Goal: Obtain resource: Download file/media

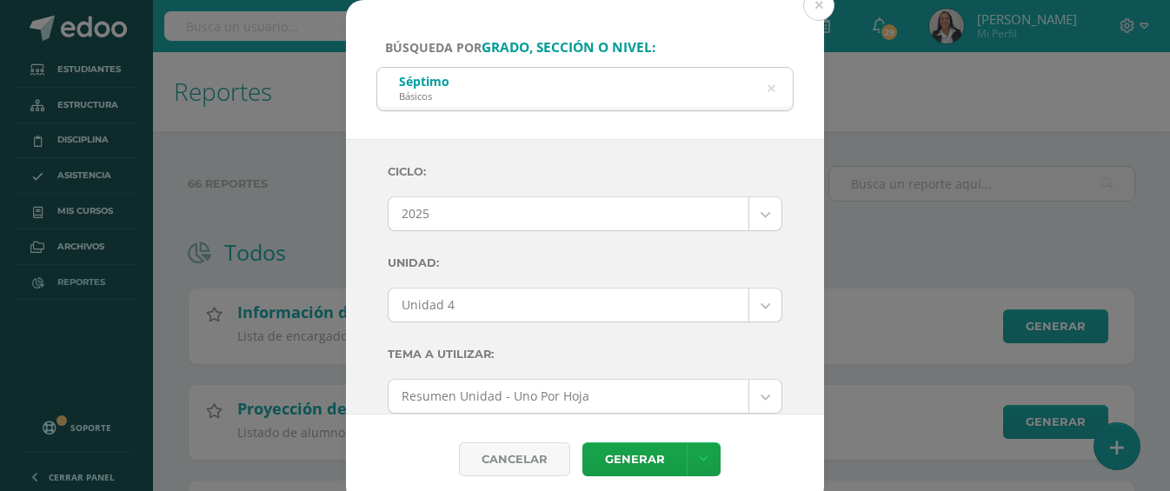
select select "3"
select select "Unidad 4"
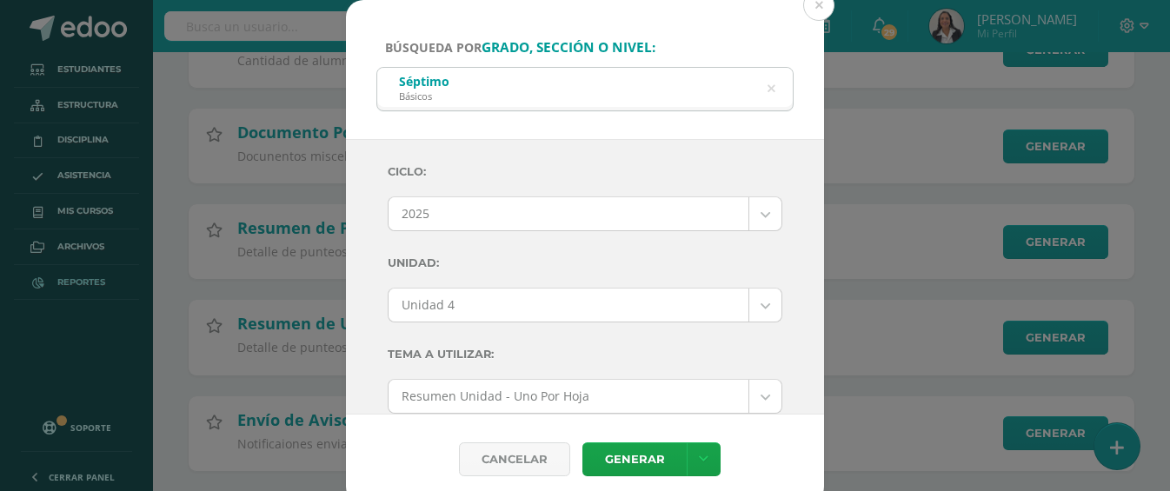
scroll to position [598, 0]
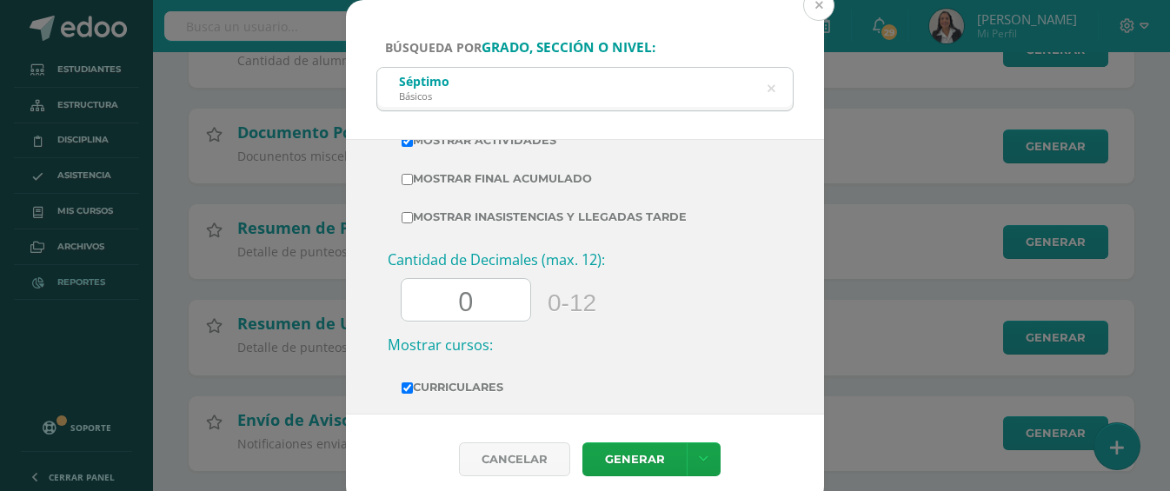
click at [817, 3] on button at bounding box center [818, 5] width 31 height 31
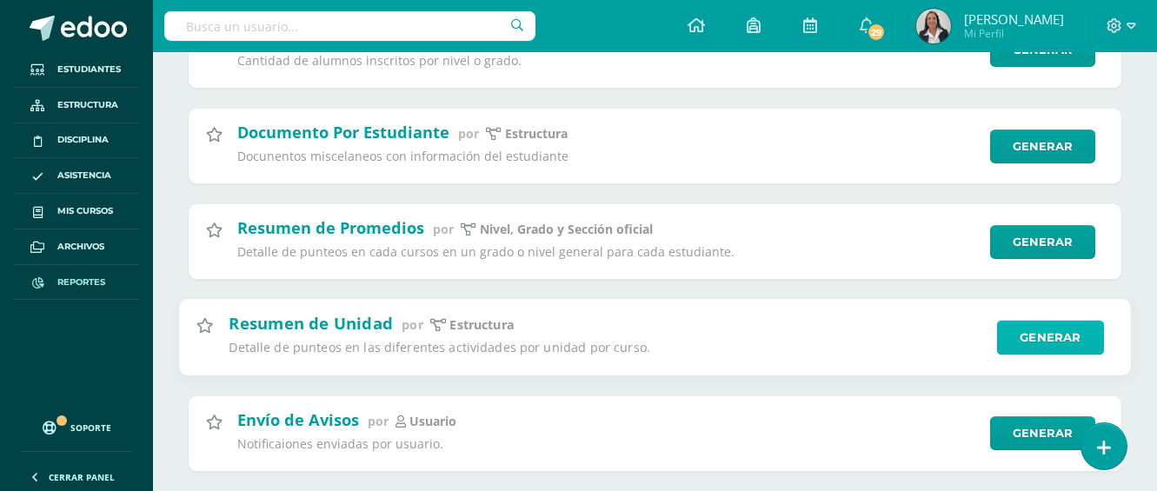
click at [1086, 336] on link "Generar" at bounding box center [1050, 338] width 107 height 35
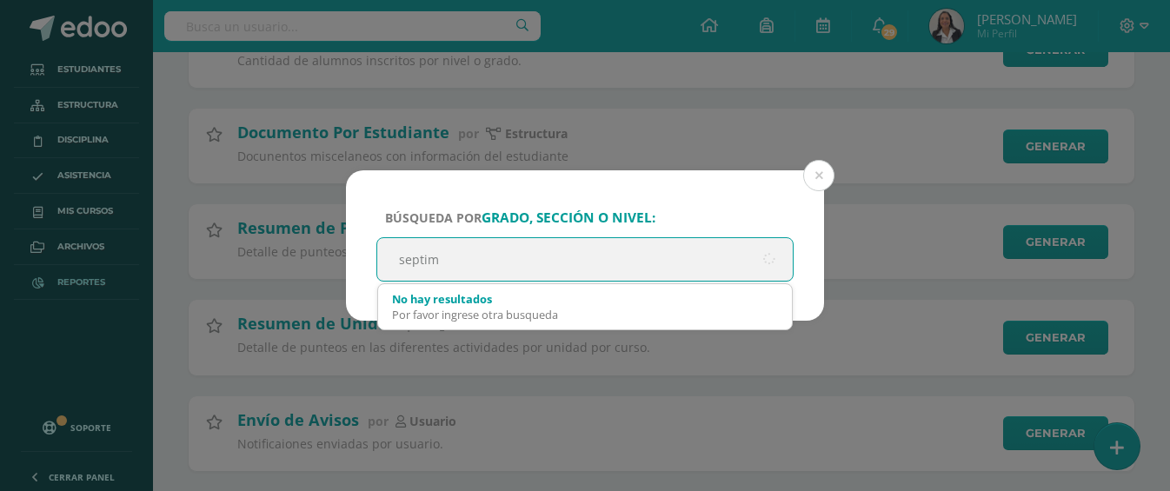
type input "septimo"
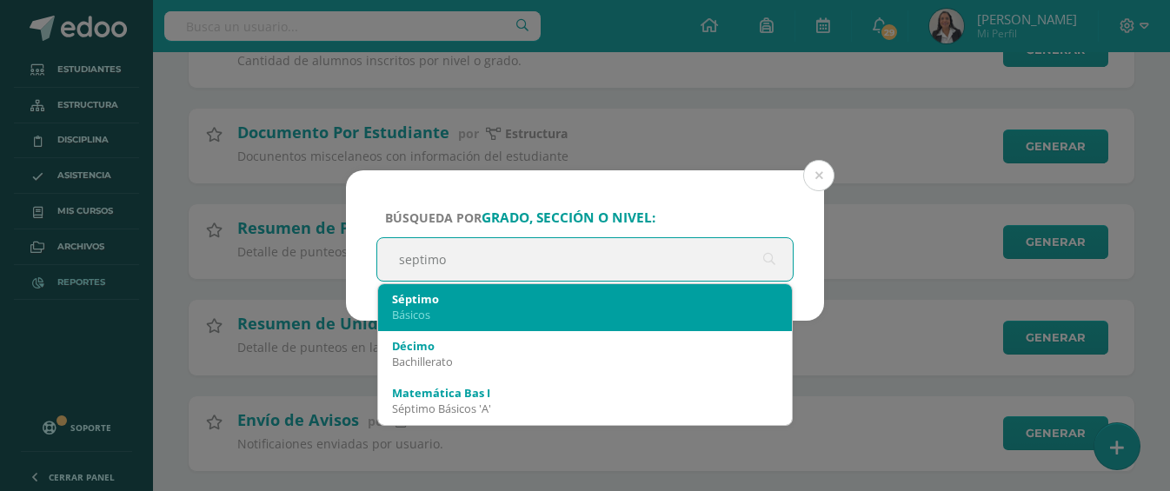
click at [487, 314] on div "Básicos" at bounding box center [585, 315] width 386 height 16
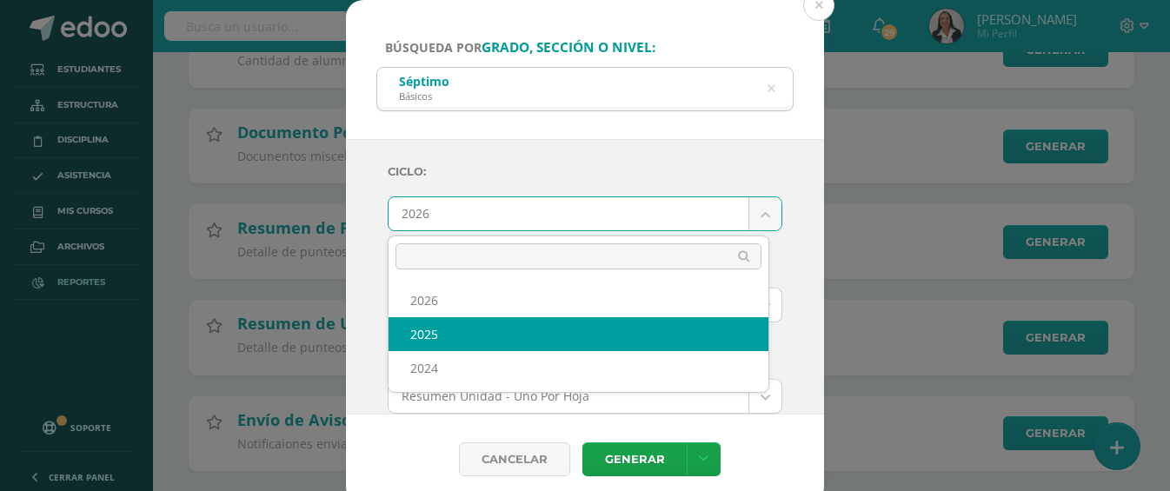
select select "3"
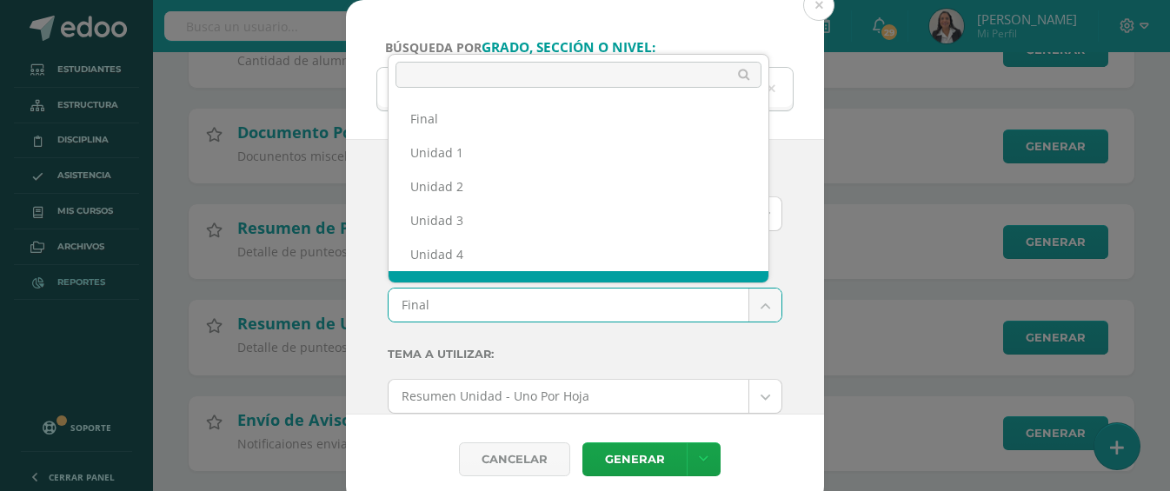
scroll to position [23, 0]
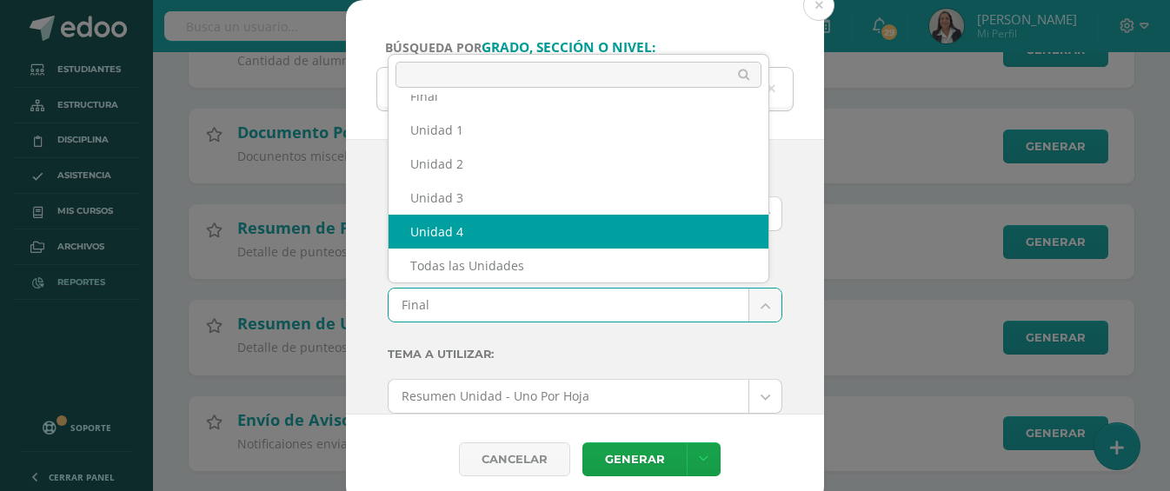
select select "Unidad 4"
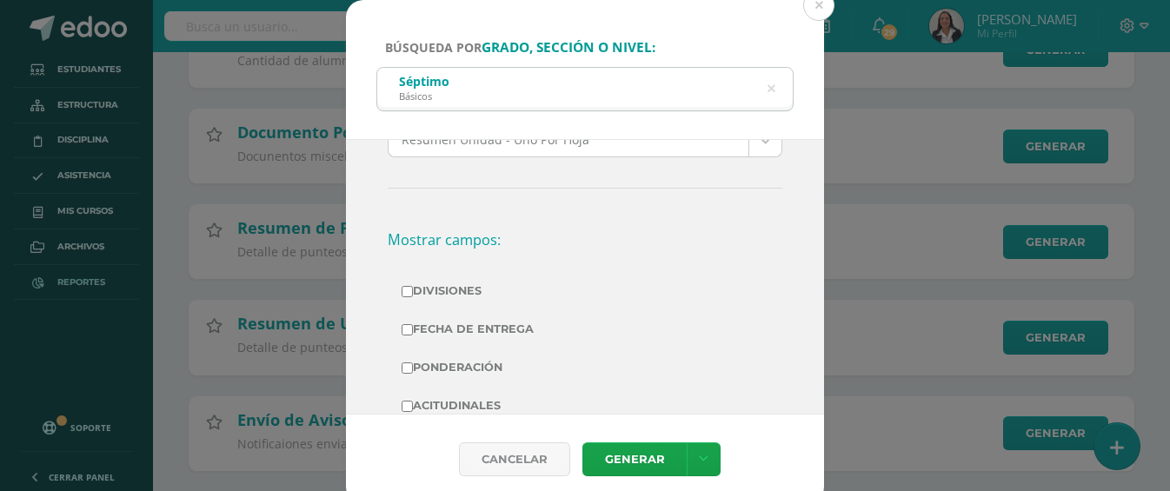
scroll to position [261, 0]
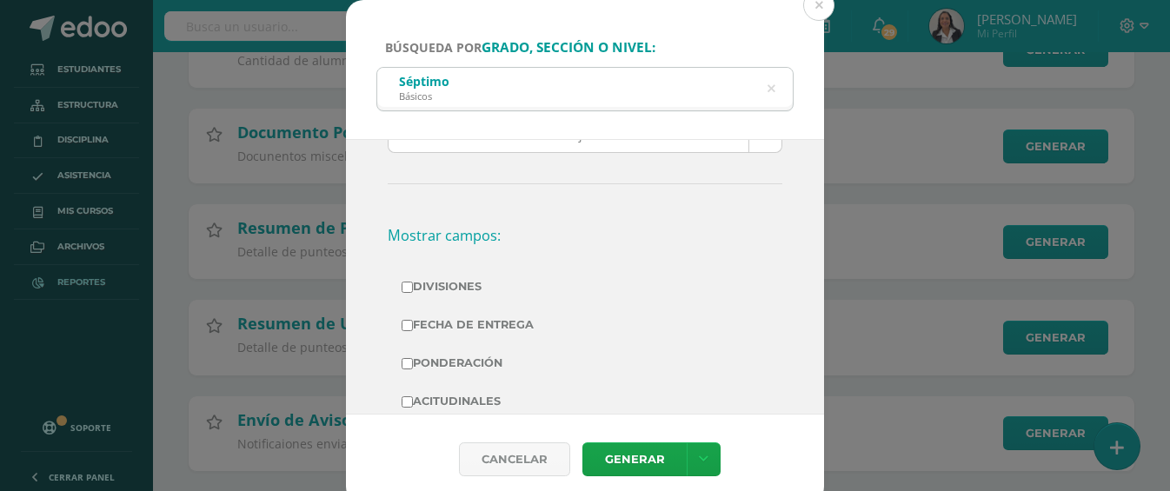
click at [407, 323] on input "Fecha de Entrega" at bounding box center [407, 325] width 11 height 11
checkbox input "true"
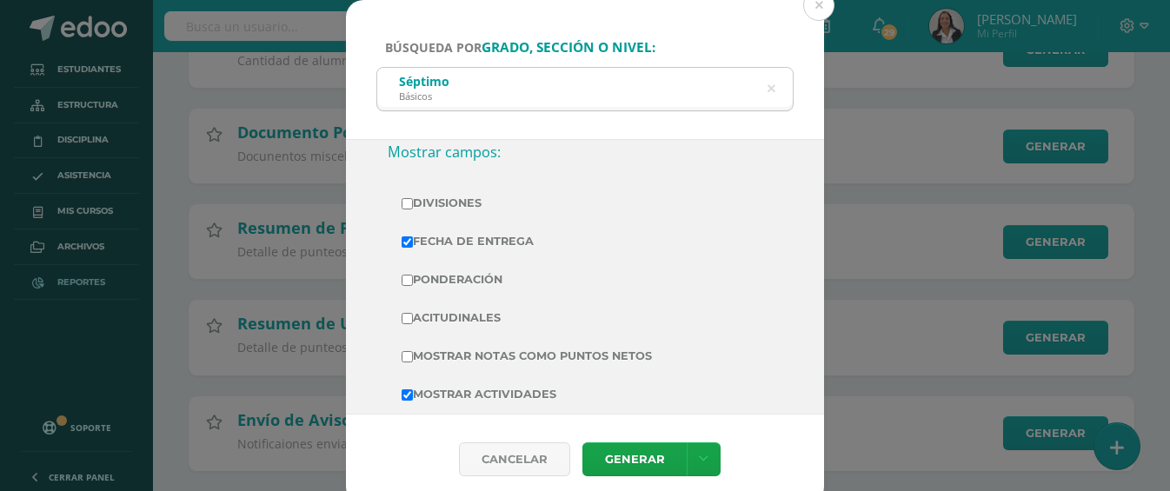
scroll to position [435, 0]
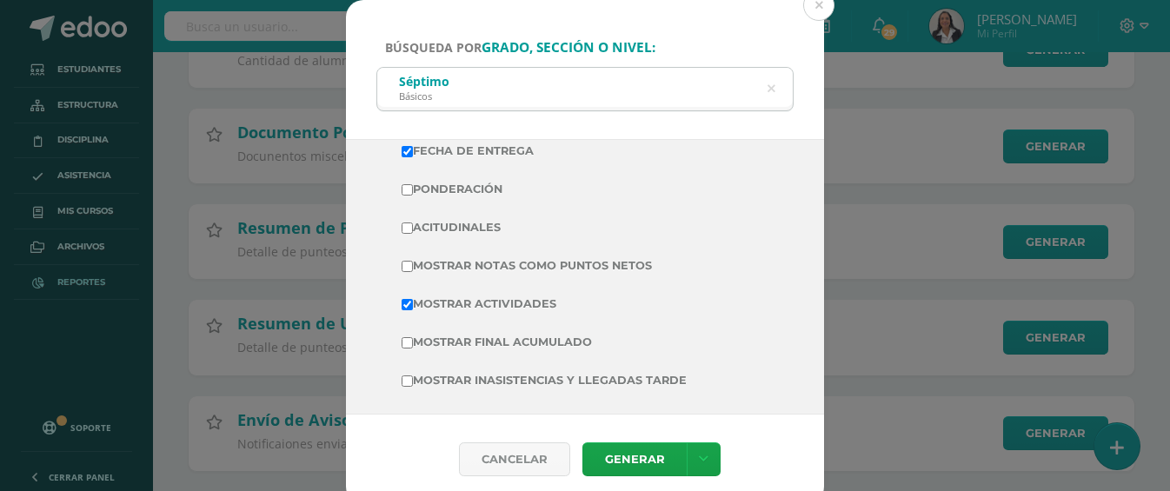
click at [407, 264] on input "Mostrar Notas Como Puntos Netos" at bounding box center [407, 266] width 11 height 11
checkbox input "true"
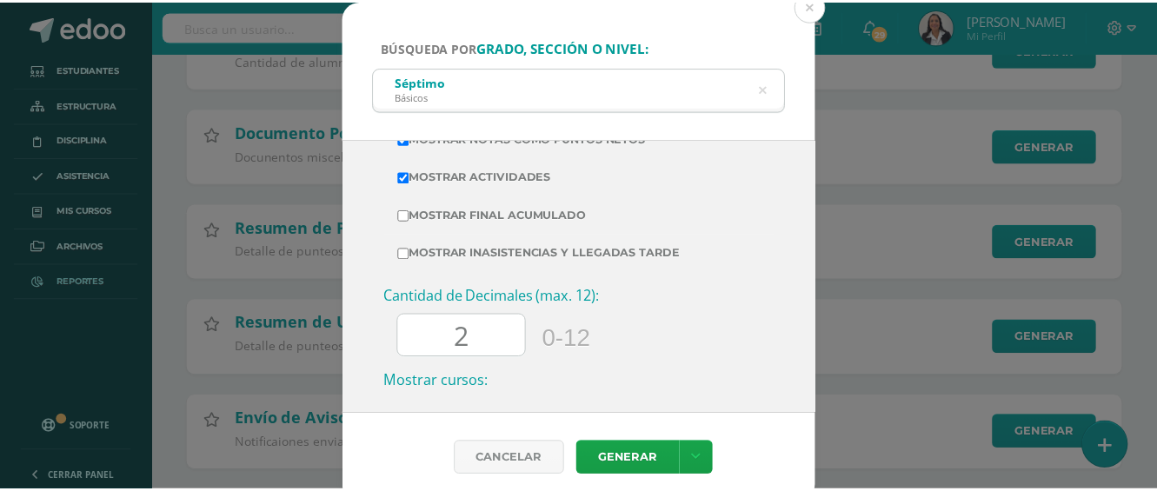
scroll to position [695, 0]
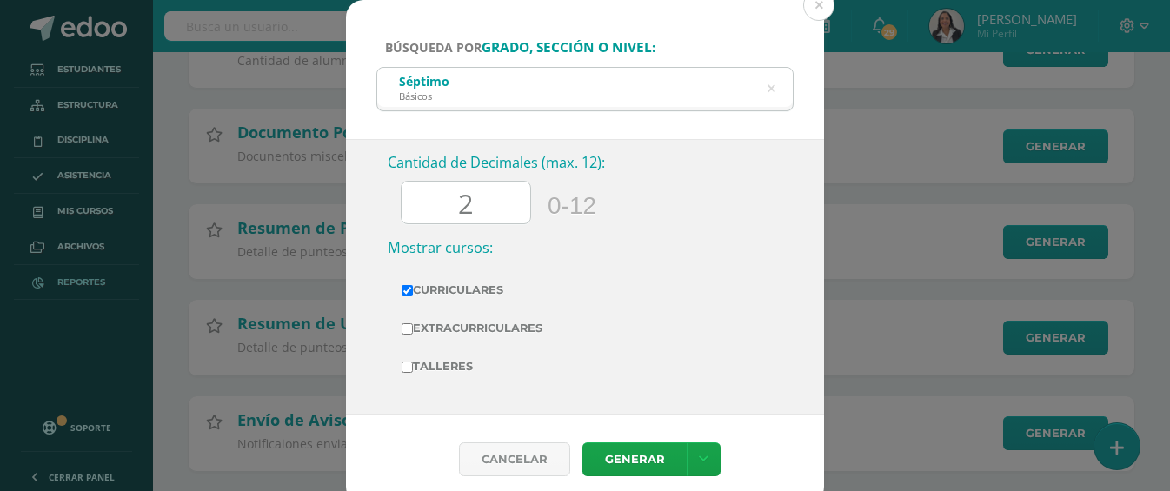
click at [493, 209] on input "2" at bounding box center [466, 203] width 129 height 43
type input "0"
click at [662, 464] on link "Generar" at bounding box center [634, 459] width 104 height 34
click at [821, 3] on button at bounding box center [818, 5] width 31 height 31
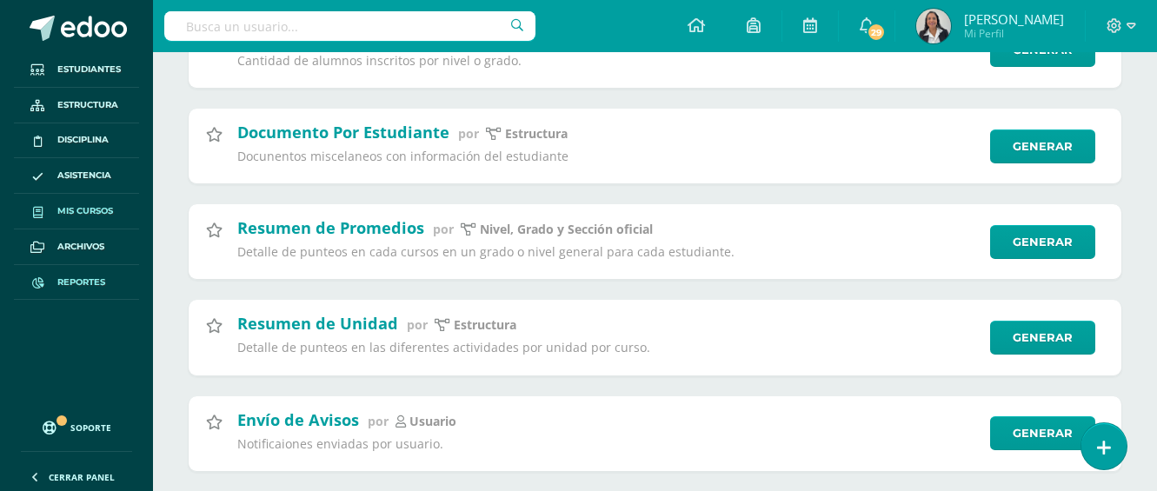
click at [79, 212] on span "Mis cursos" at bounding box center [85, 211] width 56 height 14
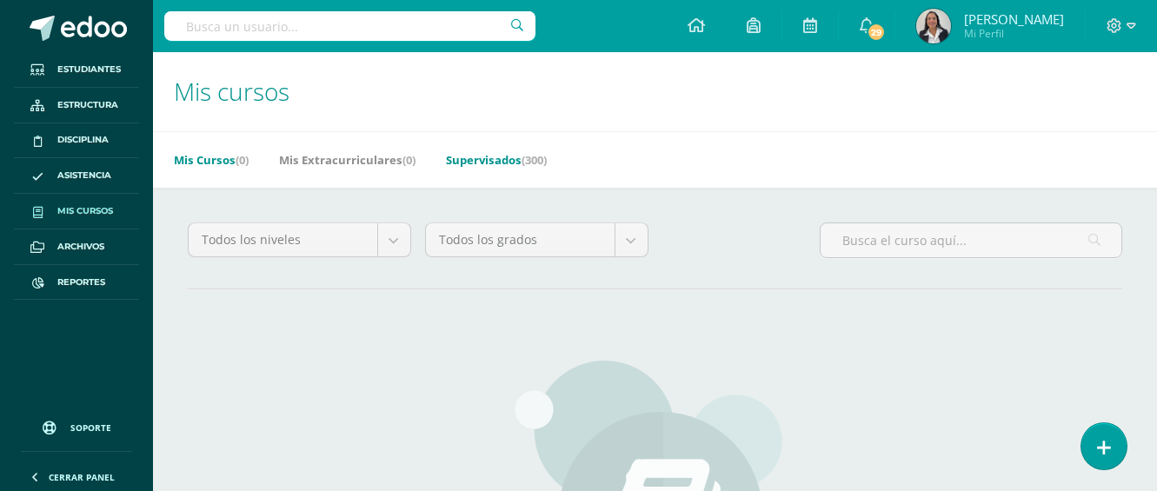
click at [475, 157] on link "Supervisados (300)" at bounding box center [496, 160] width 101 height 28
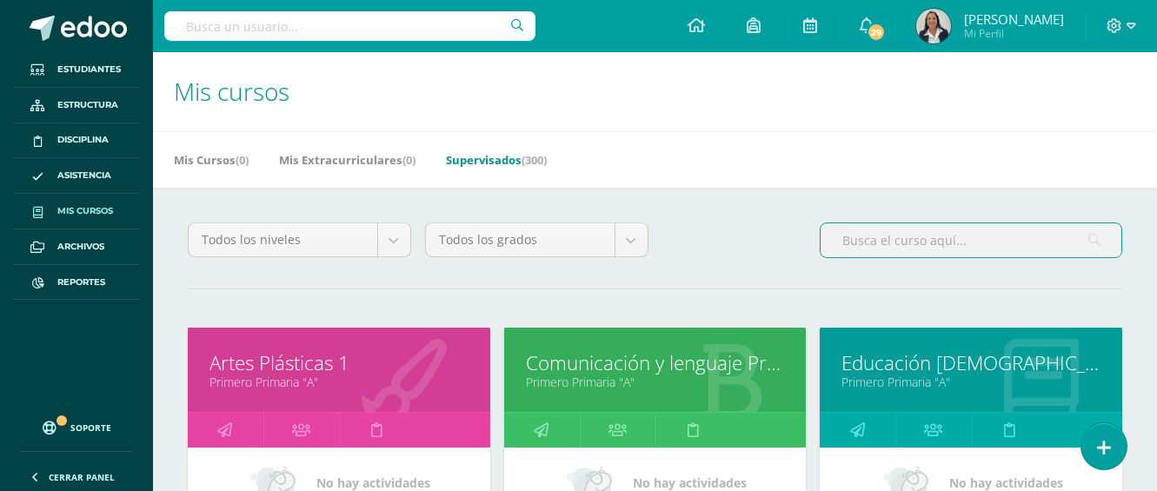
click at [854, 244] on input "text" at bounding box center [970, 240] width 301 height 34
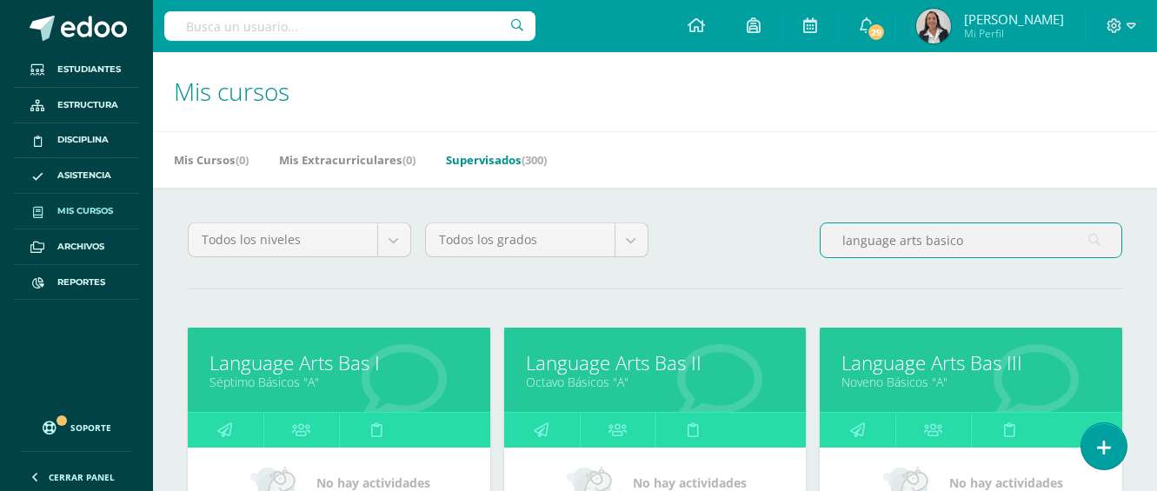
type input "language arts basico"
click at [309, 374] on link "Séptimo Básicos "A"" at bounding box center [338, 382] width 259 height 17
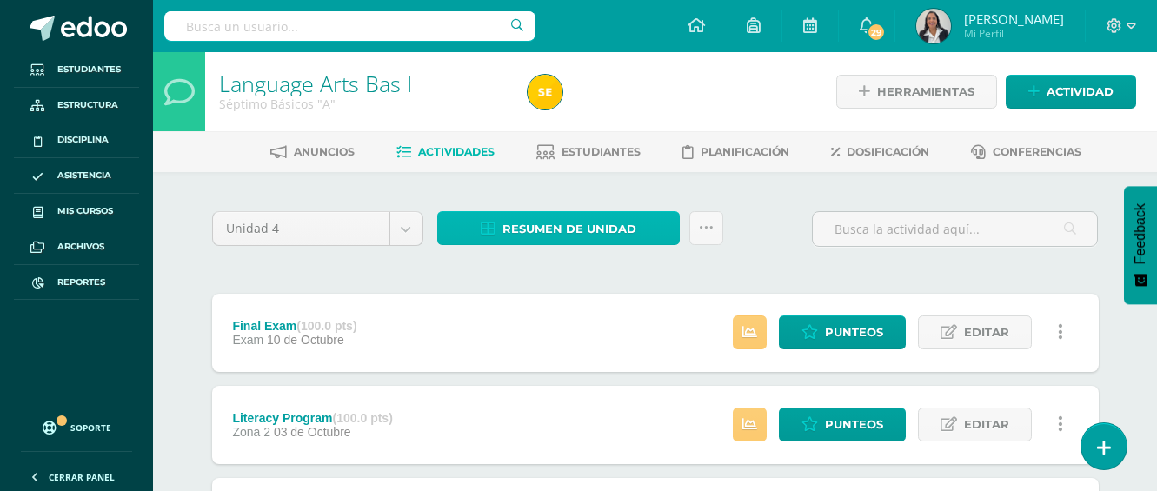
click at [576, 225] on span "Resumen de unidad" at bounding box center [569, 229] width 134 height 32
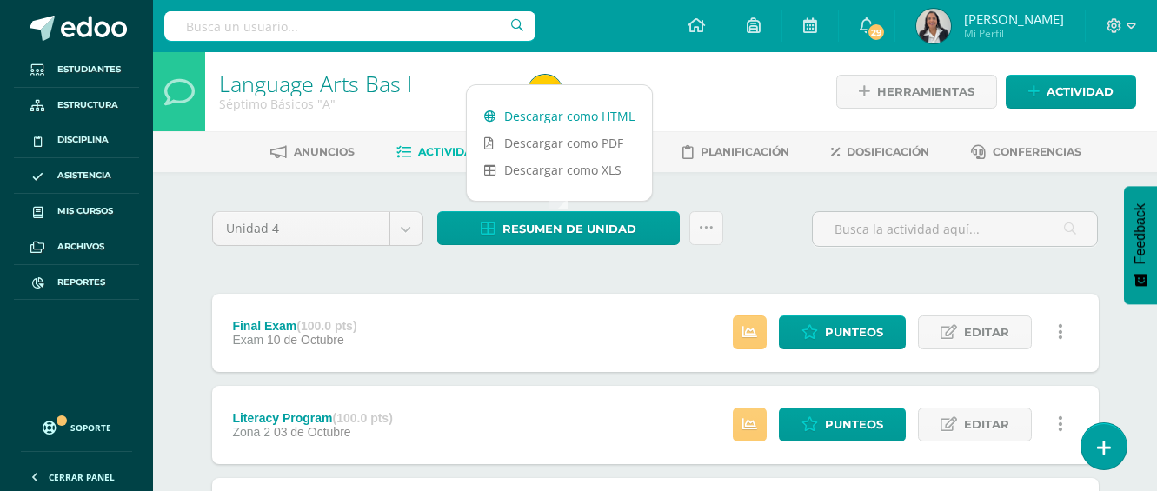
click at [568, 112] on link "Descargar como HTML" at bounding box center [559, 116] width 185 height 27
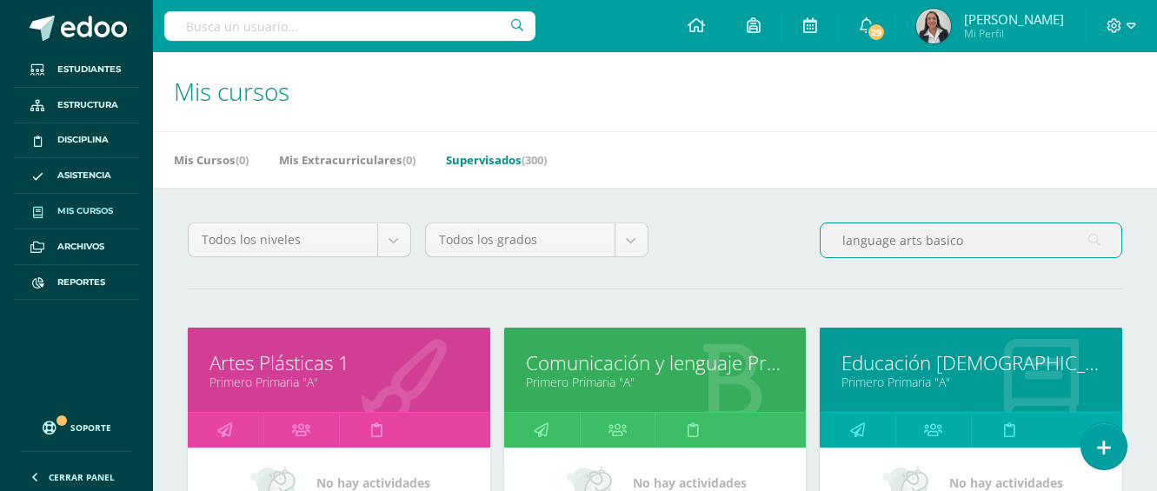
click at [961, 236] on input "language arts basico" at bounding box center [970, 240] width 301 height 34
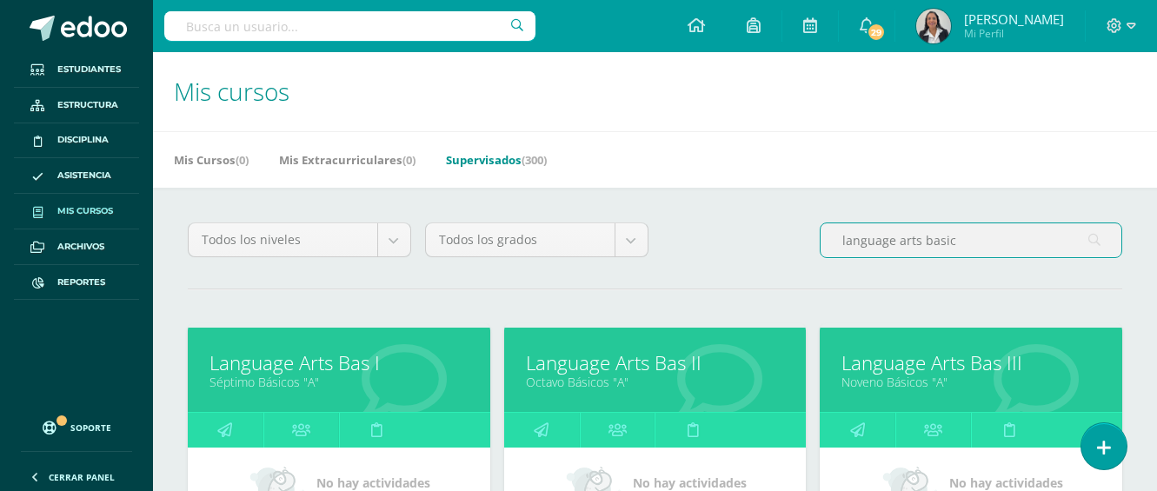
type input "language arts basic"
click at [630, 390] on div "Language Arts Bas II Octavo Básicos "A"" at bounding box center [655, 370] width 302 height 84
click at [660, 365] on link "Language Arts Bas II" at bounding box center [655, 362] width 259 height 27
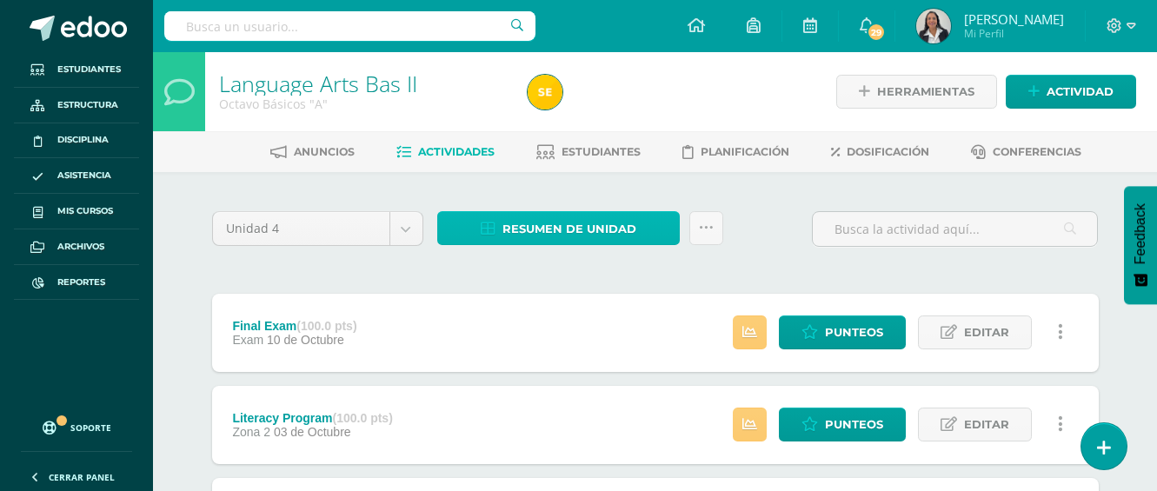
click at [594, 224] on span "Resumen de unidad" at bounding box center [569, 229] width 134 height 32
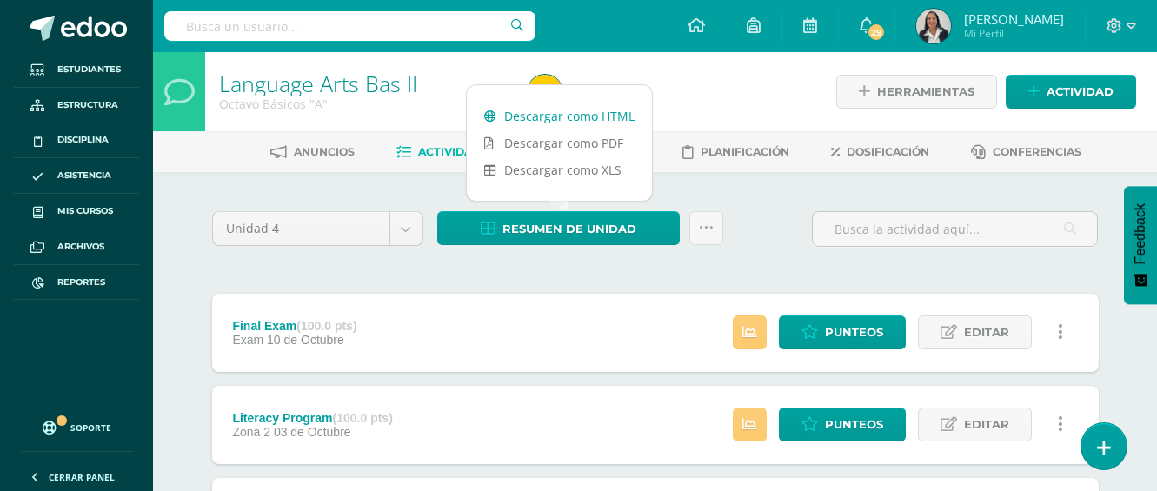
click at [578, 117] on link "Descargar como HTML" at bounding box center [559, 116] width 185 height 27
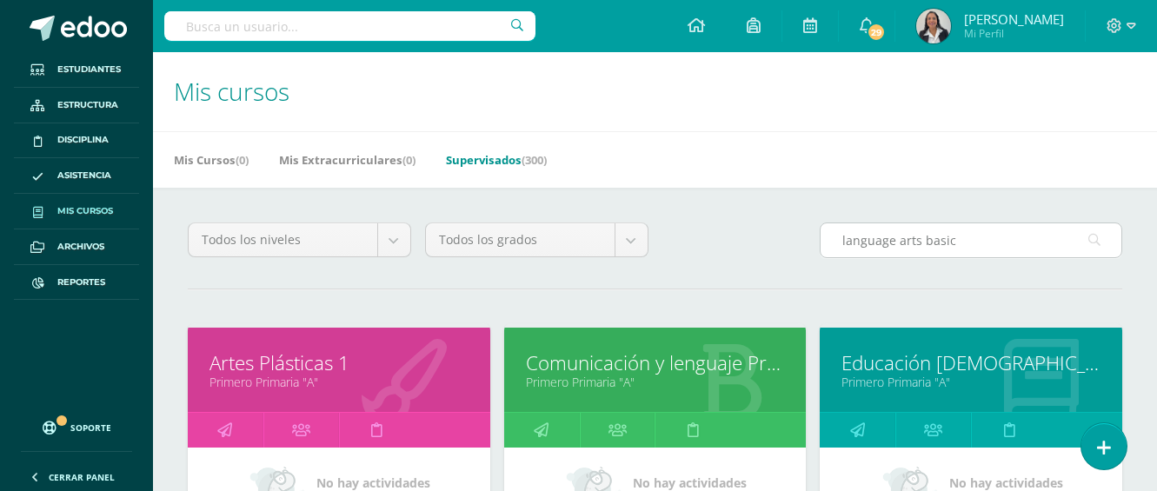
click at [951, 242] on input "language arts basic" at bounding box center [970, 240] width 301 height 34
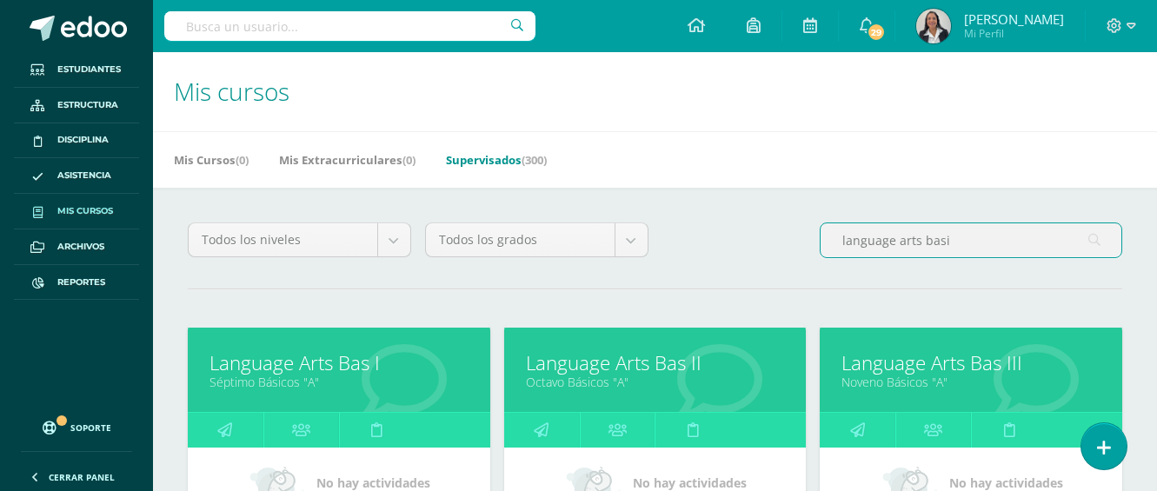
type input "language arts basi"
click at [349, 371] on link "Language Arts Bas I" at bounding box center [338, 362] width 259 height 27
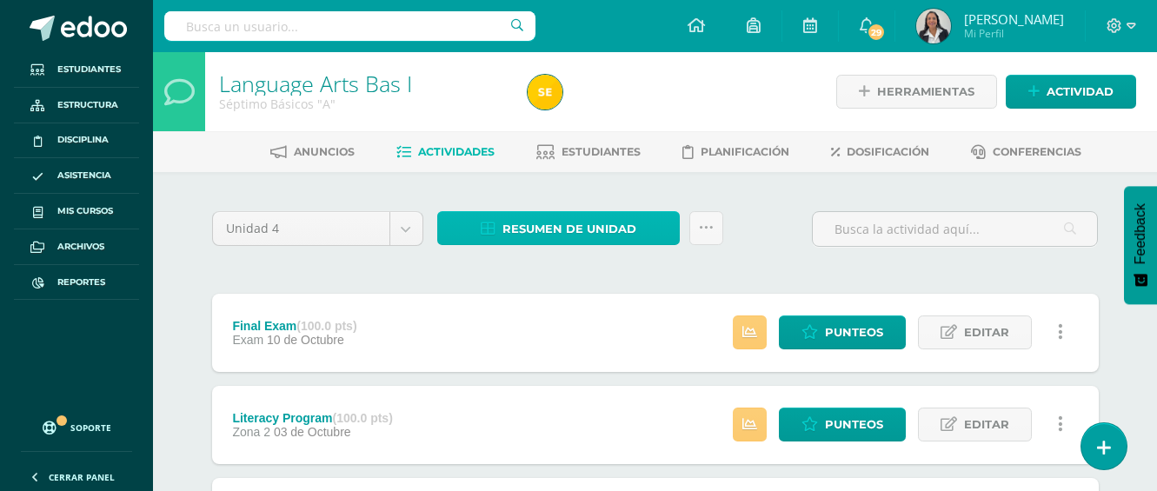
click at [581, 231] on span "Resumen de unidad" at bounding box center [569, 229] width 134 height 32
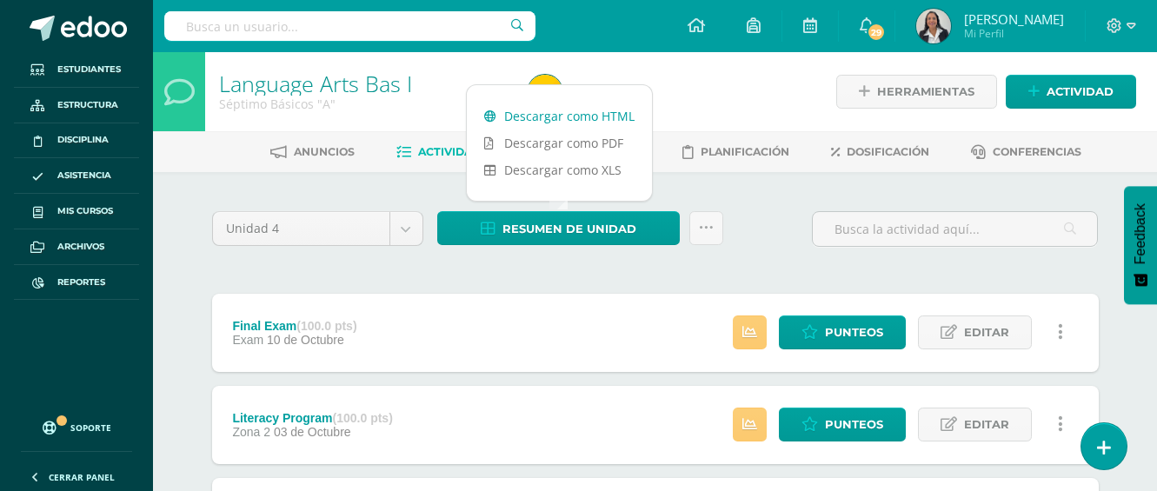
click at [581, 111] on link "Descargar como HTML" at bounding box center [559, 116] width 185 height 27
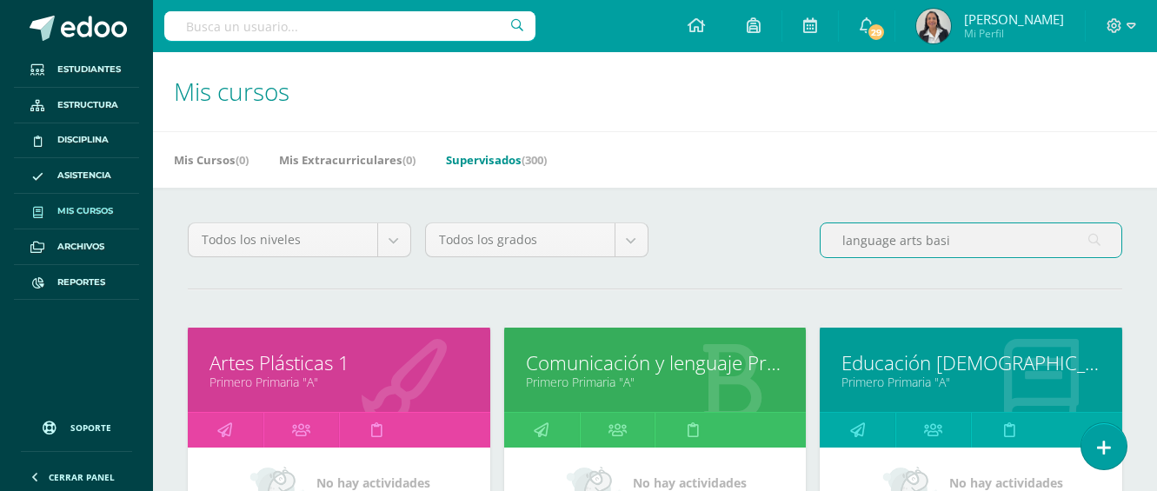
click at [966, 245] on input "language arts basi" at bounding box center [970, 240] width 301 height 34
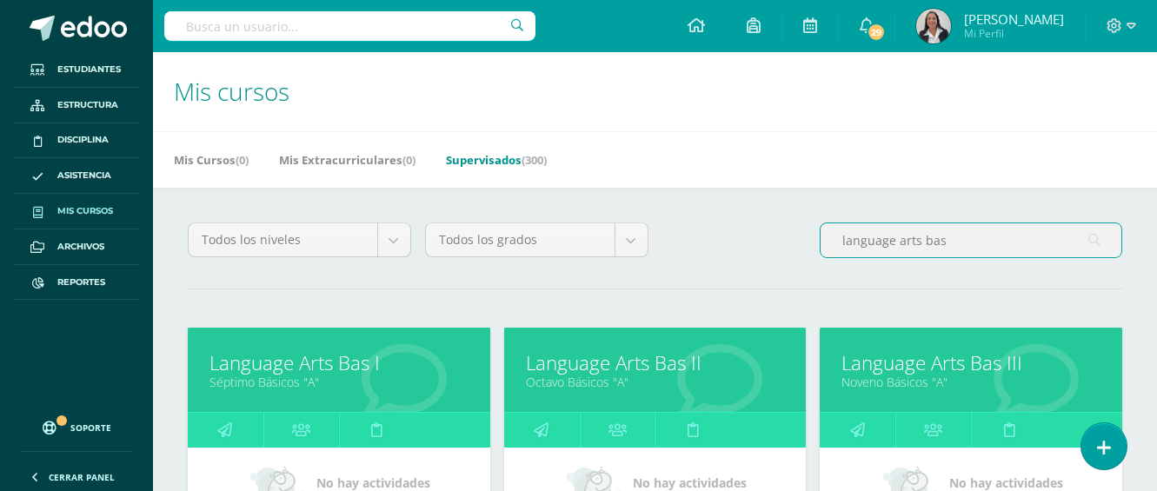
type input "language arts bas"
click at [960, 375] on link "Language Arts Bas III" at bounding box center [970, 362] width 259 height 27
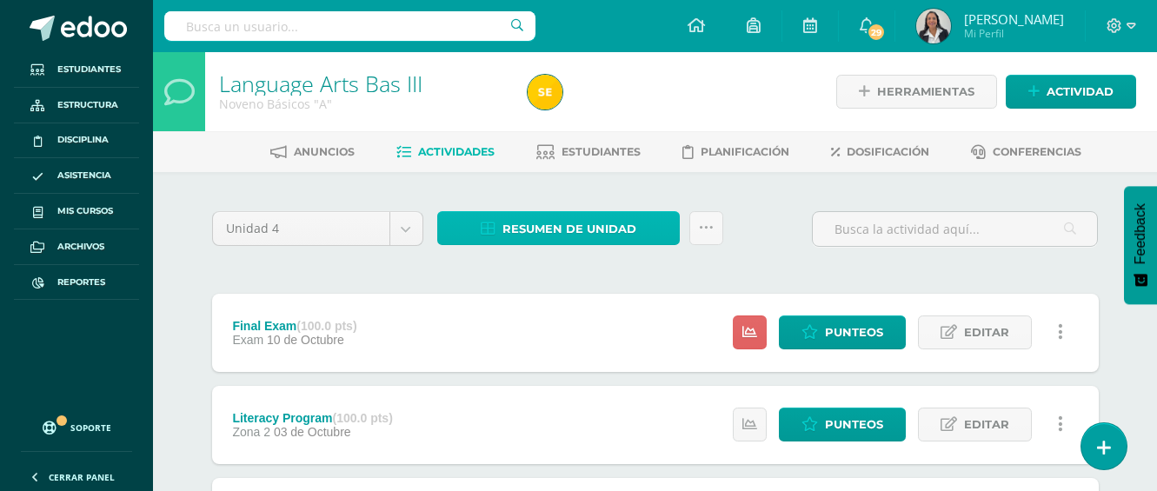
click at [525, 227] on span "Resumen de unidad" at bounding box center [569, 229] width 134 height 32
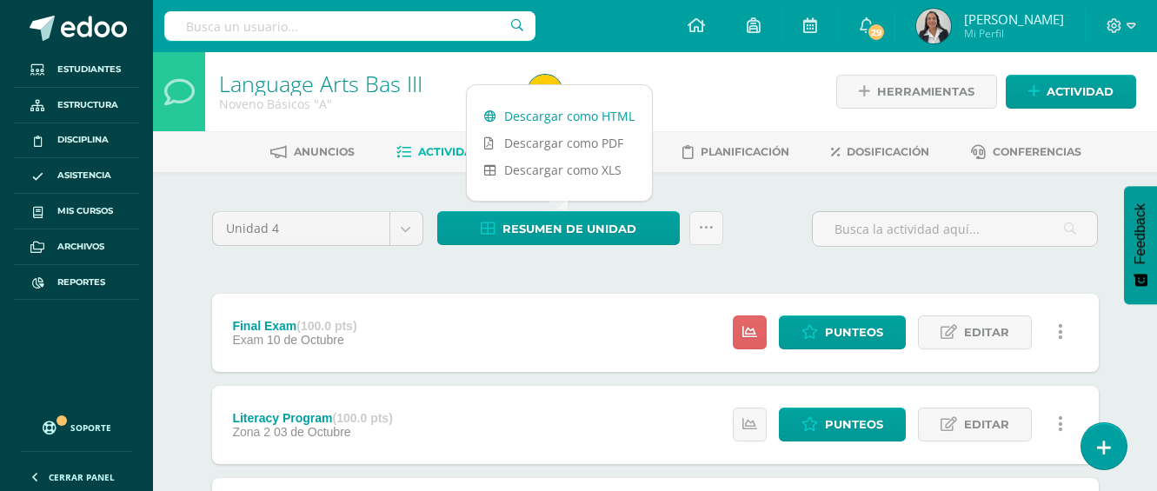
click at [539, 116] on link "Descargar como HTML" at bounding box center [559, 116] width 185 height 27
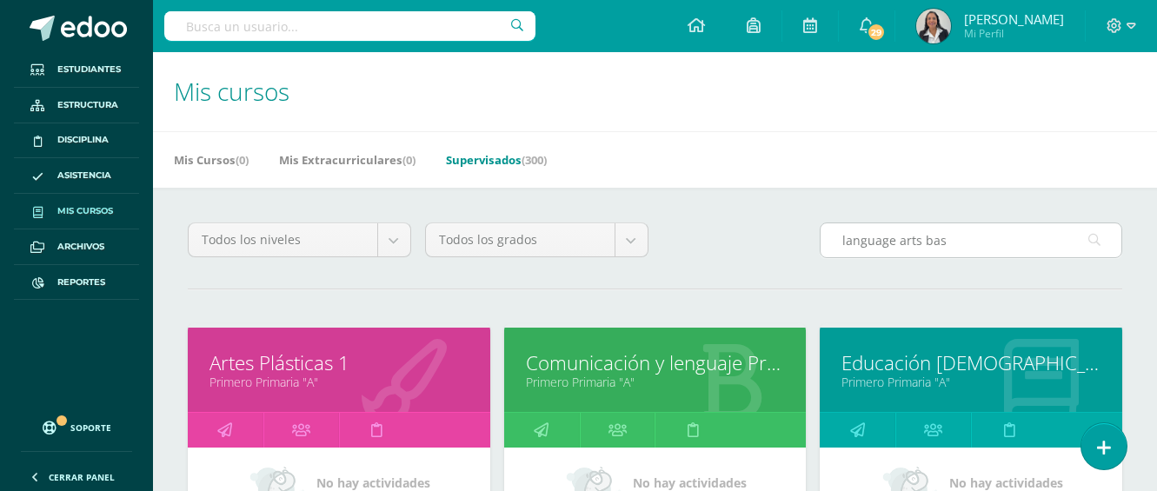
click at [955, 242] on input "language arts bas" at bounding box center [970, 240] width 301 height 34
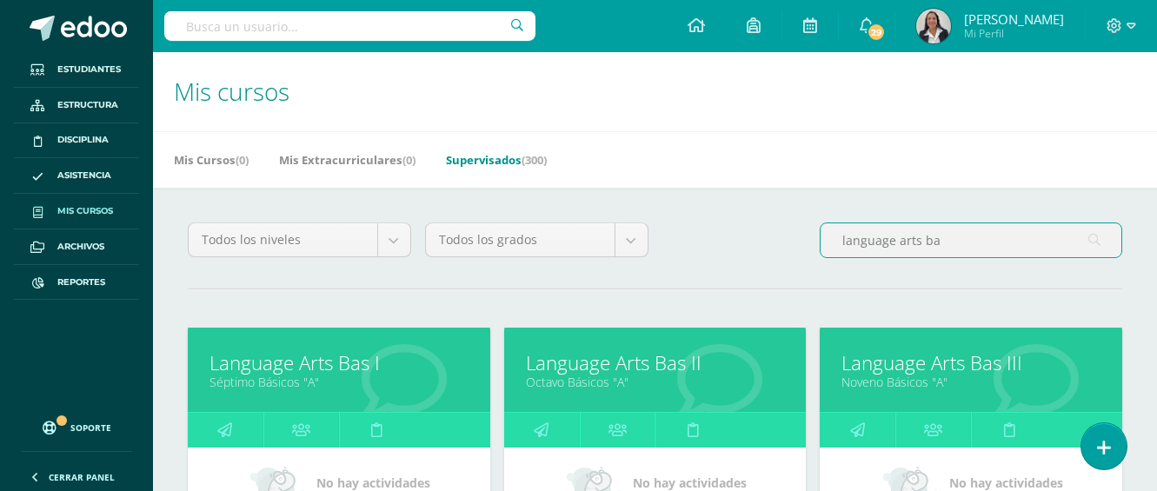
type input "language arts ba"
click at [395, 372] on link "Language Arts Bas I" at bounding box center [338, 362] width 259 height 27
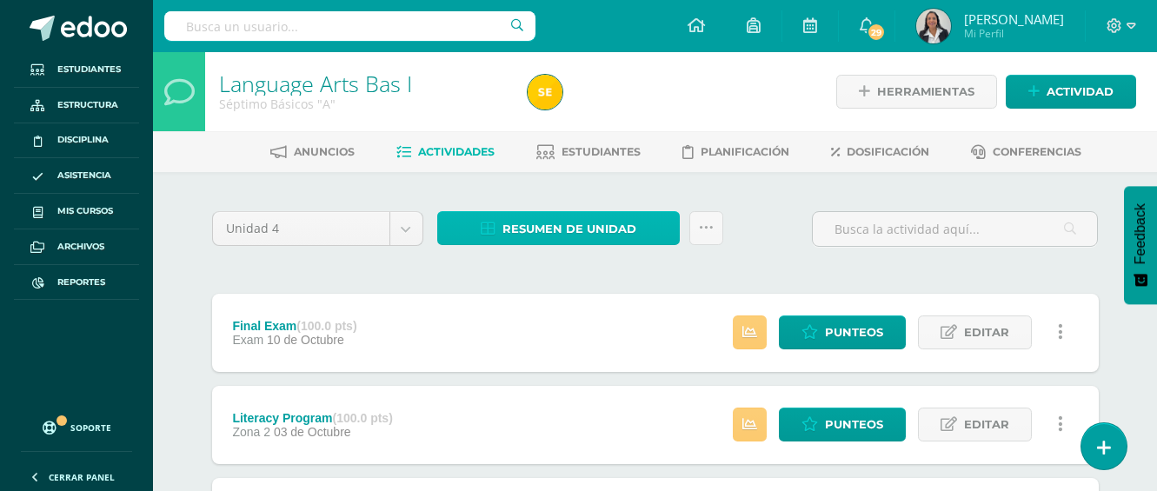
click at [612, 236] on span "Resumen de unidad" at bounding box center [569, 229] width 134 height 32
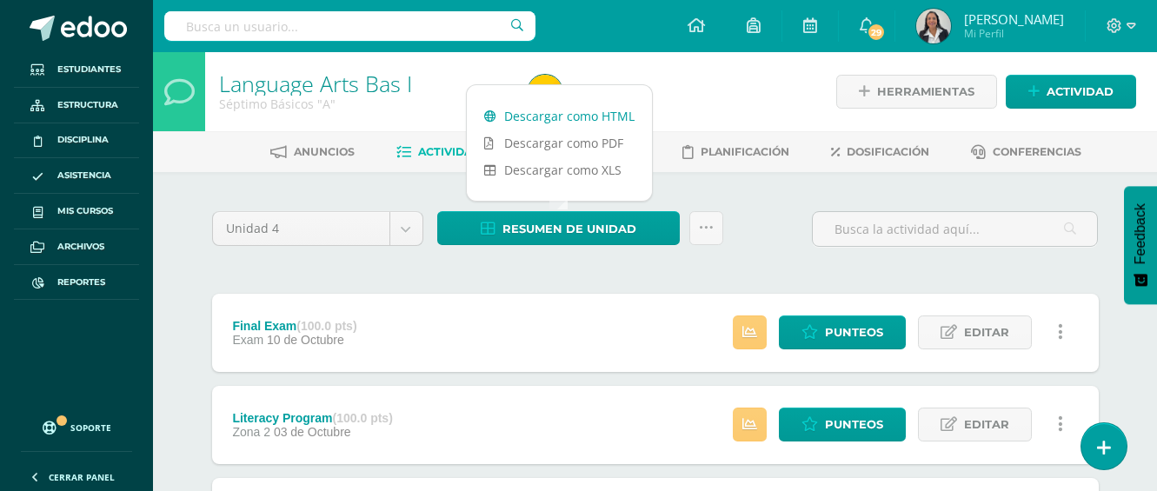
click at [555, 121] on link "Descargar como HTML" at bounding box center [559, 116] width 185 height 27
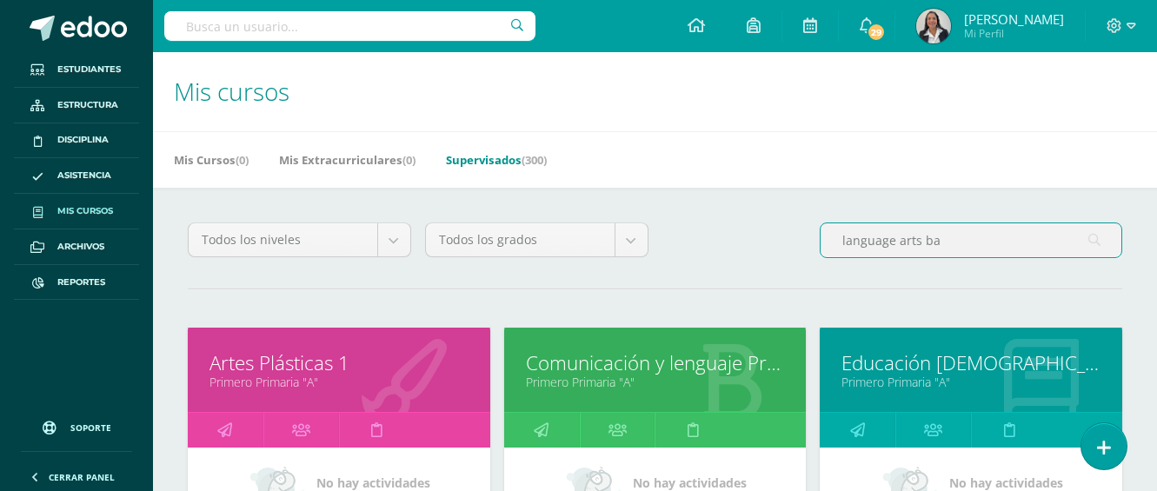
click at [956, 238] on input "language arts ba" at bounding box center [970, 240] width 301 height 34
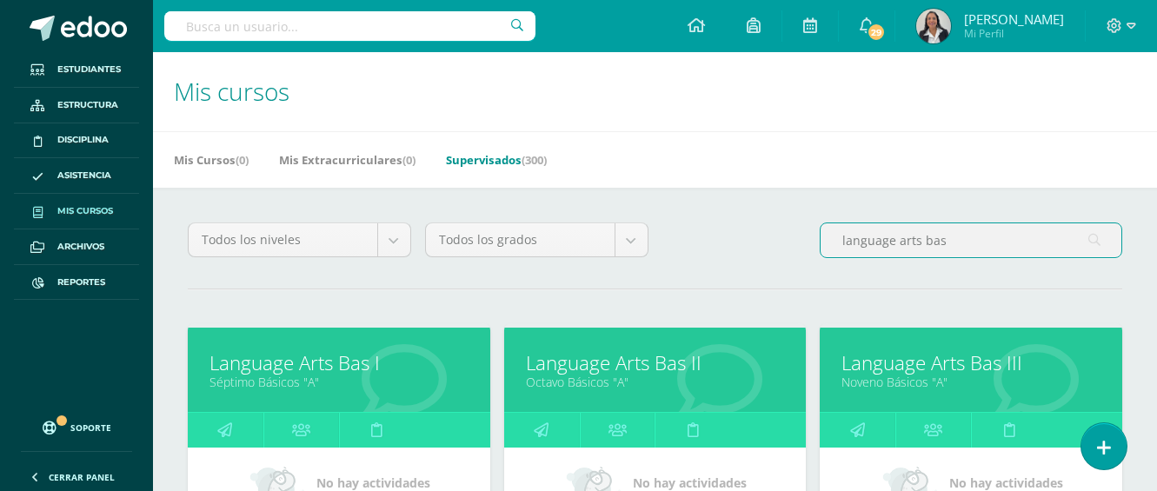
type input "language arts bas"
click at [645, 374] on link "Language Arts Bas II" at bounding box center [655, 362] width 259 height 27
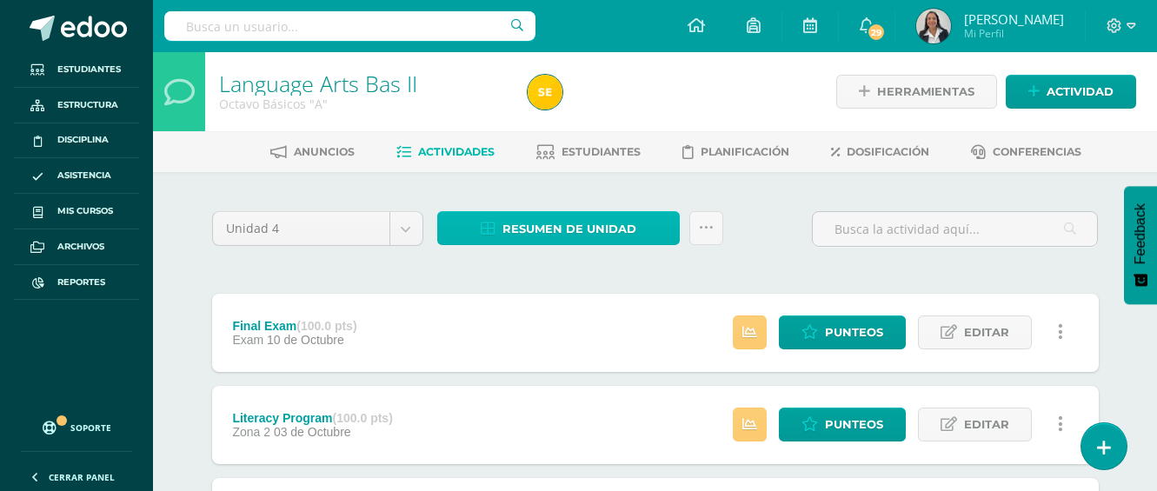
click at [590, 236] on span "Resumen de unidad" at bounding box center [569, 229] width 134 height 32
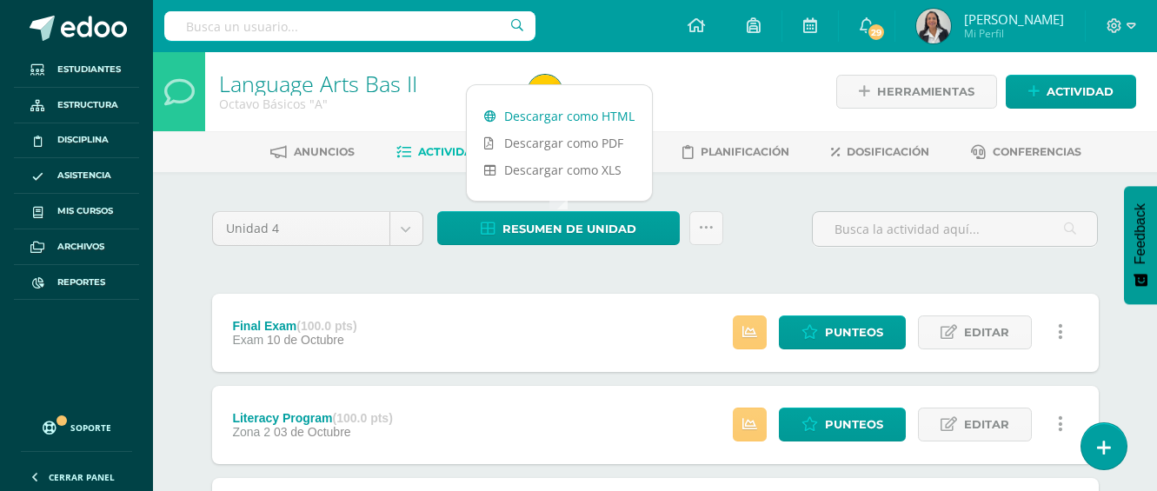
click at [585, 111] on link "Descargar como HTML" at bounding box center [559, 116] width 185 height 27
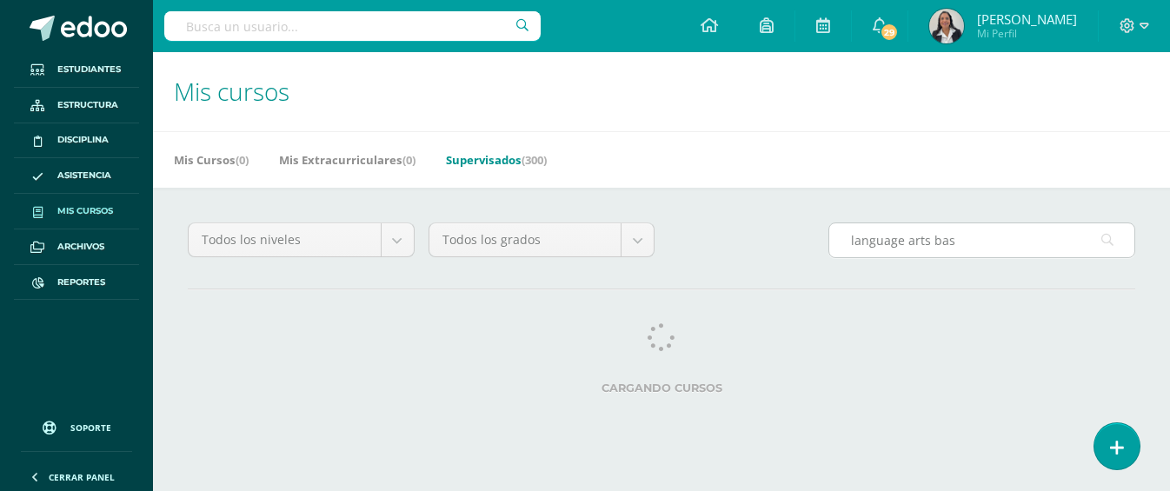
click at [986, 241] on input "language arts bas" at bounding box center [981, 240] width 305 height 34
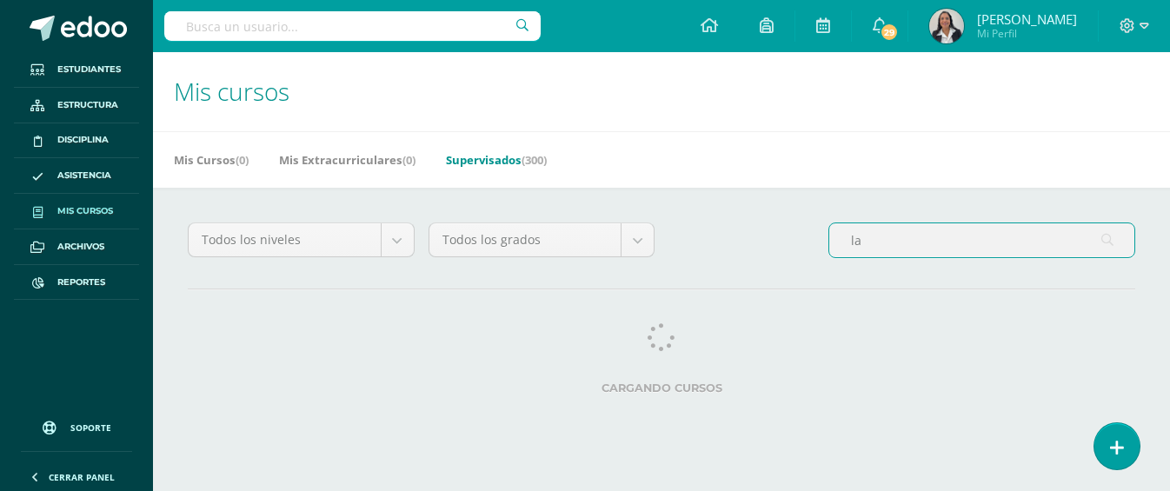
type input "l"
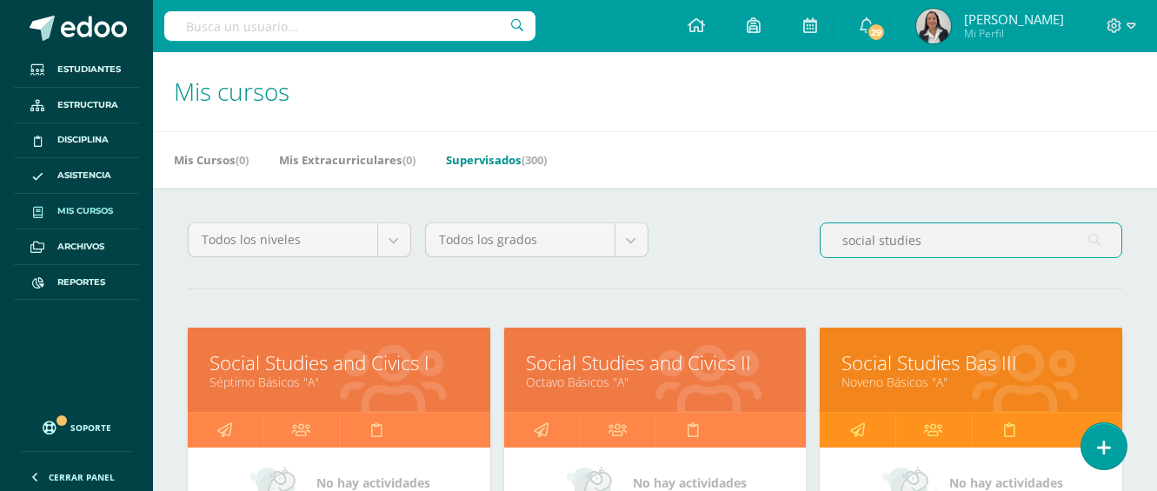
type input "social studies"
click at [369, 386] on link "Séptimo Básicos "A"" at bounding box center [338, 382] width 259 height 17
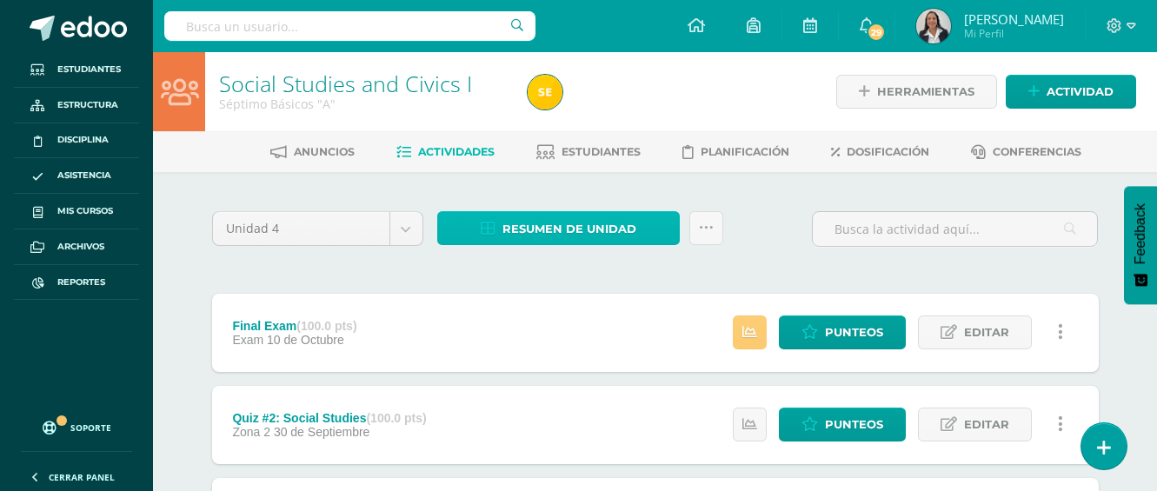
click at [622, 236] on span "Resumen de unidad" at bounding box center [569, 229] width 134 height 32
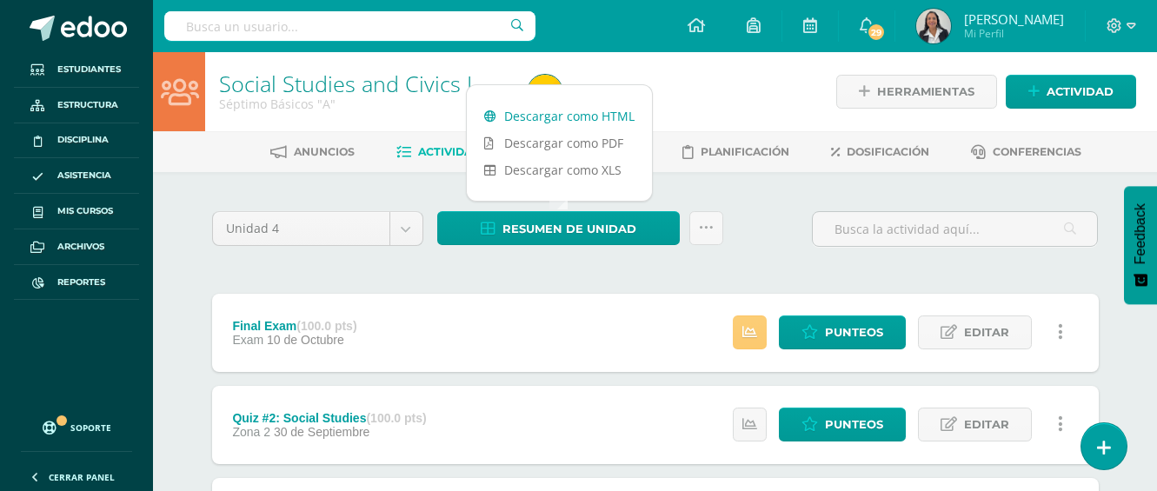
click at [583, 118] on link "Descargar como HTML" at bounding box center [559, 116] width 185 height 27
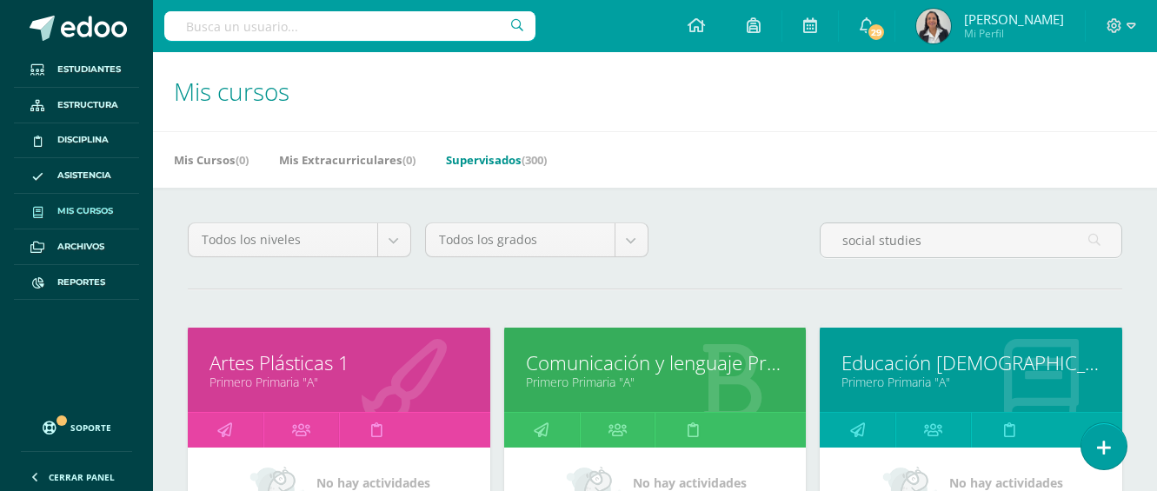
drag, startPoint x: 922, startPoint y: 238, endPoint x: 938, endPoint y: 260, distance: 26.8
click at [923, 238] on input "social studies" at bounding box center [970, 240] width 301 height 34
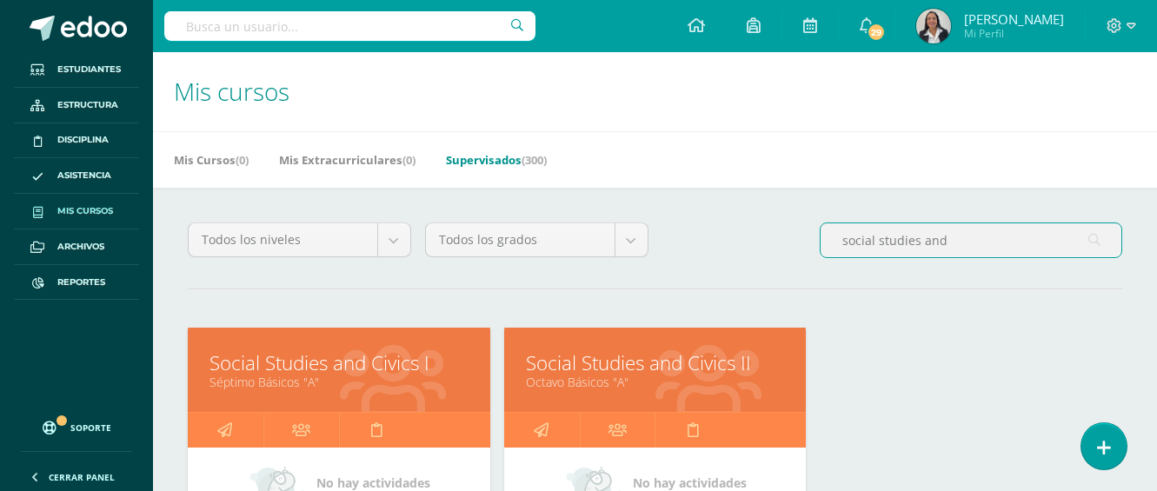
type input "social studies and"
click at [645, 357] on link "Social Studies and Civics II" at bounding box center [655, 362] width 259 height 27
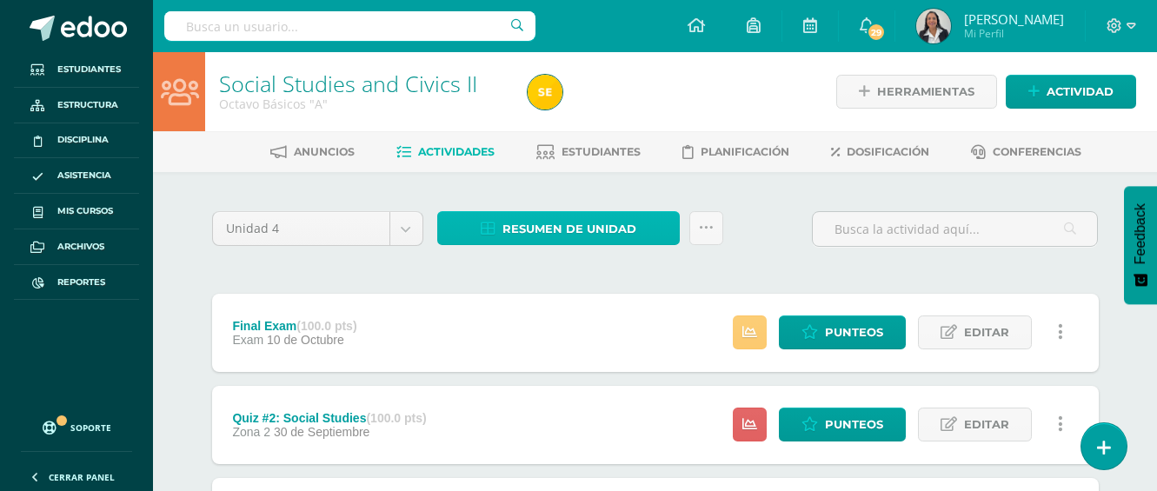
click at [604, 232] on span "Resumen de unidad" at bounding box center [569, 229] width 134 height 32
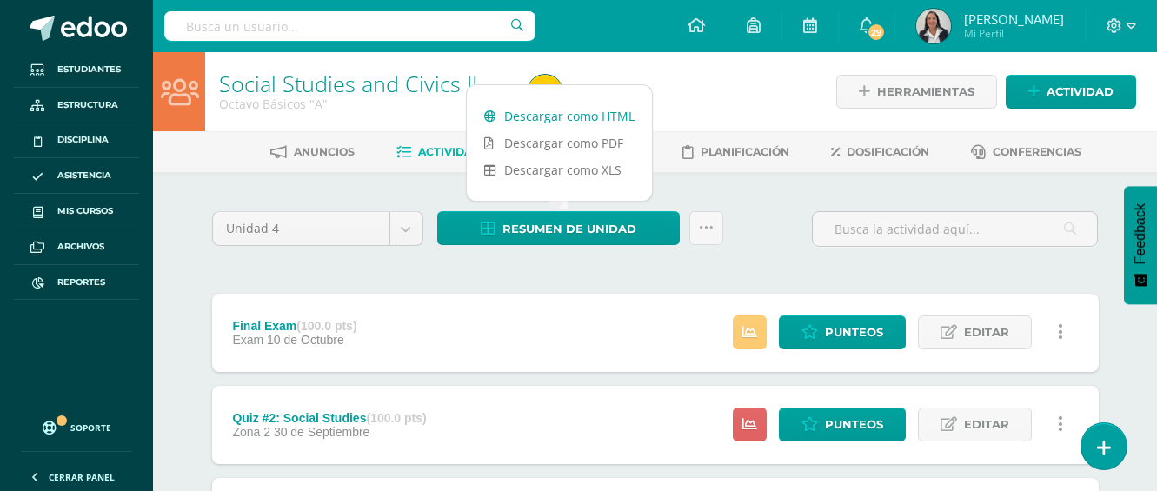
click at [601, 118] on link "Descargar como HTML" at bounding box center [559, 116] width 185 height 27
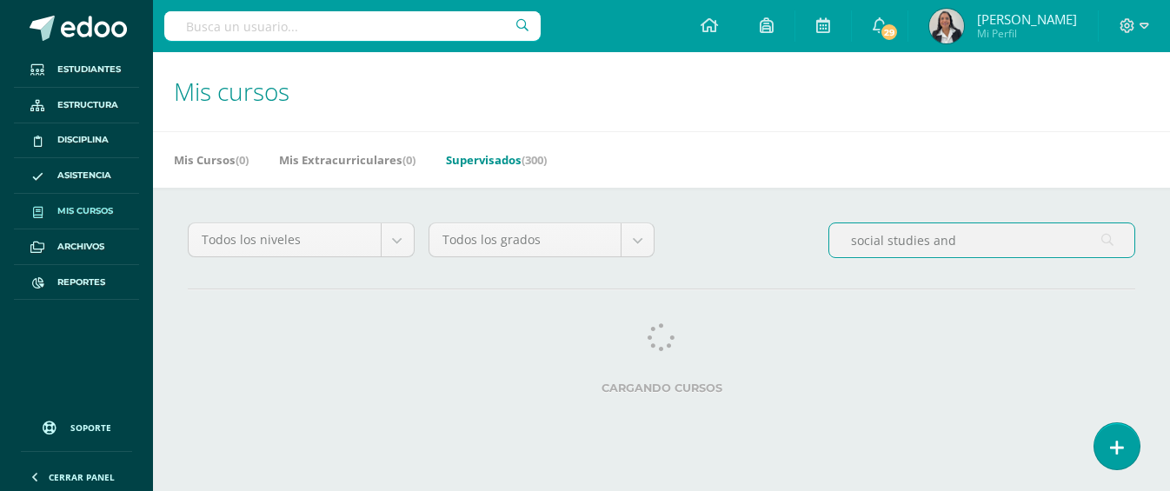
click at [963, 239] on input "social studies and" at bounding box center [981, 240] width 305 height 34
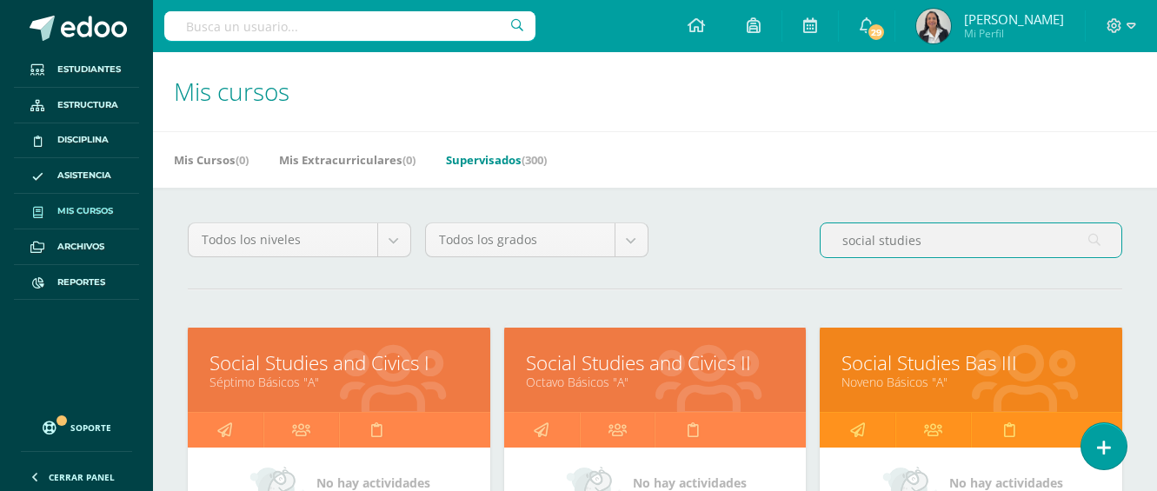
type input "social studies"
click at [947, 374] on link "Noveno Básicos "A"" at bounding box center [970, 382] width 259 height 17
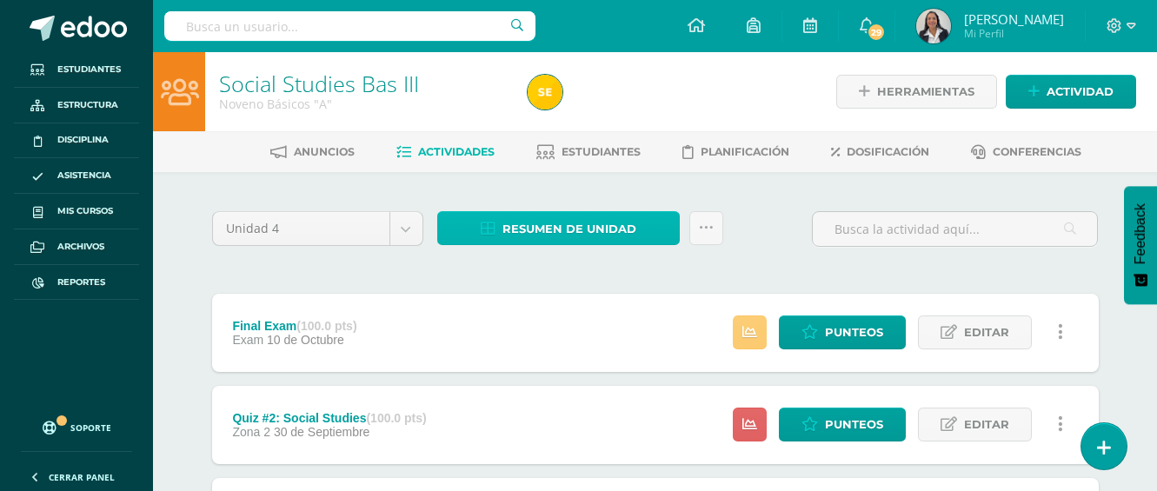
click at [605, 232] on span "Resumen de unidad" at bounding box center [569, 229] width 134 height 32
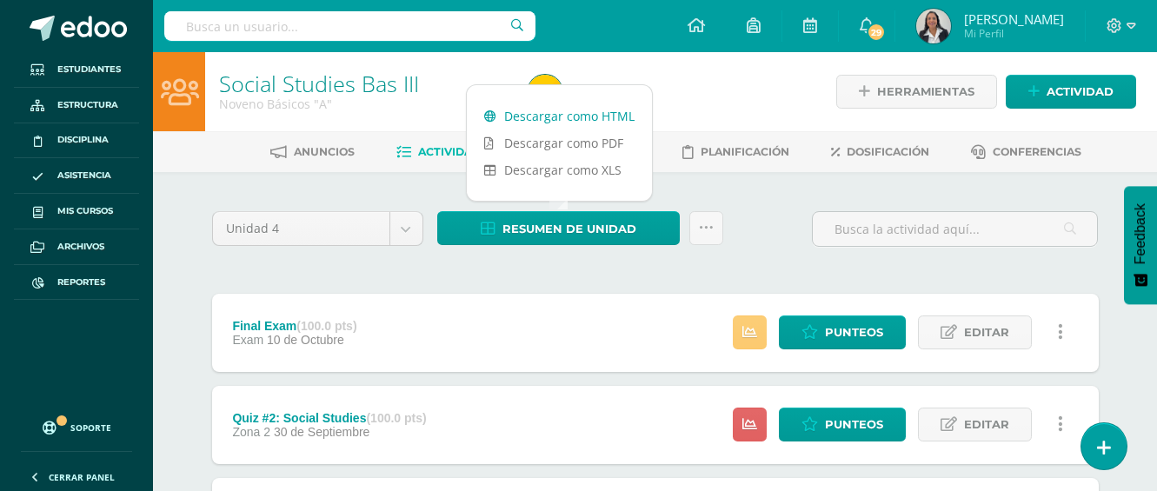
click at [595, 116] on link "Descargar como HTML" at bounding box center [559, 116] width 185 height 27
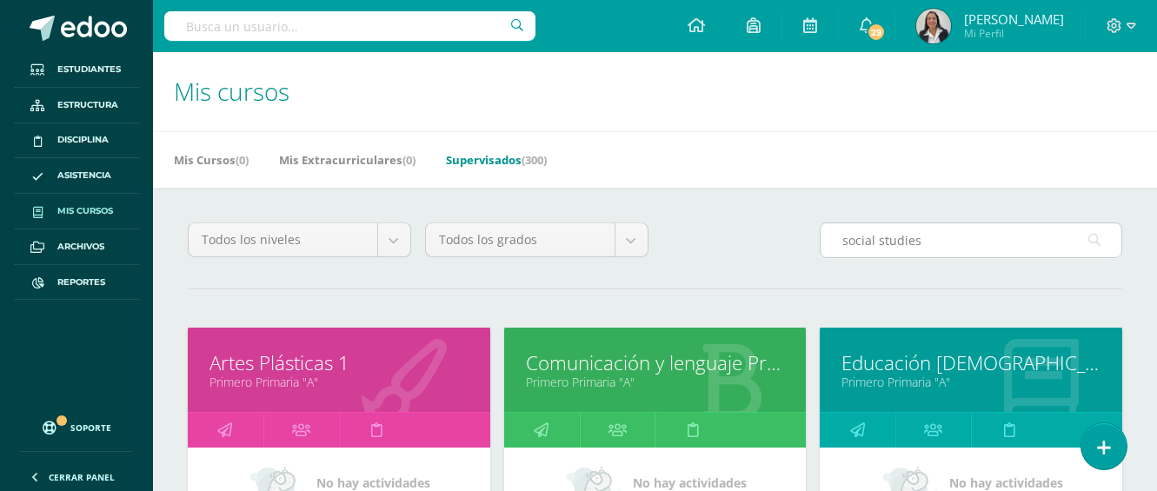
click at [927, 244] on input "social studies" at bounding box center [970, 240] width 301 height 34
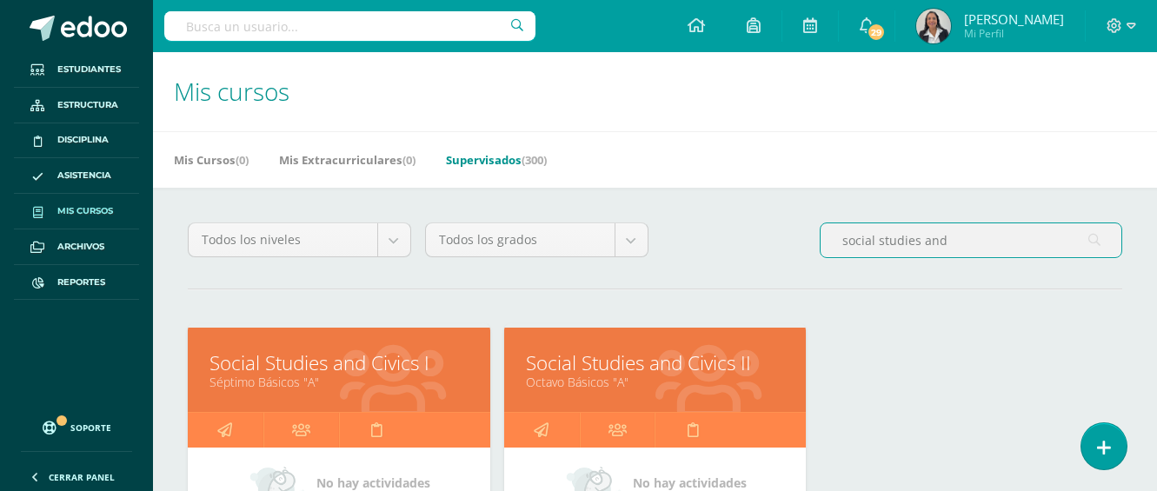
type input "social studies and"
click at [421, 374] on link "Social Studies and Civics I" at bounding box center [338, 362] width 259 height 27
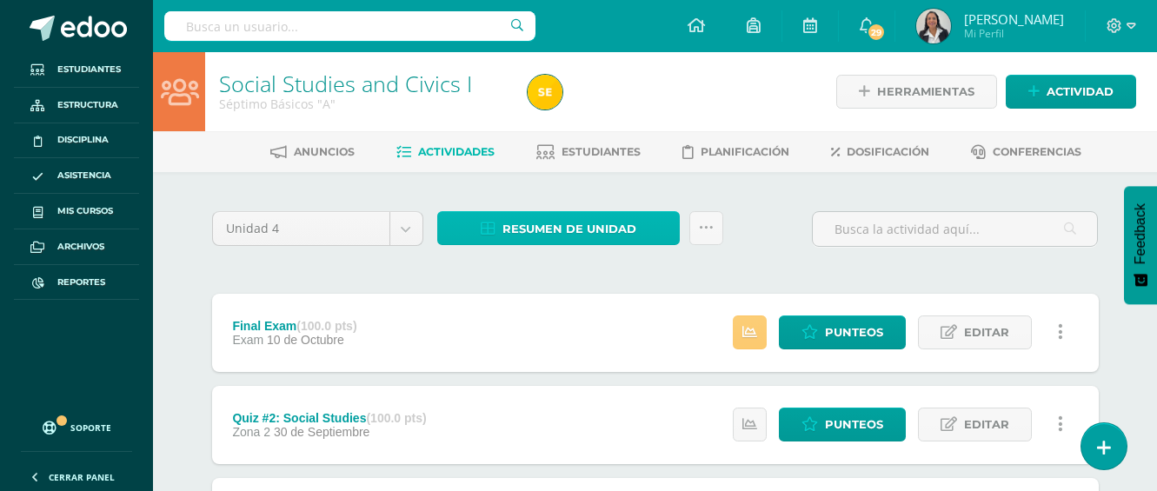
click at [552, 229] on span "Resumen de unidad" at bounding box center [569, 229] width 134 height 32
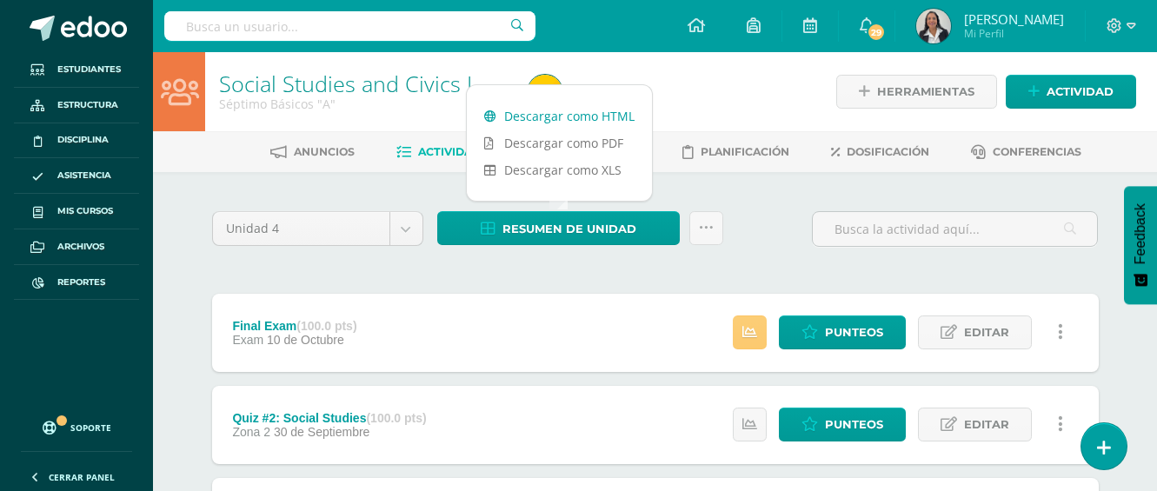
click at [568, 118] on link "Descargar como HTML" at bounding box center [559, 116] width 185 height 27
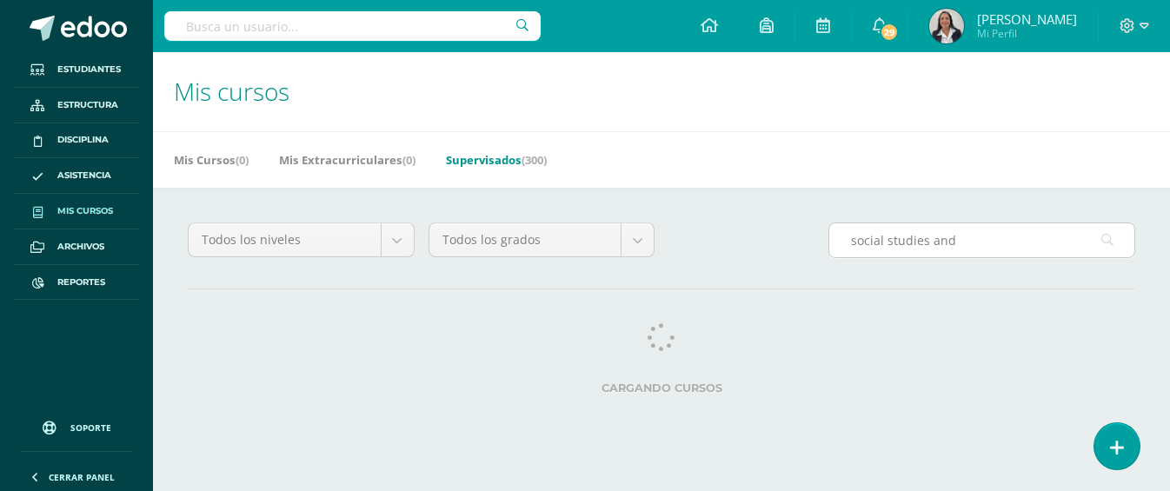
click at [963, 242] on input "social studies and" at bounding box center [981, 240] width 305 height 34
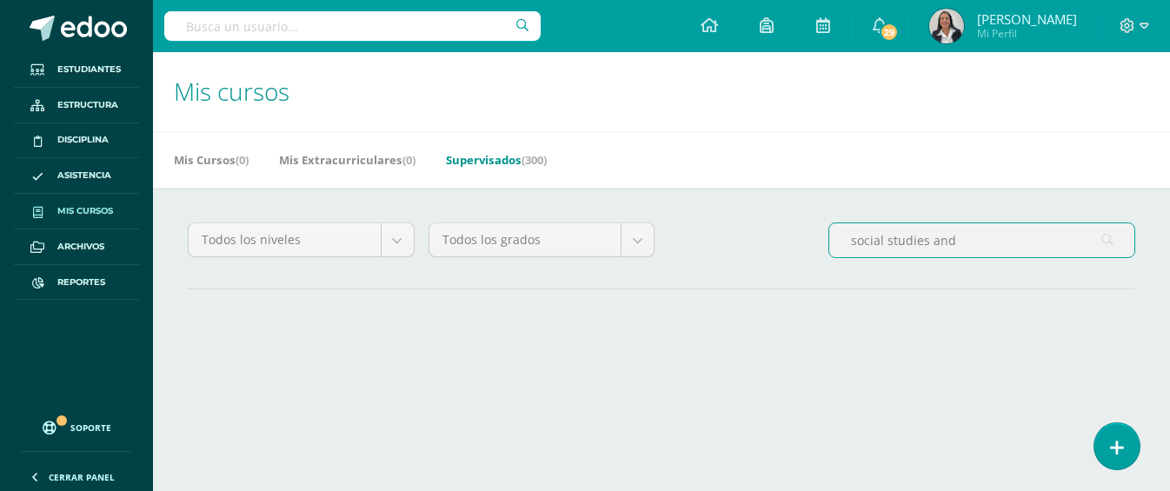
type input "social studies and"
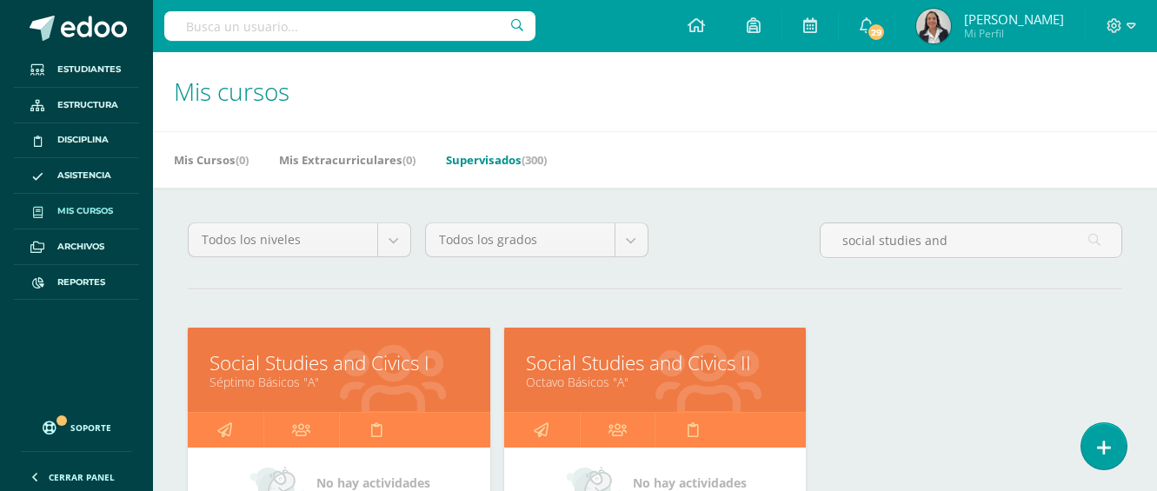
click at [681, 372] on link "Social Studies and Civics II" at bounding box center [655, 362] width 259 height 27
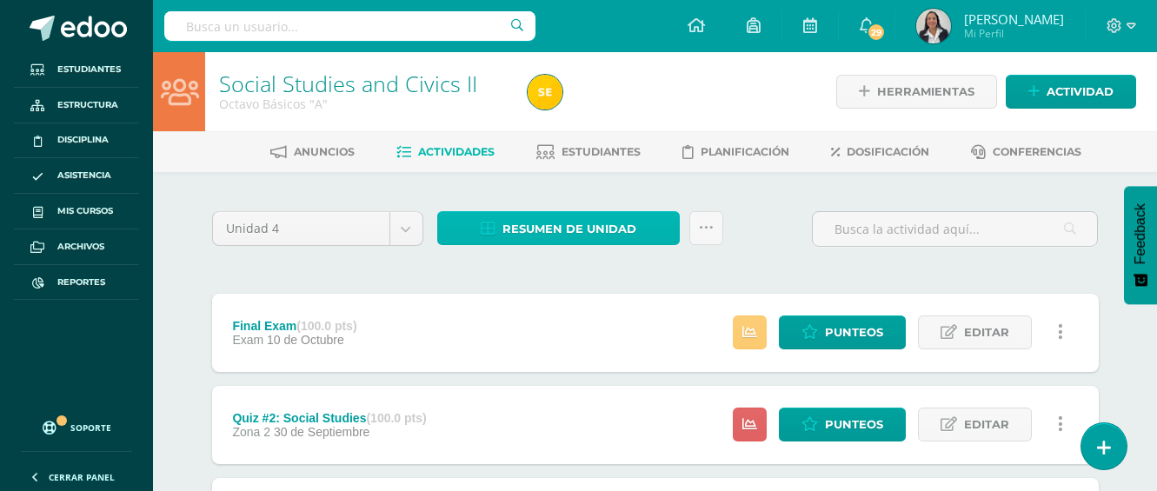
click at [629, 236] on span "Resumen de unidad" at bounding box center [569, 229] width 134 height 32
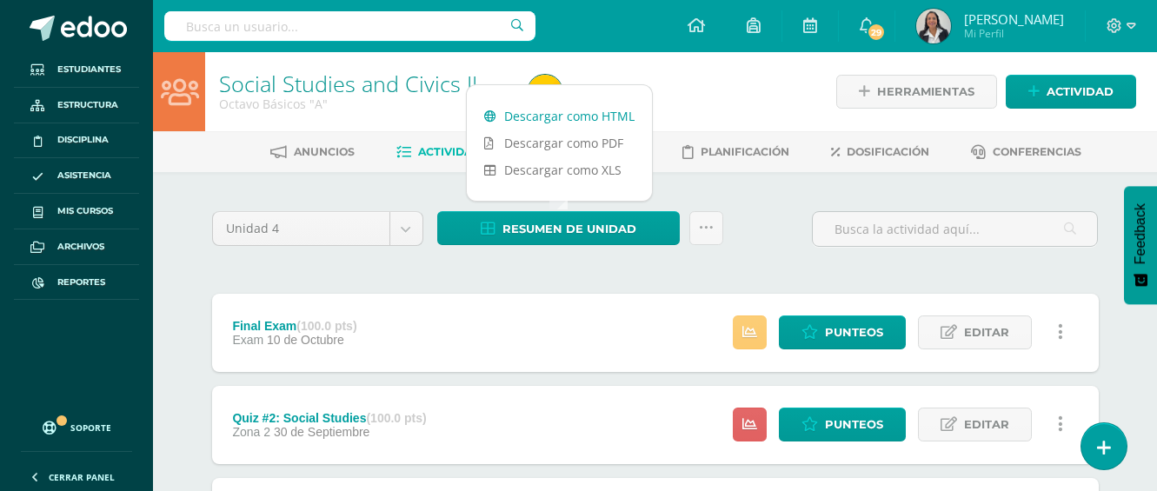
click at [608, 115] on link "Descargar como HTML" at bounding box center [559, 116] width 185 height 27
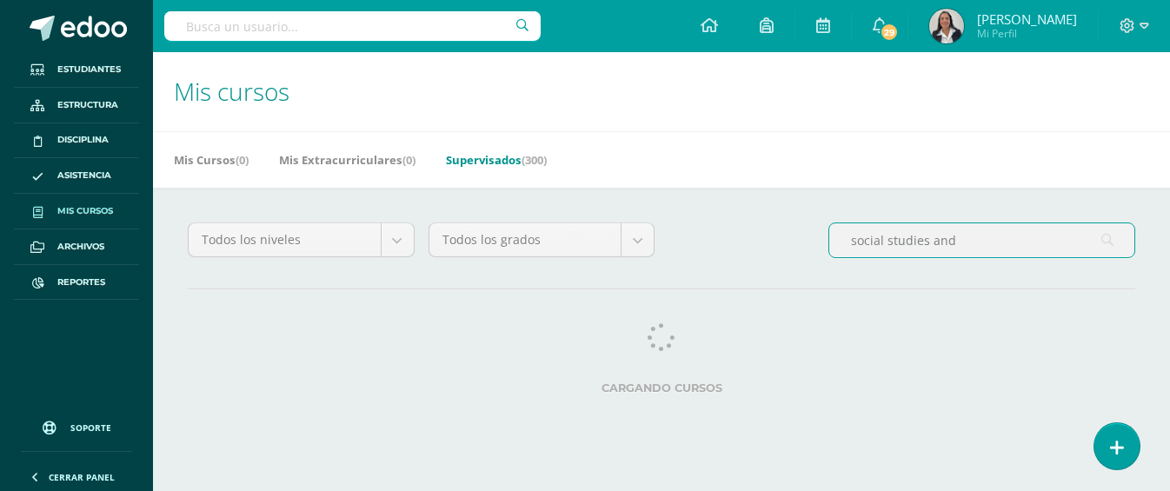
click at [981, 240] on input "social studies and" at bounding box center [981, 240] width 305 height 34
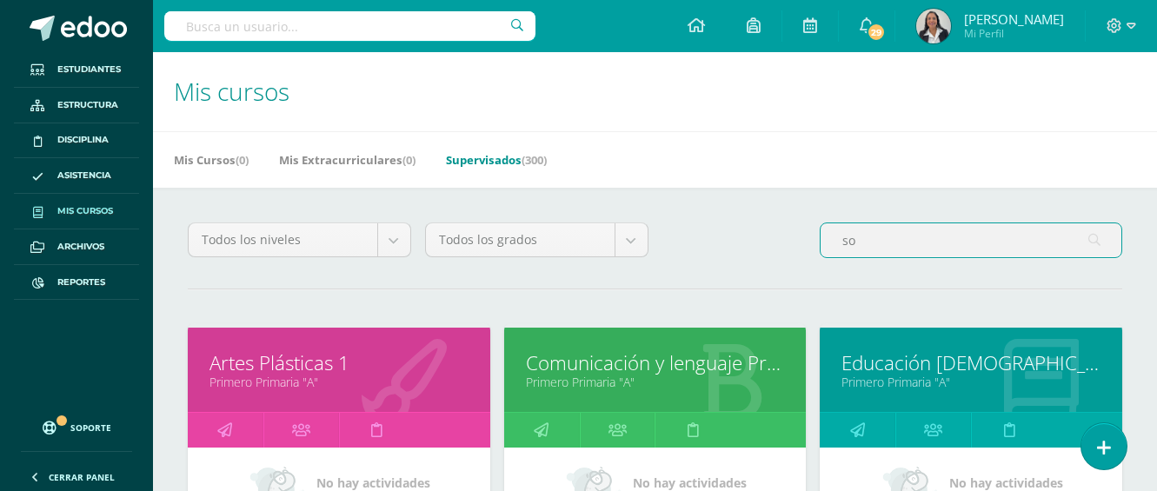
type input "s"
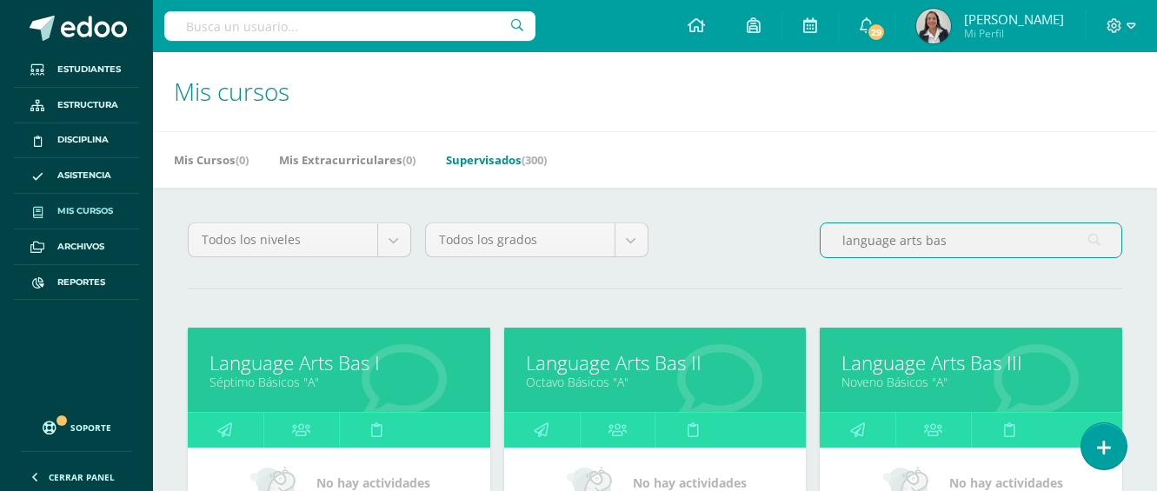
type input "language arts bas"
click at [320, 364] on link "Language Arts Bas I" at bounding box center [338, 362] width 259 height 27
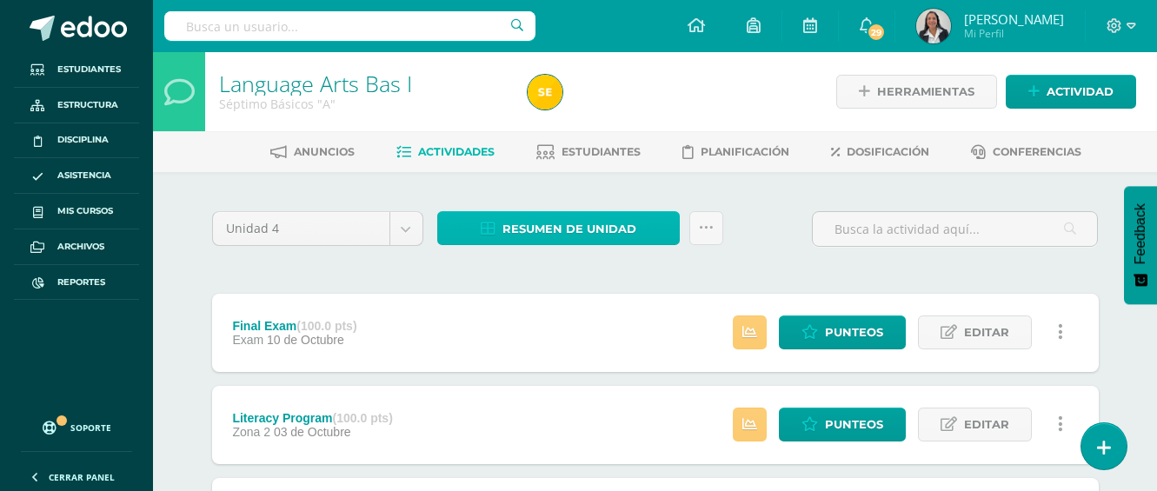
click at [541, 226] on span "Resumen de unidad" at bounding box center [569, 229] width 134 height 32
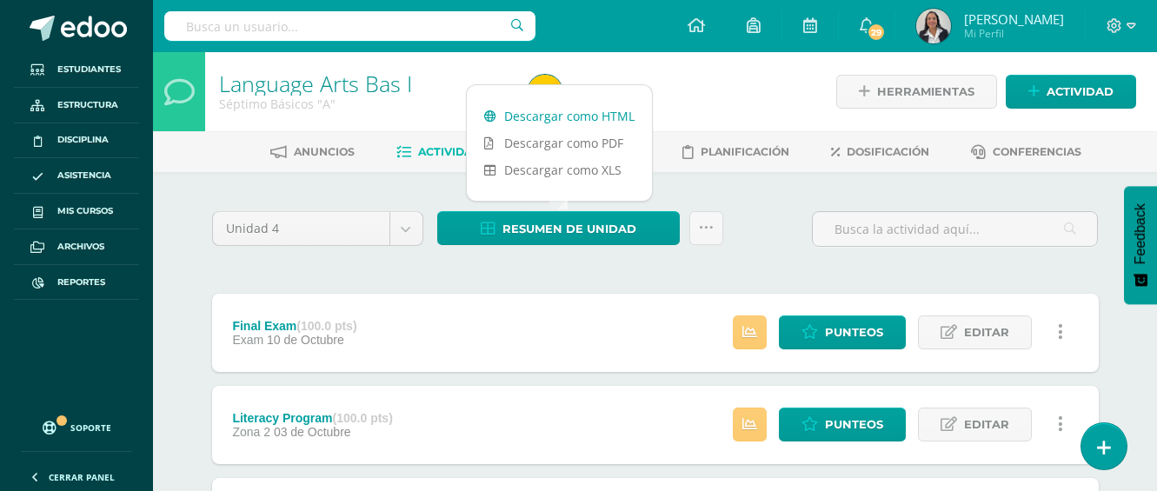
click at [583, 116] on link "Descargar como HTML" at bounding box center [559, 116] width 185 height 27
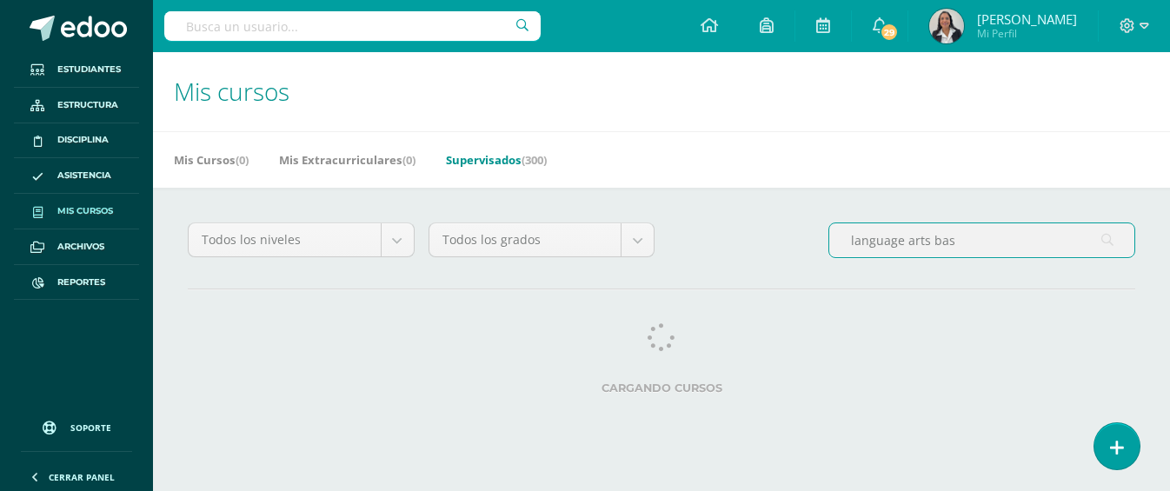
click at [966, 241] on input "language arts bas" at bounding box center [981, 240] width 305 height 34
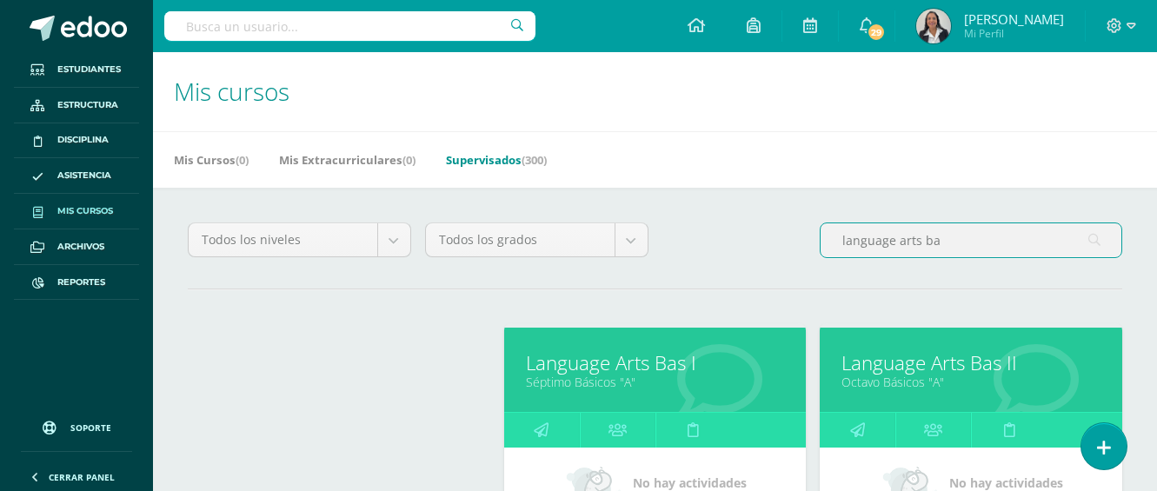
type input "language arts ba"
click at [968, 372] on link "Language Arts Bas II" at bounding box center [970, 362] width 259 height 27
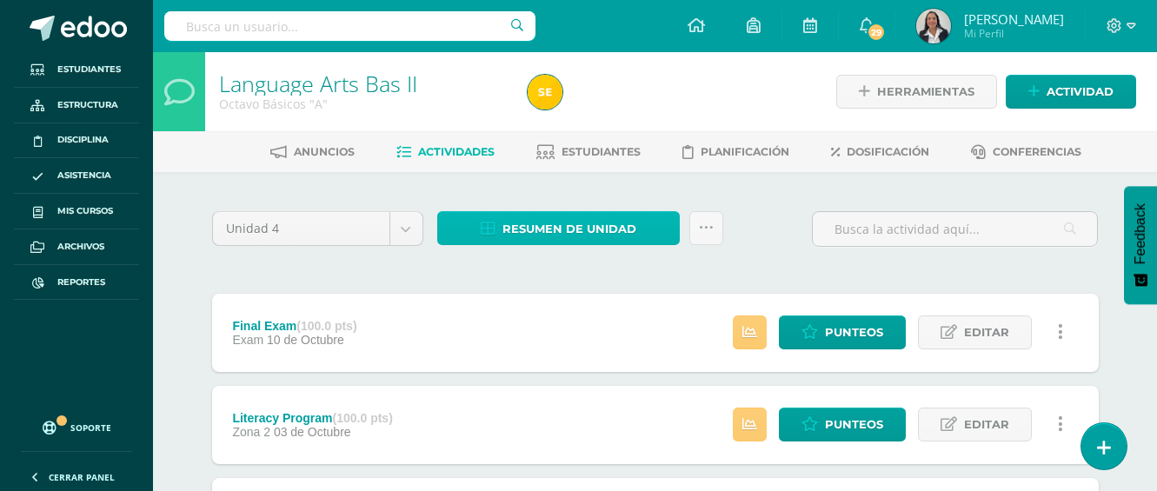
click at [591, 229] on span "Resumen de unidad" at bounding box center [569, 229] width 134 height 32
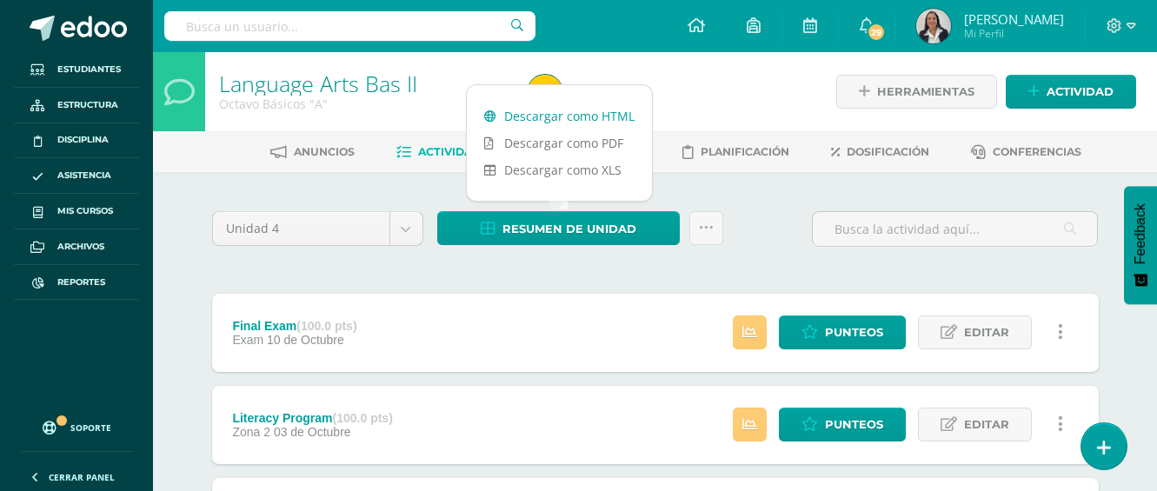
click at [579, 112] on link "Descargar como HTML" at bounding box center [559, 116] width 185 height 27
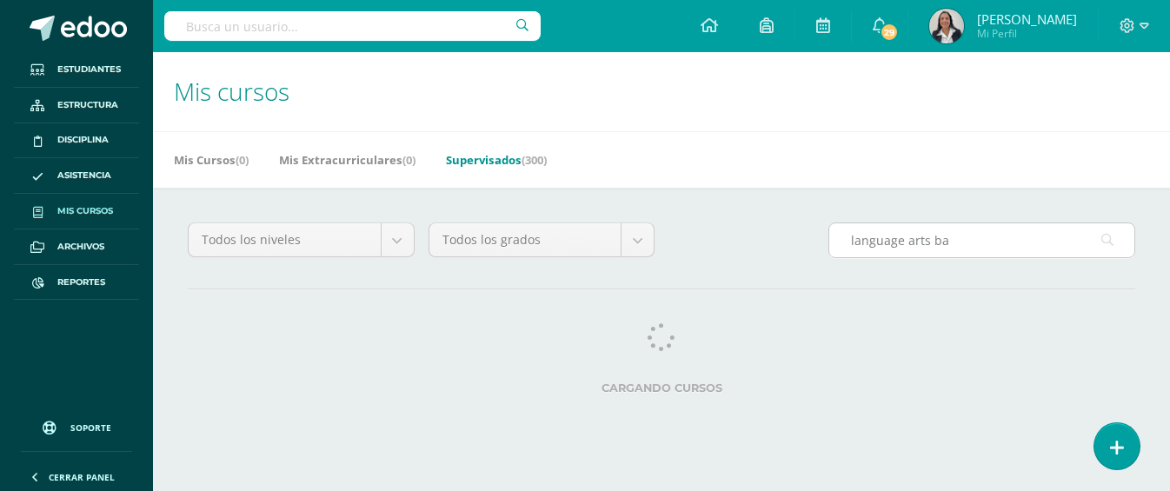
click at [949, 239] on input "language arts ba" at bounding box center [981, 240] width 305 height 34
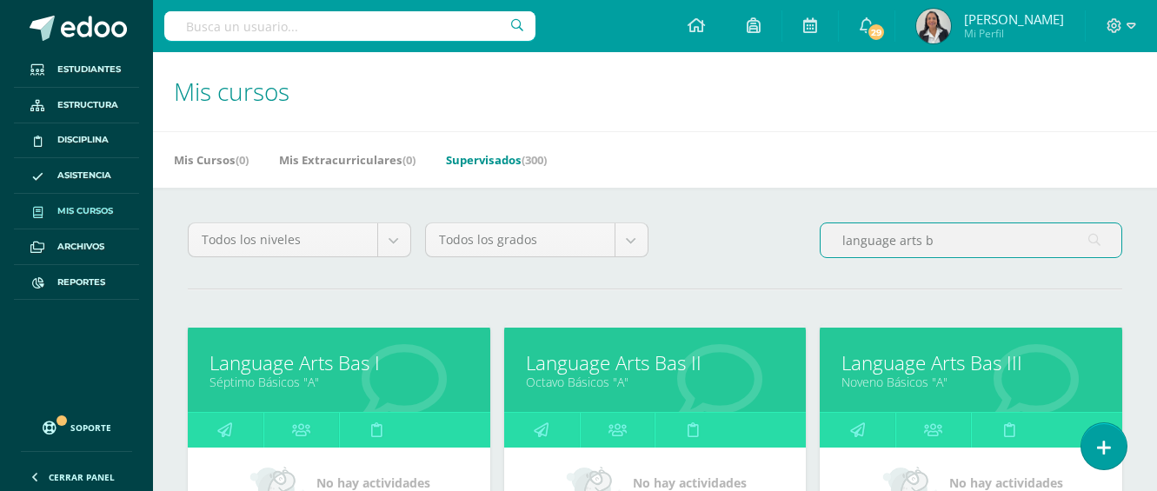
type input "language arts b"
click at [954, 365] on link "Language Arts Bas III" at bounding box center [970, 362] width 259 height 27
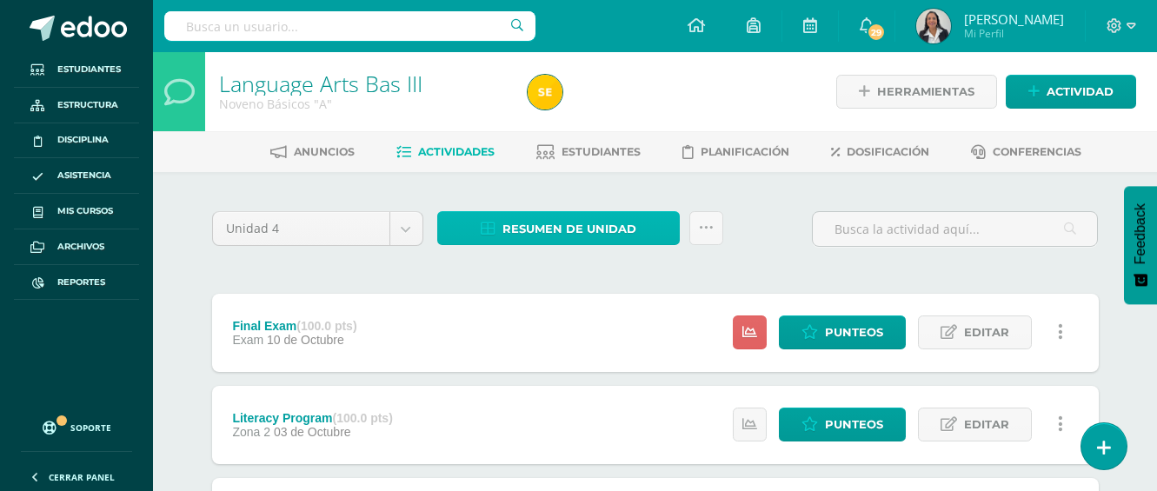
click at [534, 227] on span "Resumen de unidad" at bounding box center [569, 229] width 134 height 32
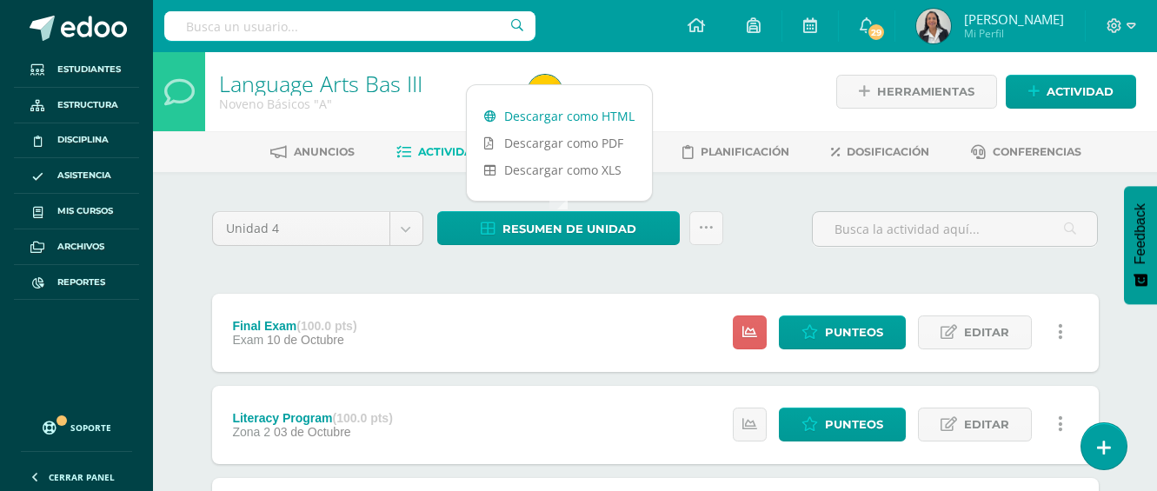
click at [545, 117] on link "Descargar como HTML" at bounding box center [559, 116] width 185 height 27
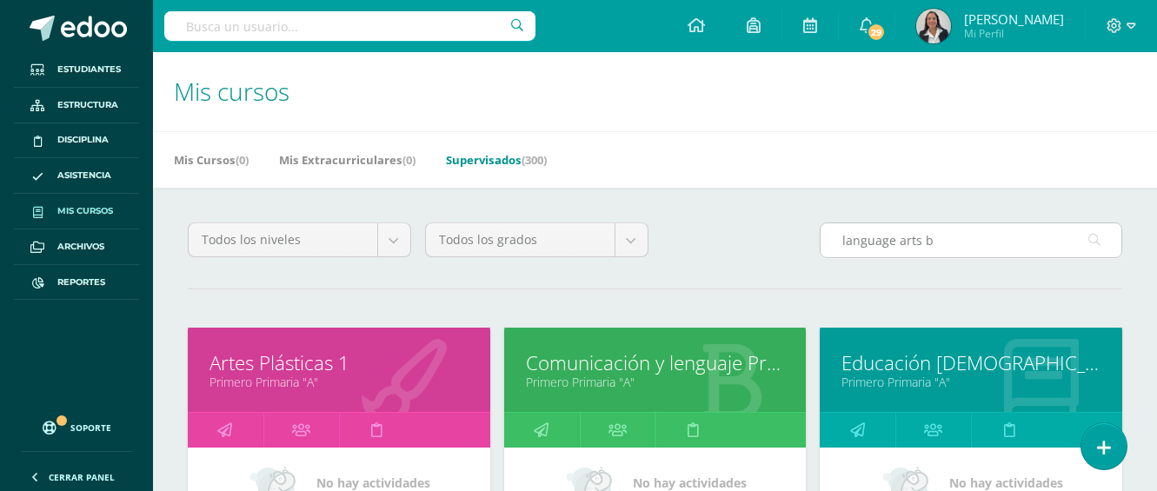
click at [943, 239] on input "language arts b" at bounding box center [970, 240] width 301 height 34
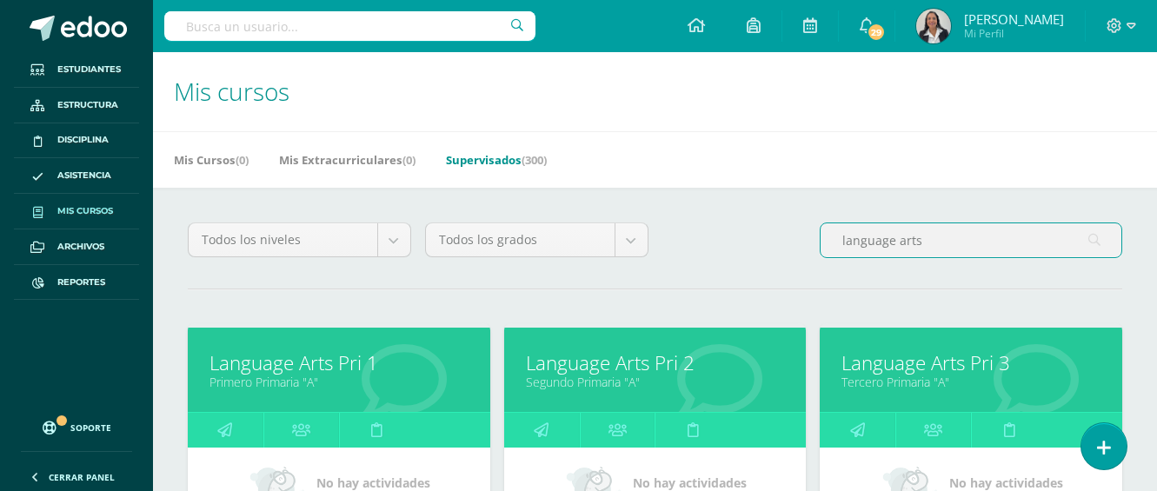
type input "language arts"
click at [382, 372] on link "Language Arts Pri 1" at bounding box center [338, 362] width 259 height 27
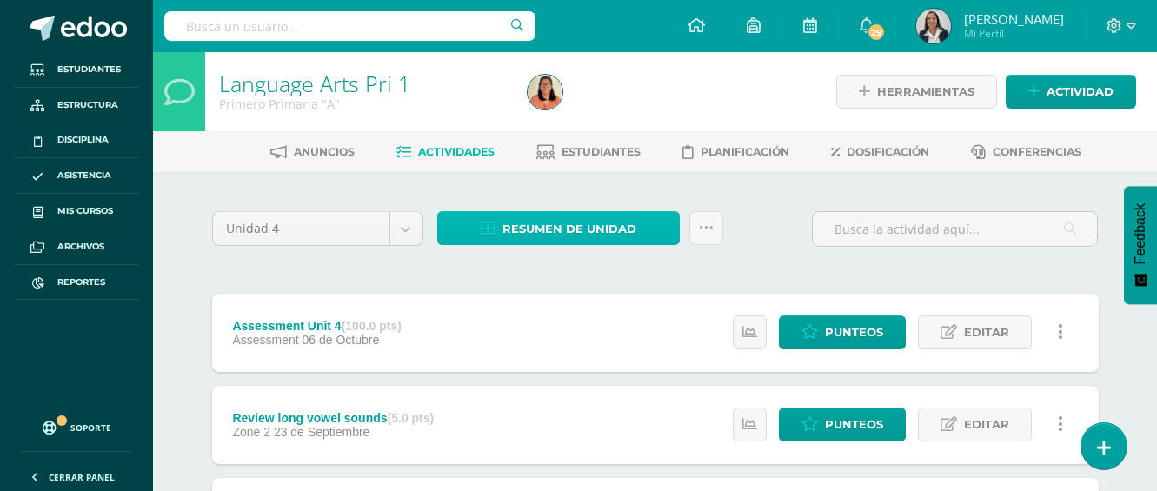
click at [562, 228] on span "Resumen de unidad" at bounding box center [569, 229] width 134 height 32
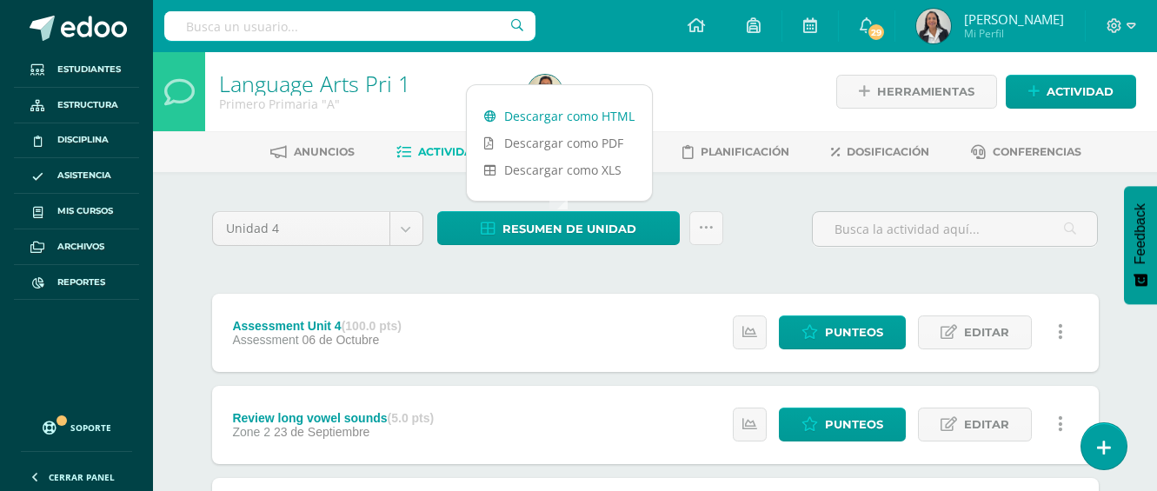
click at [580, 121] on link "Descargar como HTML" at bounding box center [559, 116] width 185 height 27
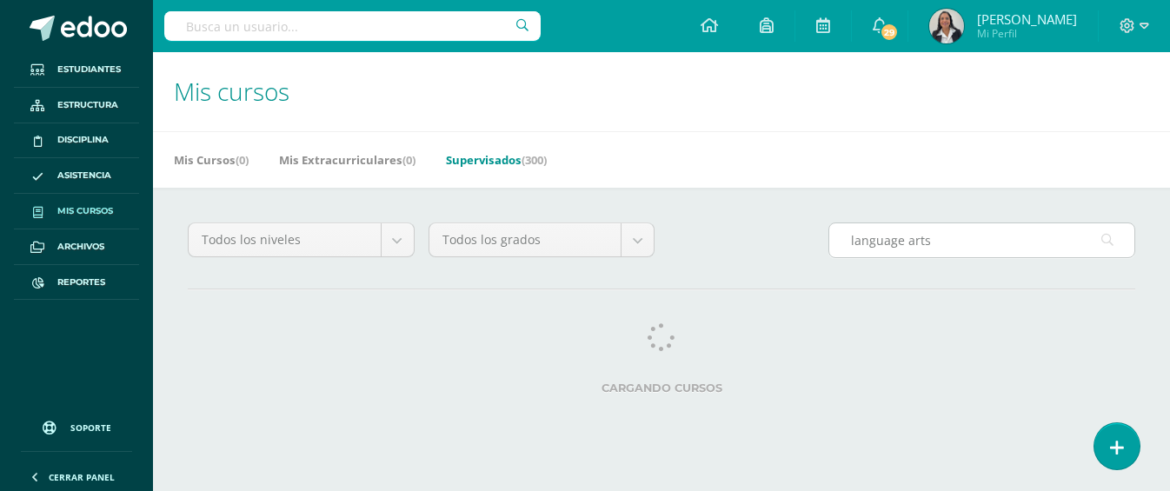
click at [947, 241] on input "language arts" at bounding box center [981, 240] width 305 height 34
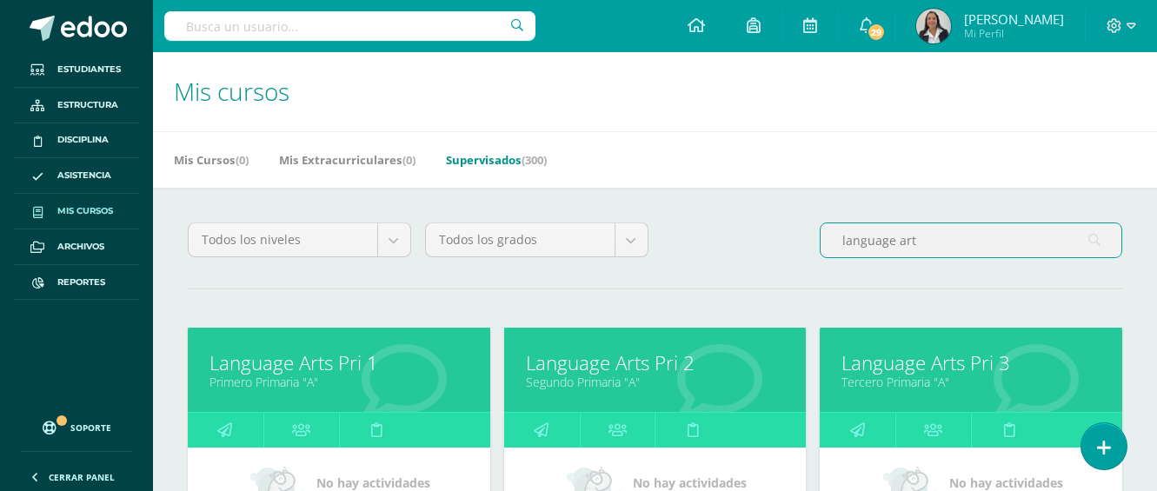
type input "language art"
click at [610, 365] on link "Language Arts Pri 2" at bounding box center [655, 362] width 259 height 27
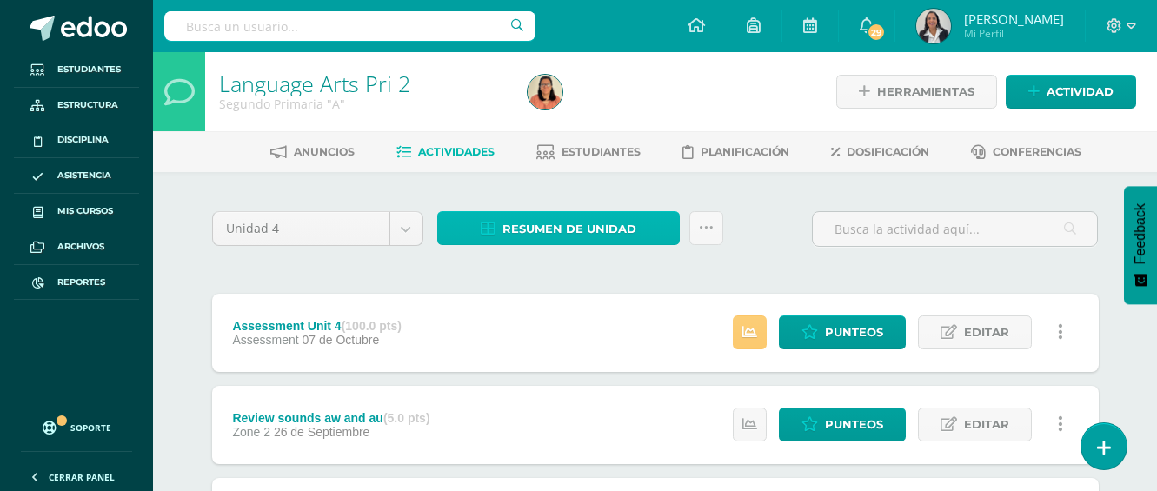
click at [581, 223] on span "Resumen de unidad" at bounding box center [569, 229] width 134 height 32
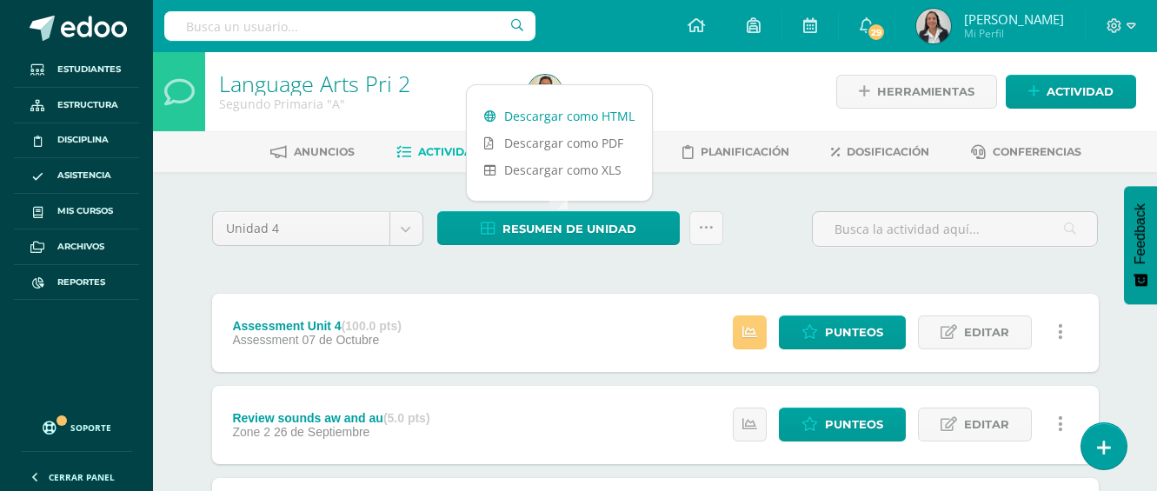
click at [590, 118] on link "Descargar como HTML" at bounding box center [559, 116] width 185 height 27
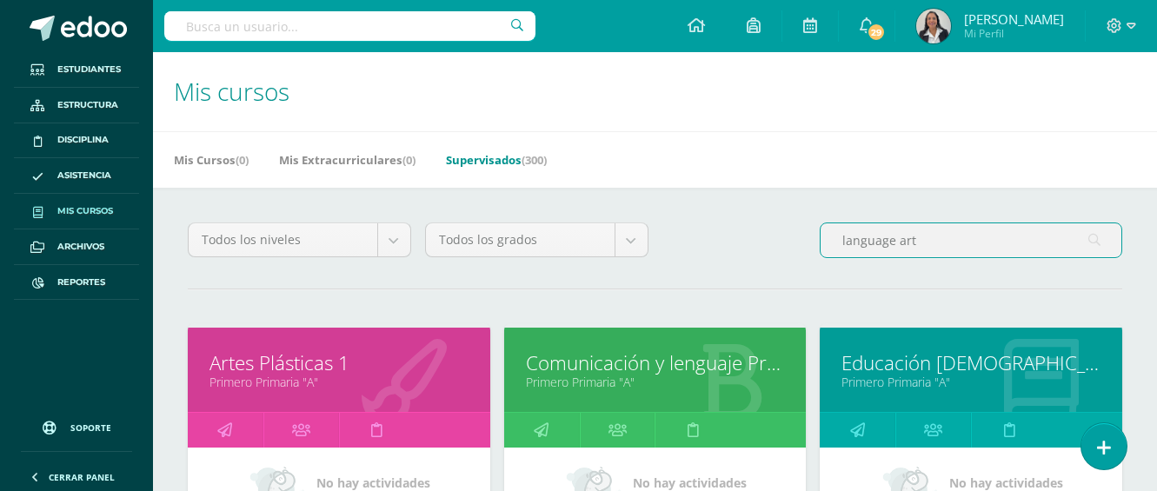
click at [942, 242] on input "language art" at bounding box center [970, 240] width 301 height 34
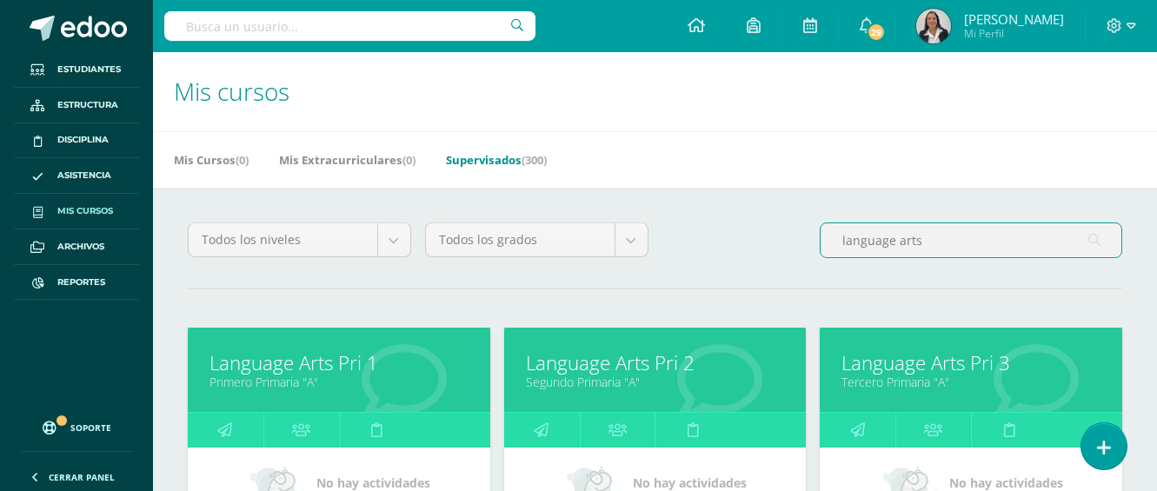
type input "language arts"
click at [980, 375] on link "Language Arts Pri 3" at bounding box center [970, 362] width 259 height 27
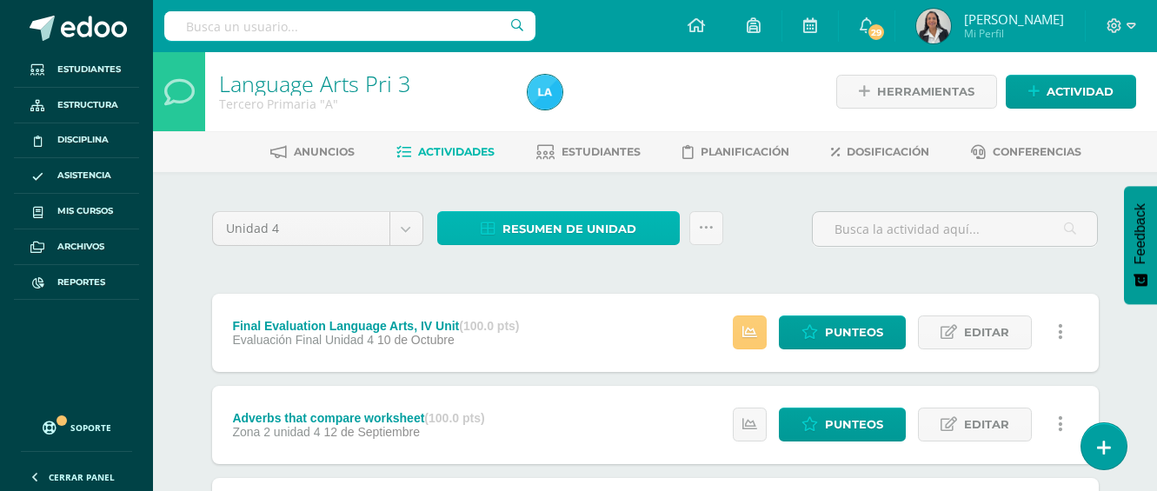
click at [583, 231] on span "Resumen de unidad" at bounding box center [569, 229] width 134 height 32
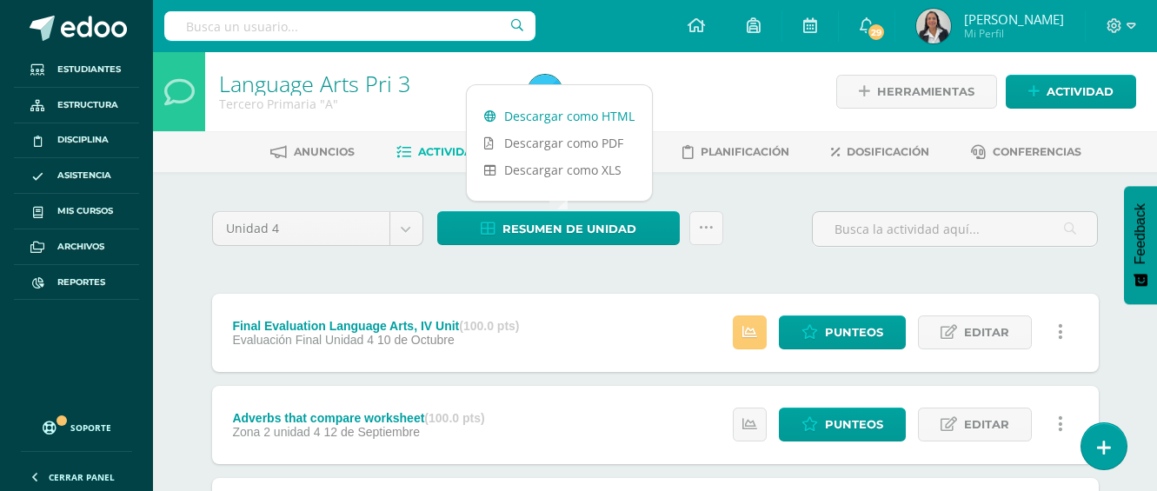
click at [581, 116] on link "Descargar como HTML" at bounding box center [559, 116] width 185 height 27
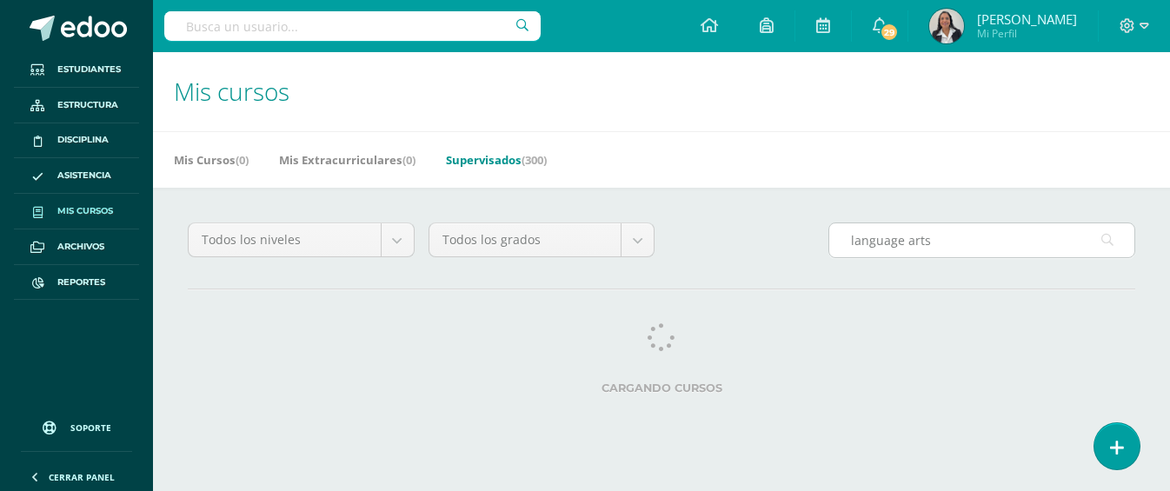
click at [940, 243] on input "language arts" at bounding box center [981, 240] width 305 height 34
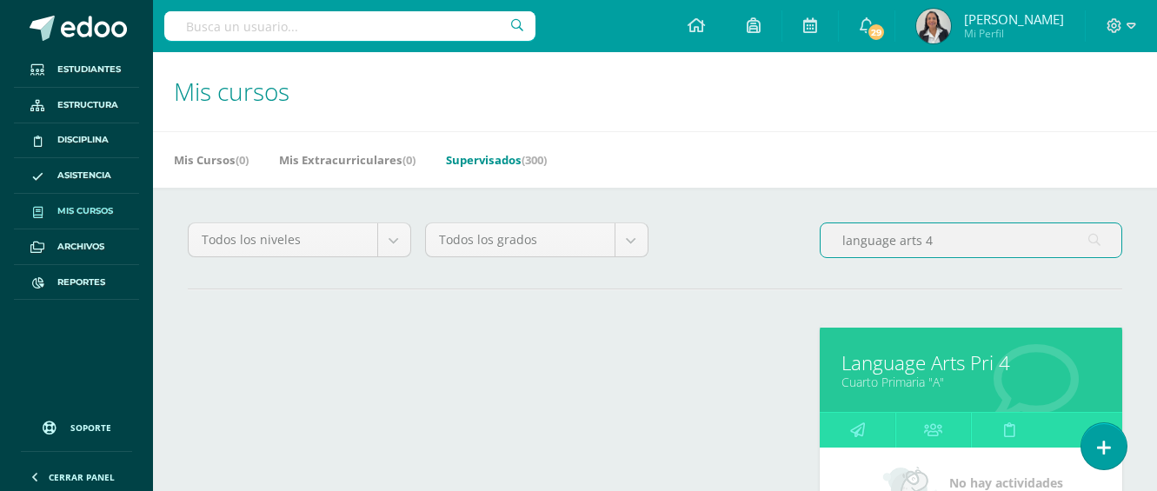
type input "language arts 4"
click at [984, 380] on link "Cuarto Primaria "A"" at bounding box center [970, 382] width 259 height 17
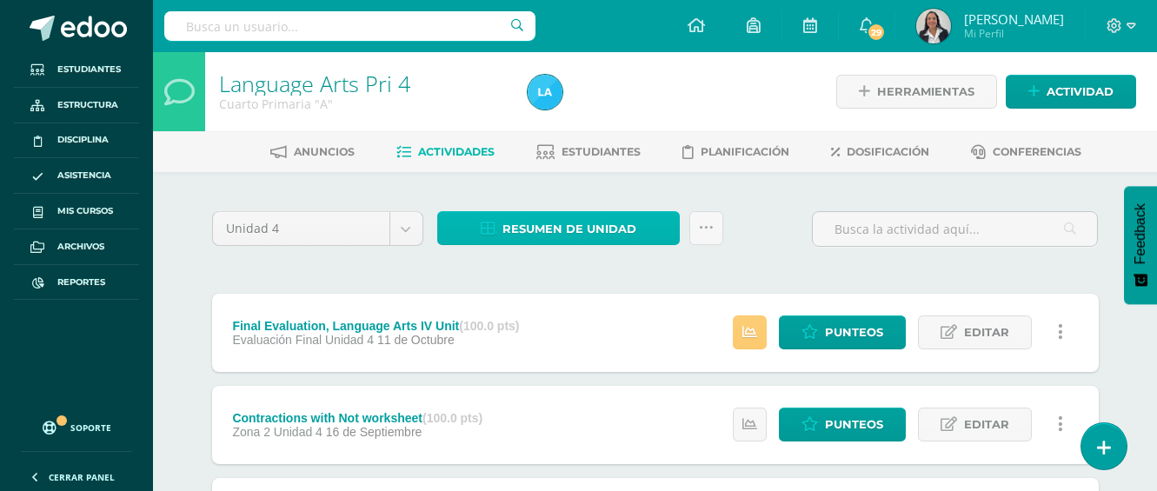
click at [572, 218] on span "Resumen de unidad" at bounding box center [569, 229] width 134 height 32
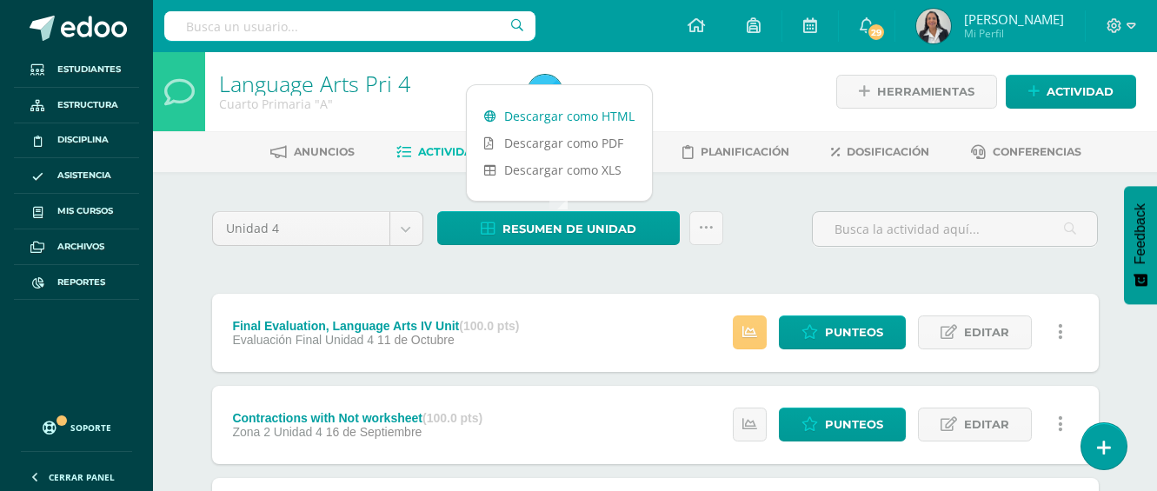
click at [572, 119] on link "Descargar como HTML" at bounding box center [559, 116] width 185 height 27
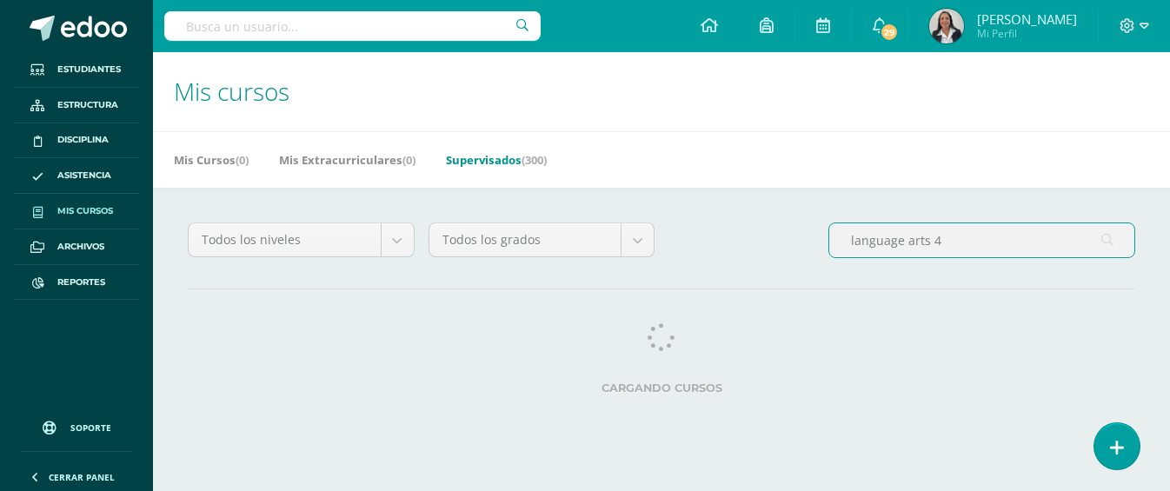
click at [953, 242] on input "language arts 4" at bounding box center [981, 240] width 305 height 34
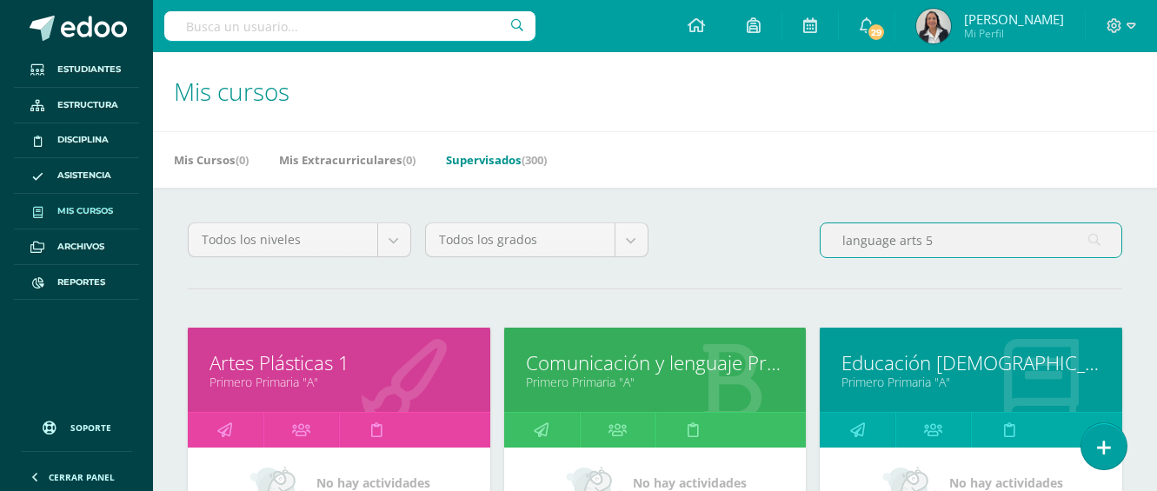
click at [949, 237] on input "language arts 5" at bounding box center [970, 240] width 301 height 34
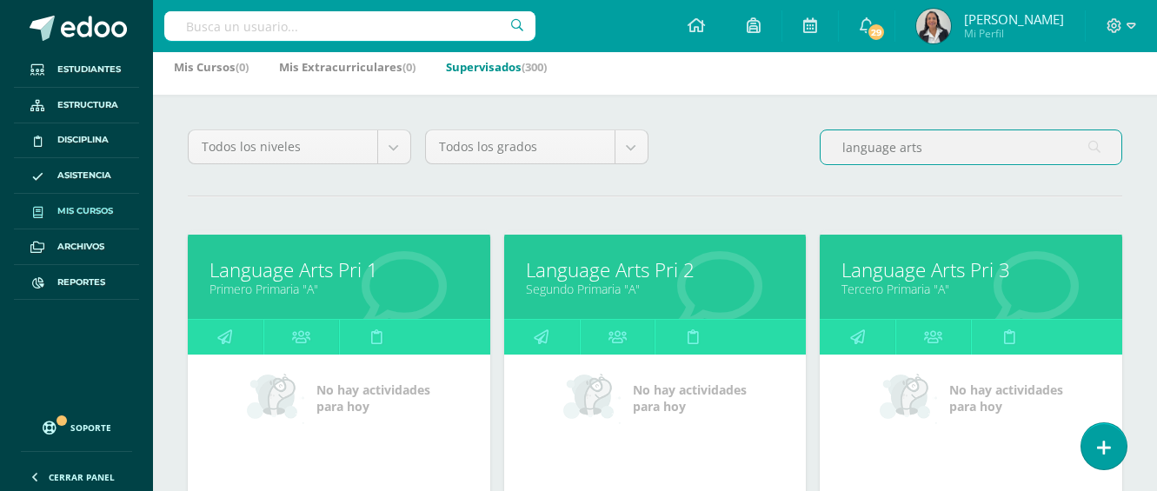
scroll to position [261, 0]
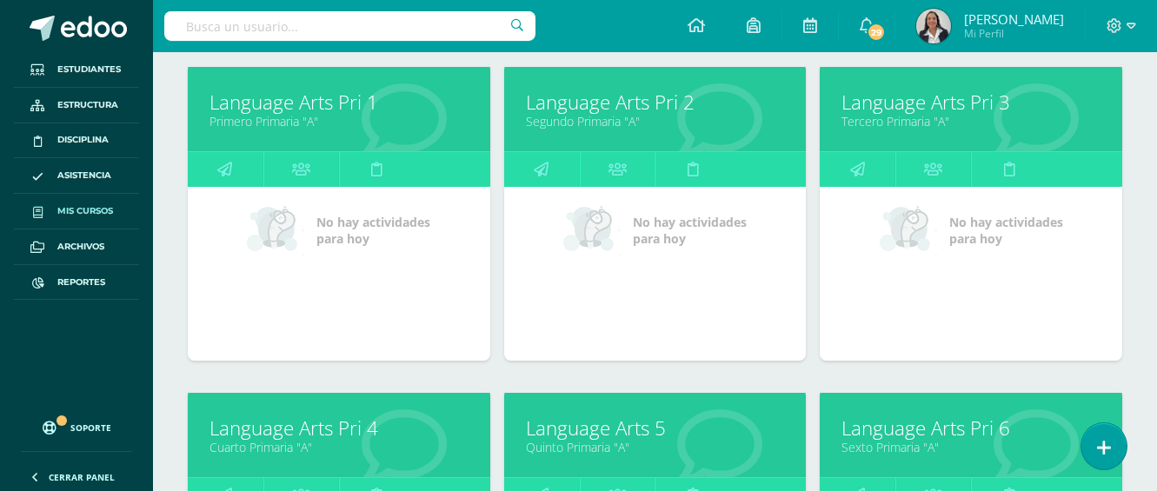
type input "language arts"
click at [628, 427] on link "Language Arts 5" at bounding box center [655, 428] width 259 height 27
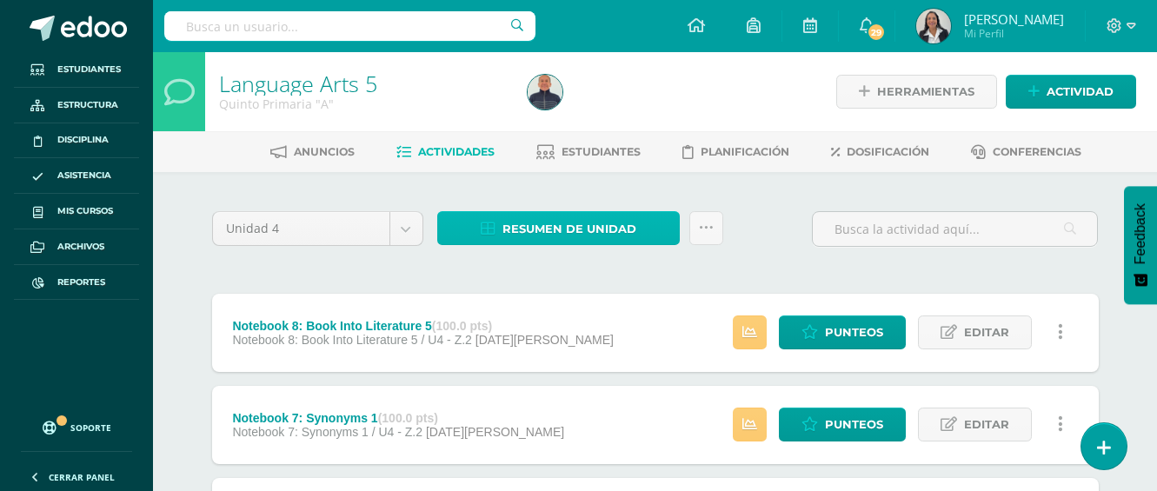
click at [604, 228] on span "Resumen de unidad" at bounding box center [569, 229] width 134 height 32
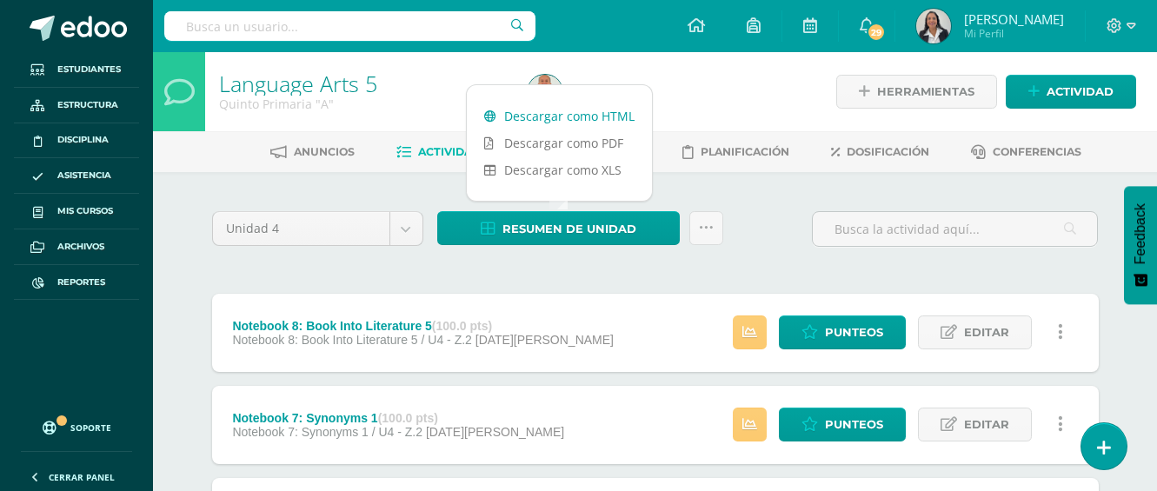
click at [604, 119] on link "Descargar como HTML" at bounding box center [559, 116] width 185 height 27
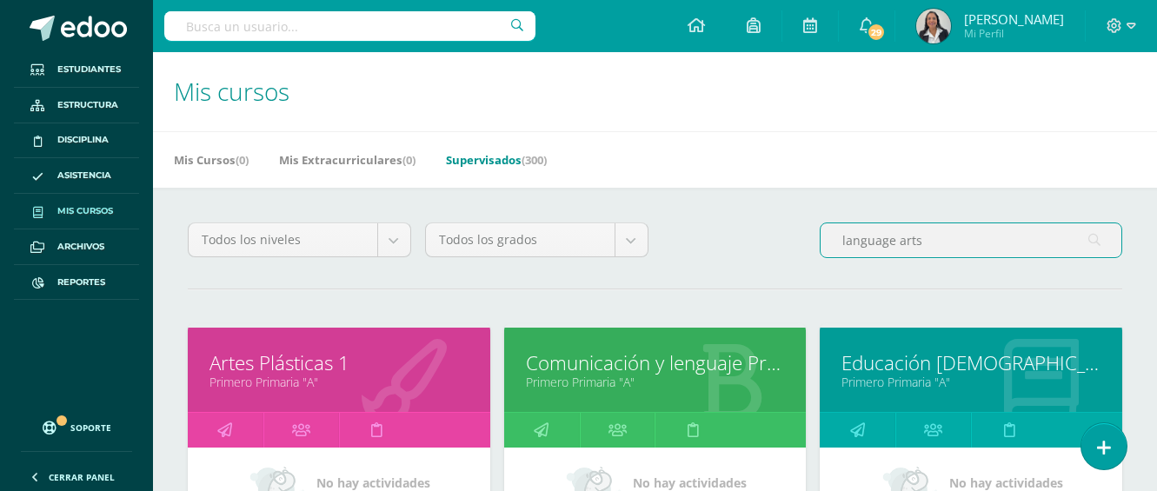
click at [928, 239] on input "language arts" at bounding box center [970, 240] width 301 height 34
type input "l"
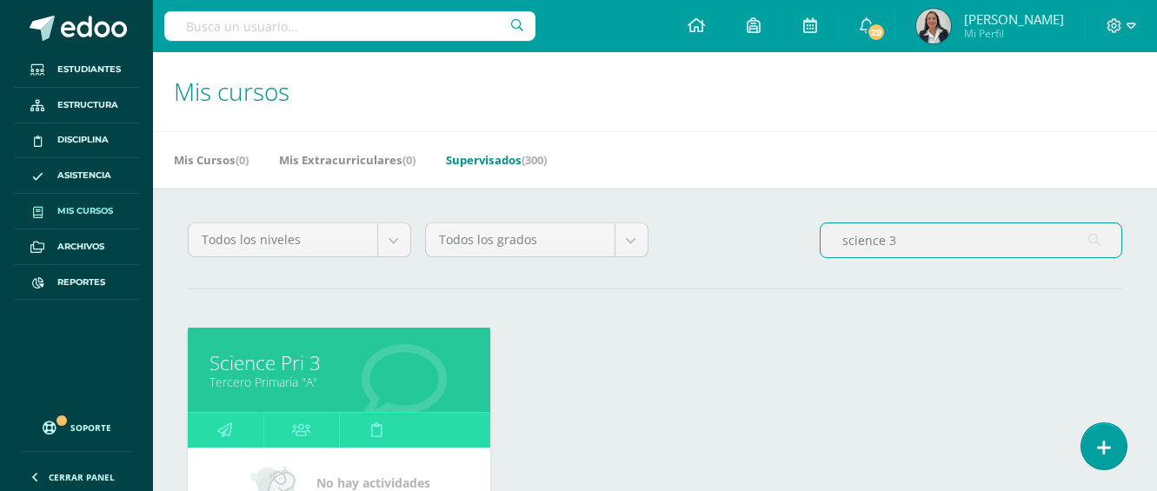
type input "science 3"
click at [284, 376] on link "Tercero Primaria "A"" at bounding box center [338, 382] width 259 height 17
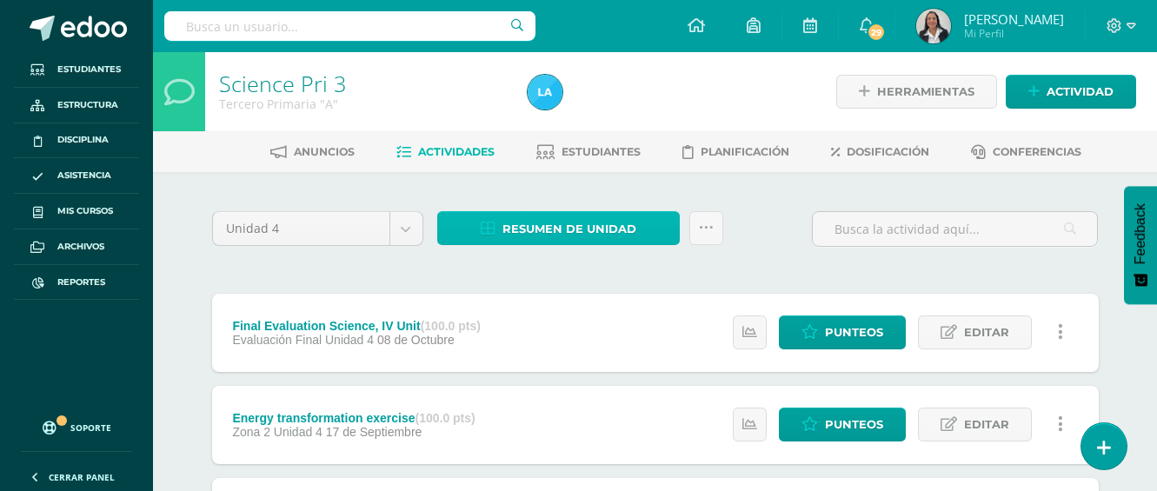
click at [570, 229] on span "Resumen de unidad" at bounding box center [569, 229] width 134 height 32
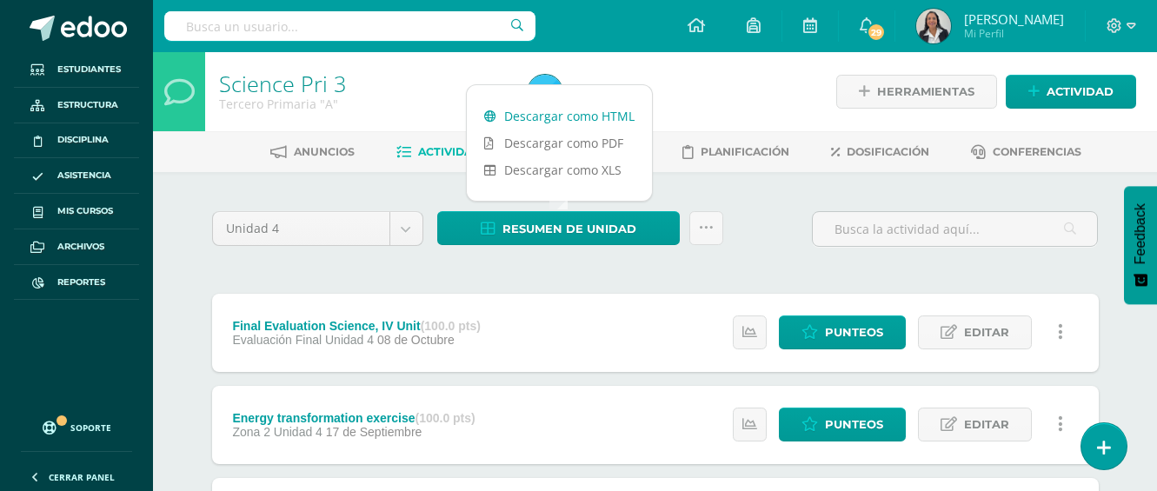
click at [581, 113] on link "Descargar como HTML" at bounding box center [559, 116] width 185 height 27
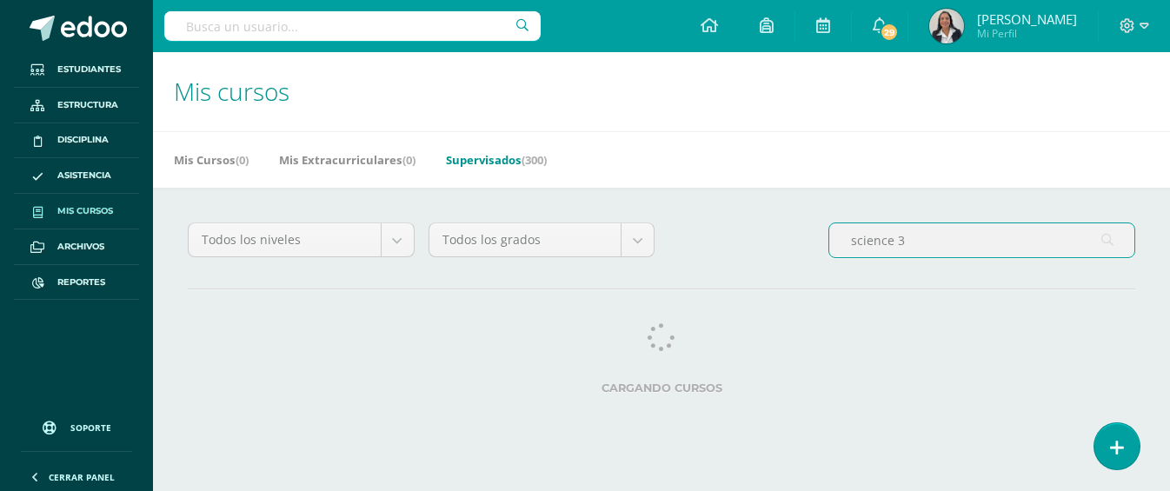
click at [902, 239] on input "science 3" at bounding box center [981, 240] width 305 height 34
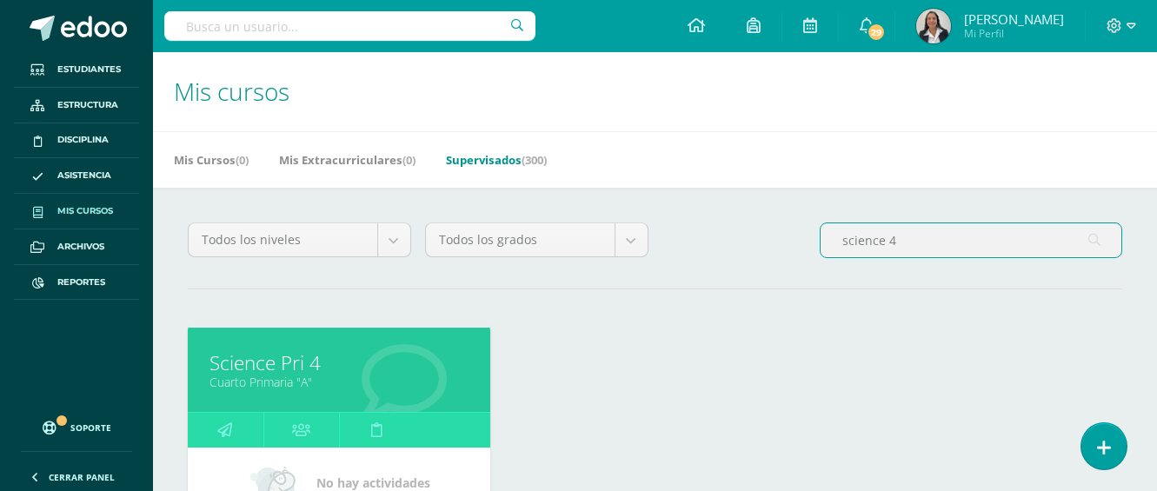
type input "science 4"
click at [360, 361] on link "Science Pri 4" at bounding box center [338, 362] width 259 height 27
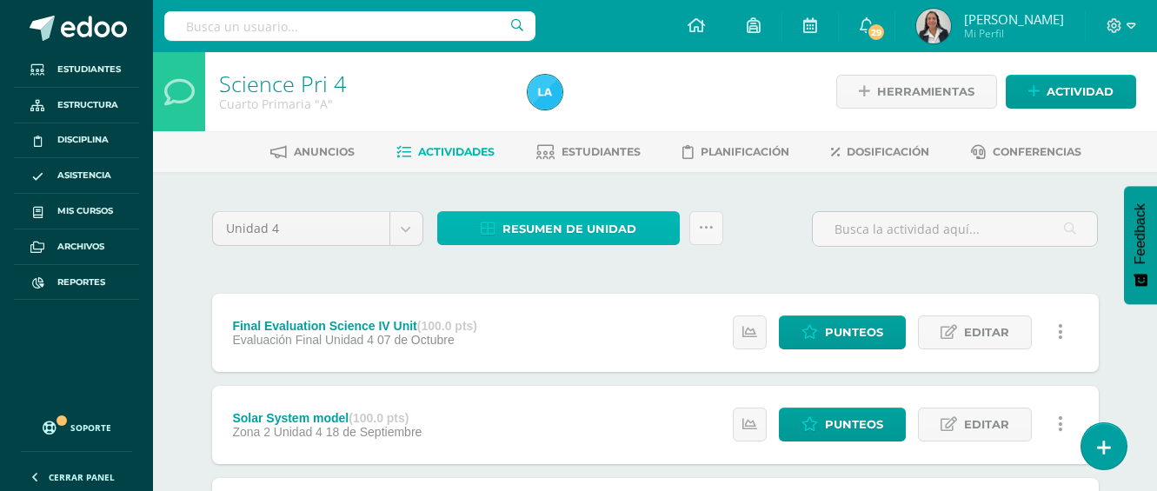
click at [569, 217] on span "Resumen de unidad" at bounding box center [569, 229] width 134 height 32
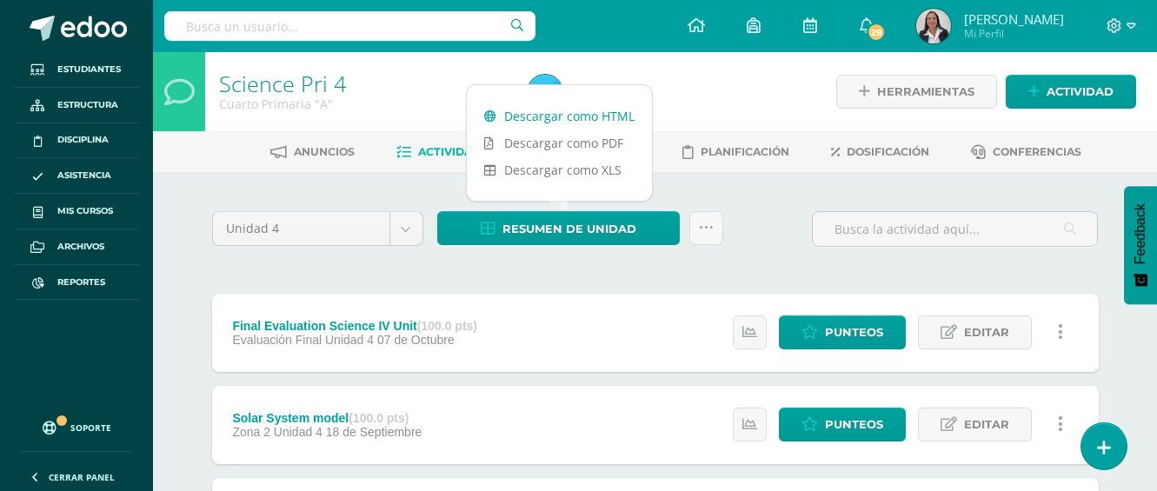
click at [592, 116] on link "Descargar como HTML" at bounding box center [559, 116] width 185 height 27
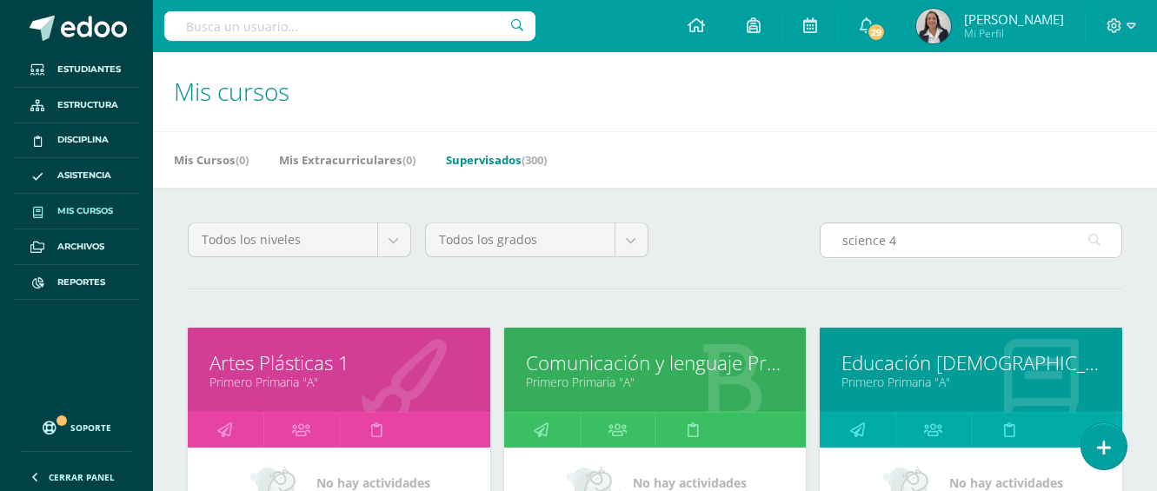
click at [896, 238] on input "science 4" at bounding box center [970, 240] width 301 height 34
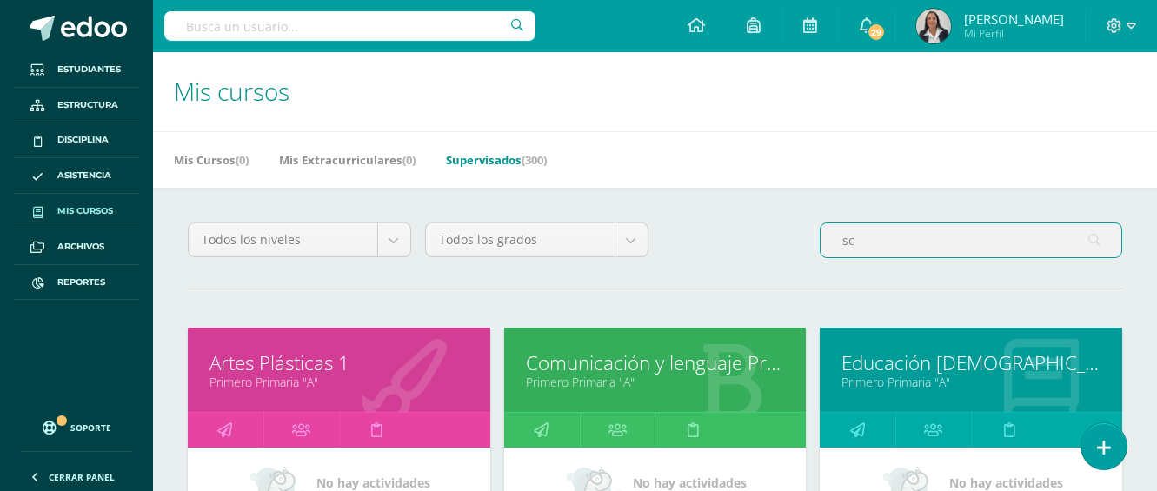
type input "s"
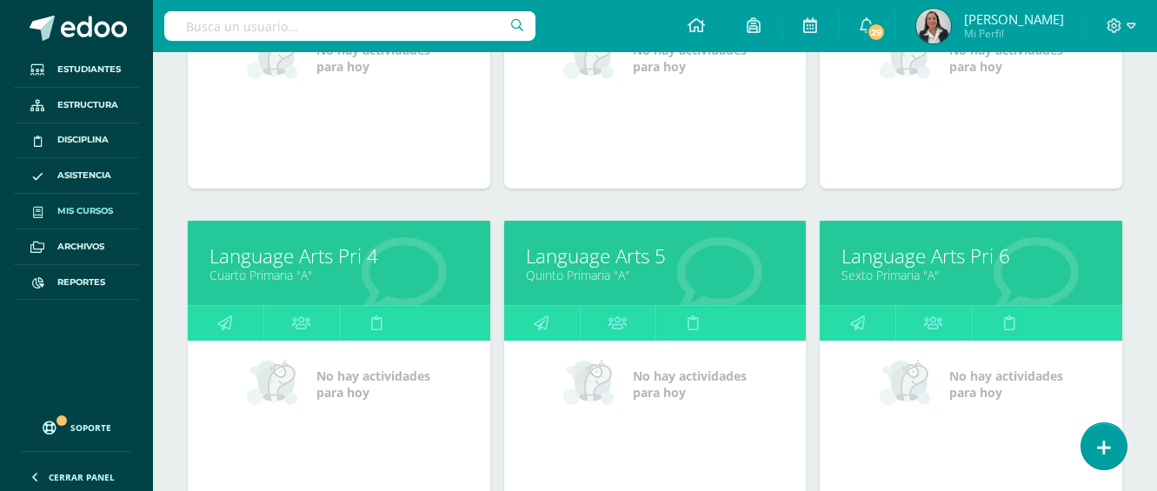
scroll to position [435, 0]
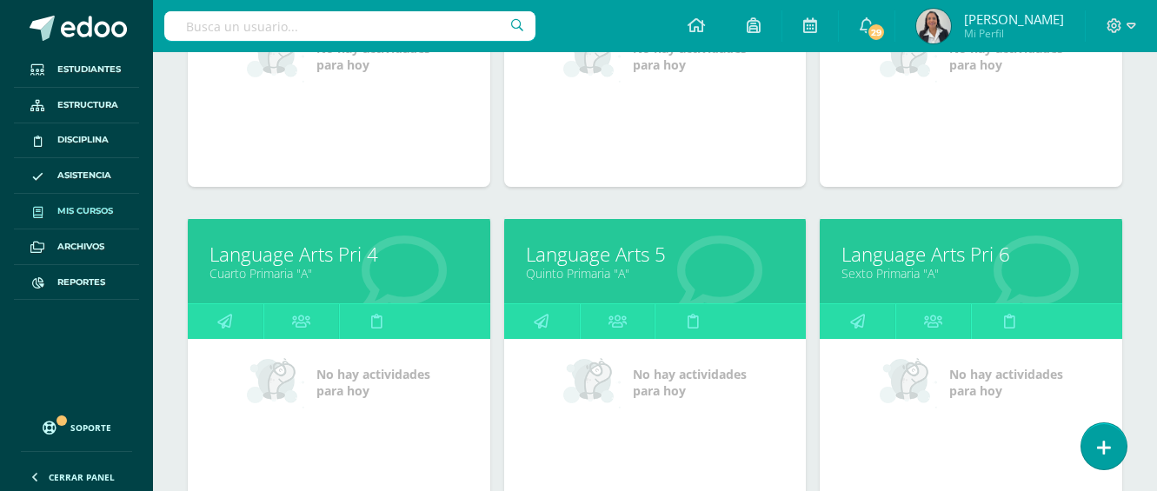
type input "language"
click at [934, 275] on link "Sexto Primaria "A"" at bounding box center [970, 273] width 259 height 17
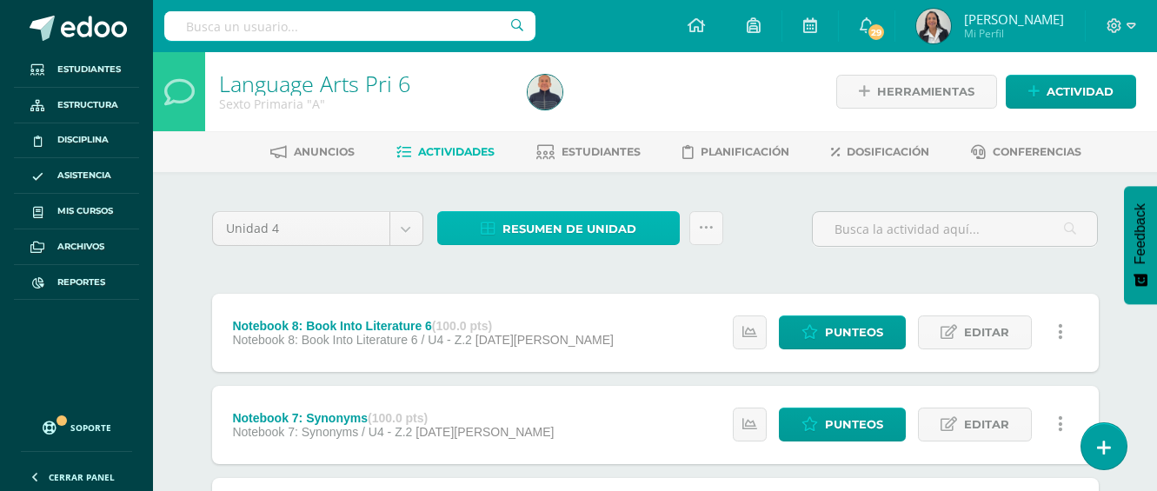
click at [547, 236] on span "Resumen de unidad" at bounding box center [569, 229] width 134 height 32
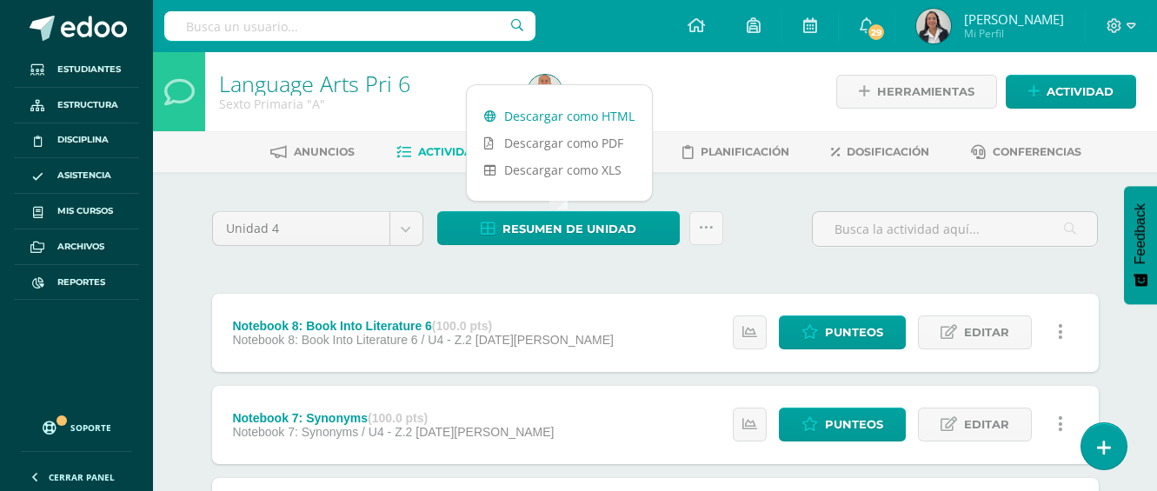
click at [555, 116] on link "Descargar como HTML" at bounding box center [559, 116] width 185 height 27
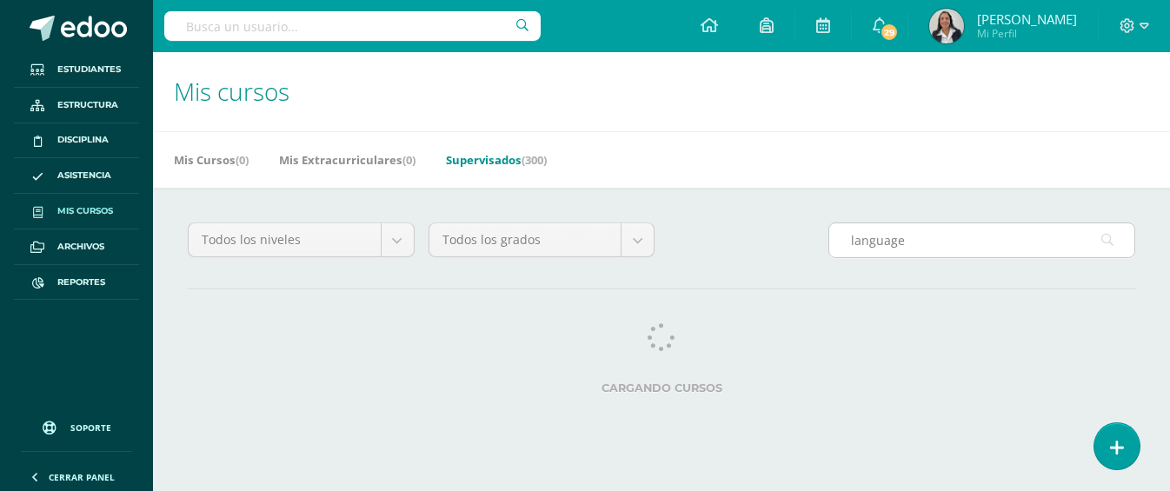
click at [913, 243] on input "language" at bounding box center [981, 240] width 305 height 34
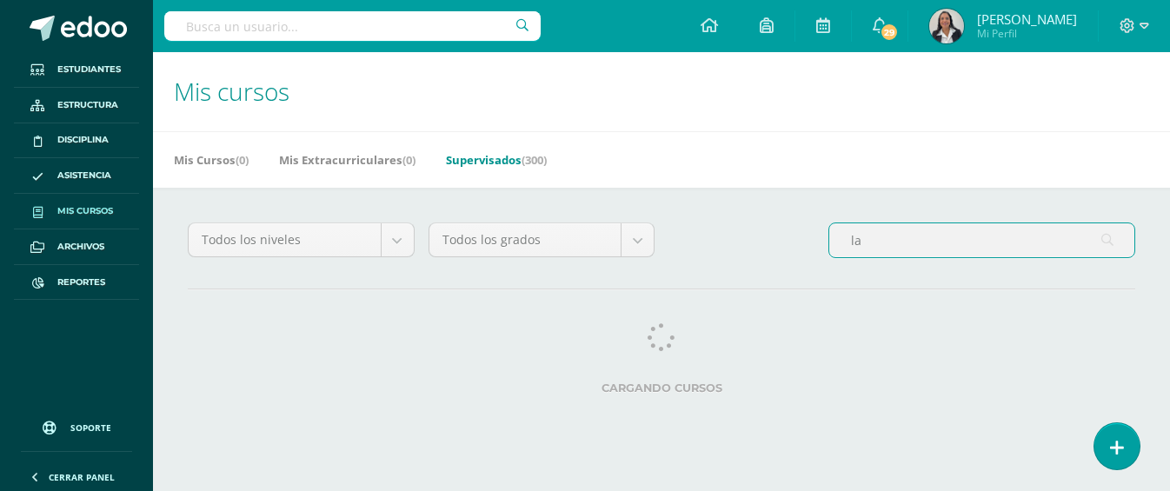
type input "l"
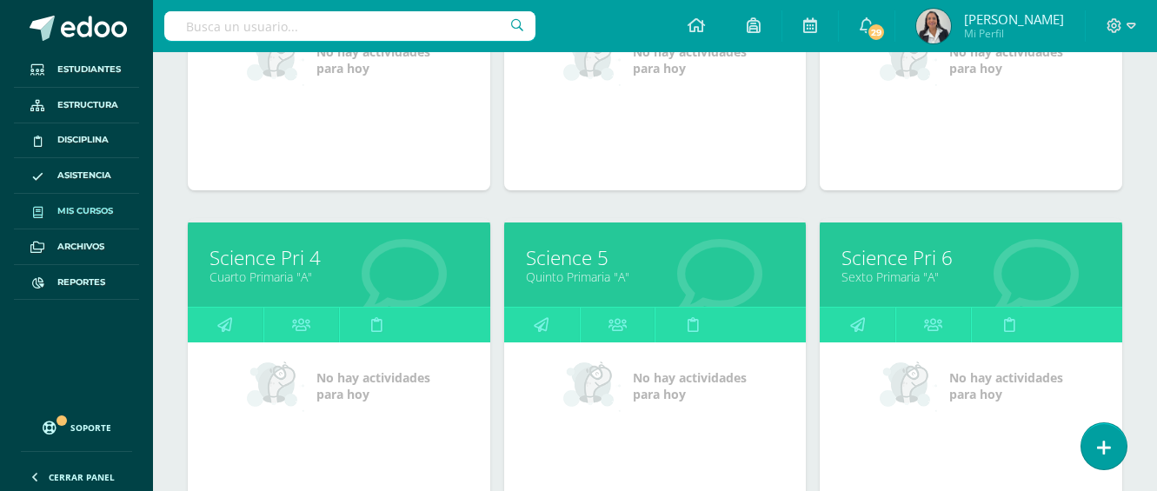
scroll to position [435, 0]
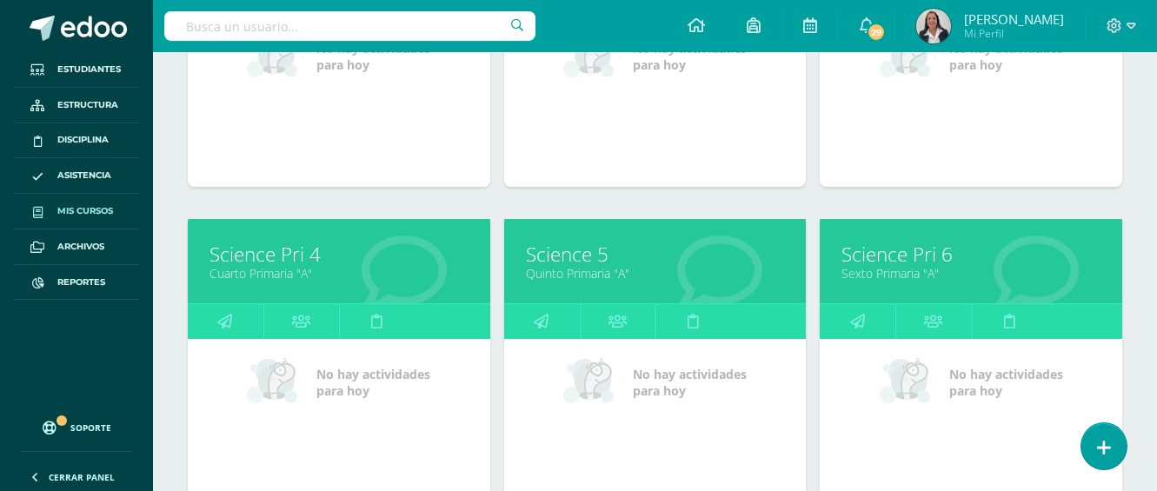
type input "science 6"
click at [918, 259] on link "Science Pri 6" at bounding box center [970, 254] width 259 height 27
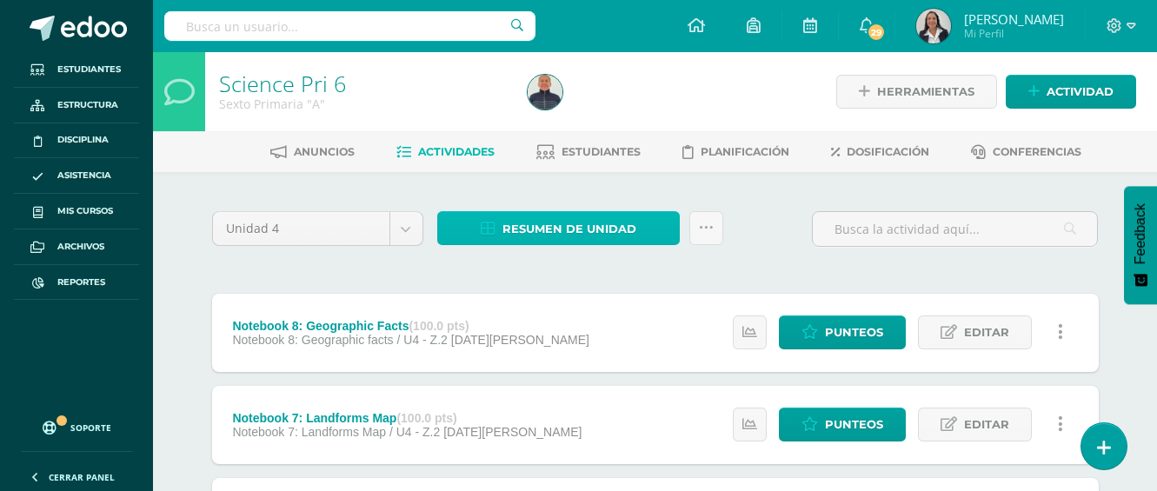
click at [557, 231] on span "Resumen de unidad" at bounding box center [569, 229] width 134 height 32
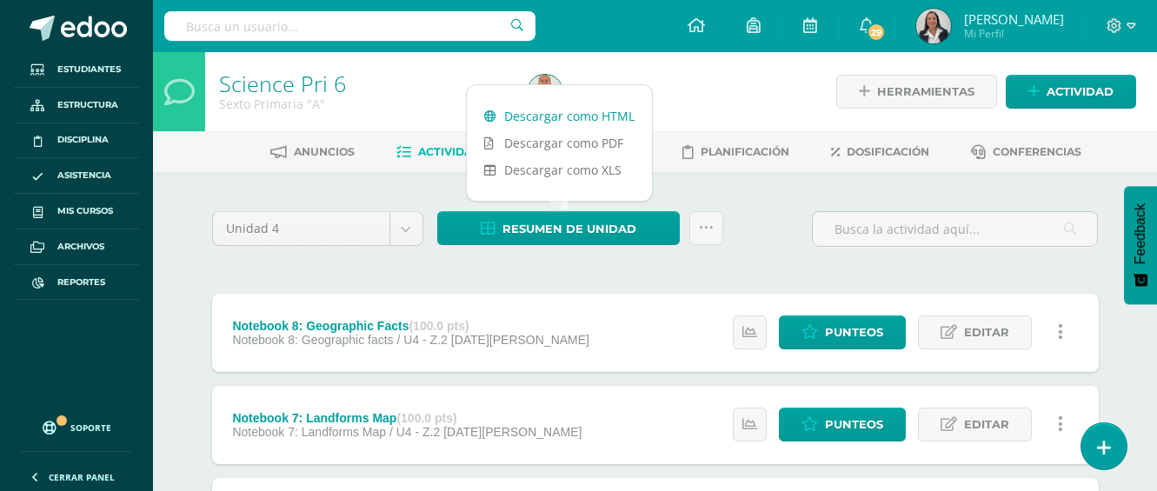
click at [550, 112] on link "Descargar como HTML" at bounding box center [559, 116] width 185 height 27
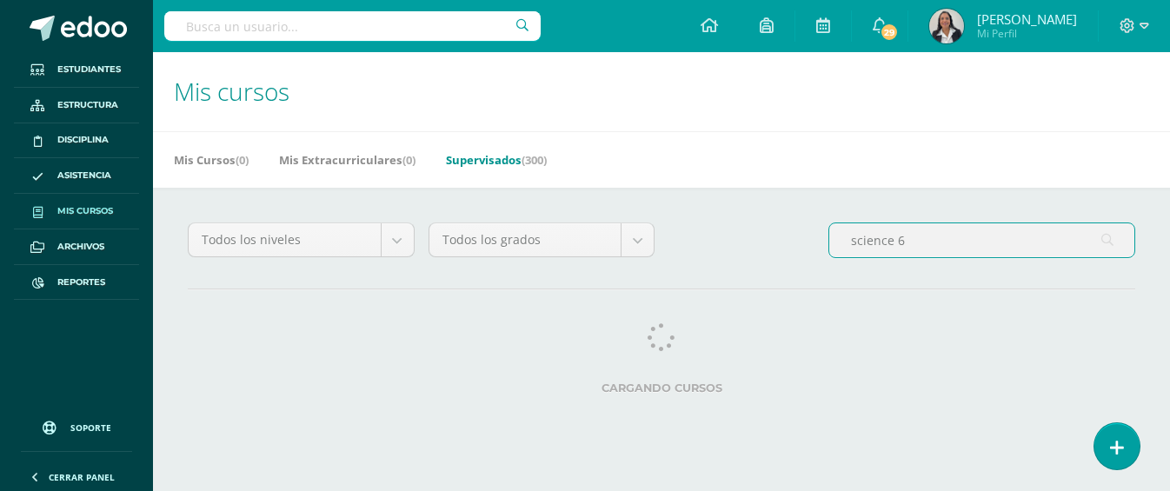
click at [917, 240] on input "science 6" at bounding box center [981, 240] width 305 height 34
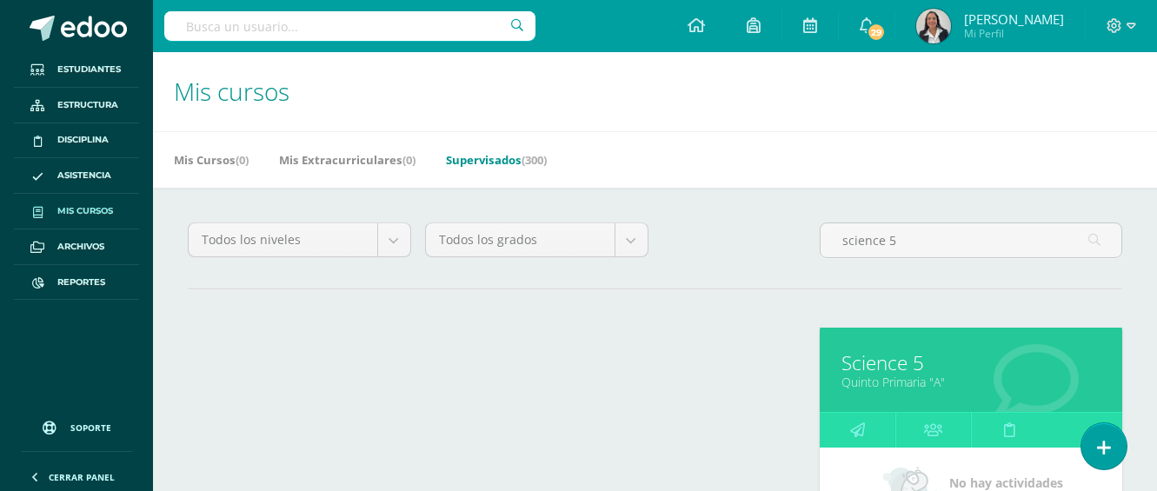
click at [919, 396] on div "Science 5 Quinto Primaria "A"" at bounding box center [971, 370] width 302 height 84
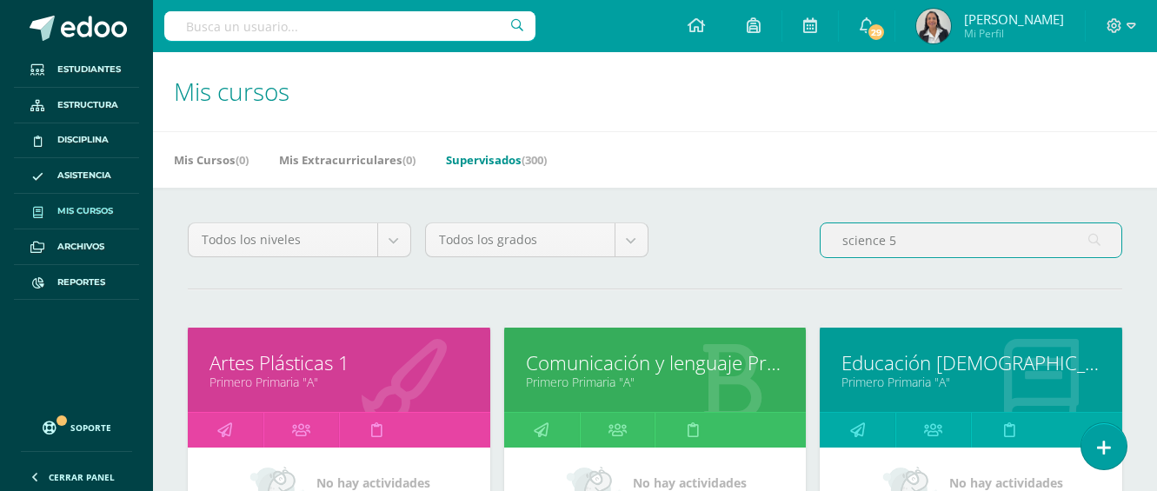
click at [905, 237] on input "science 5" at bounding box center [970, 240] width 301 height 34
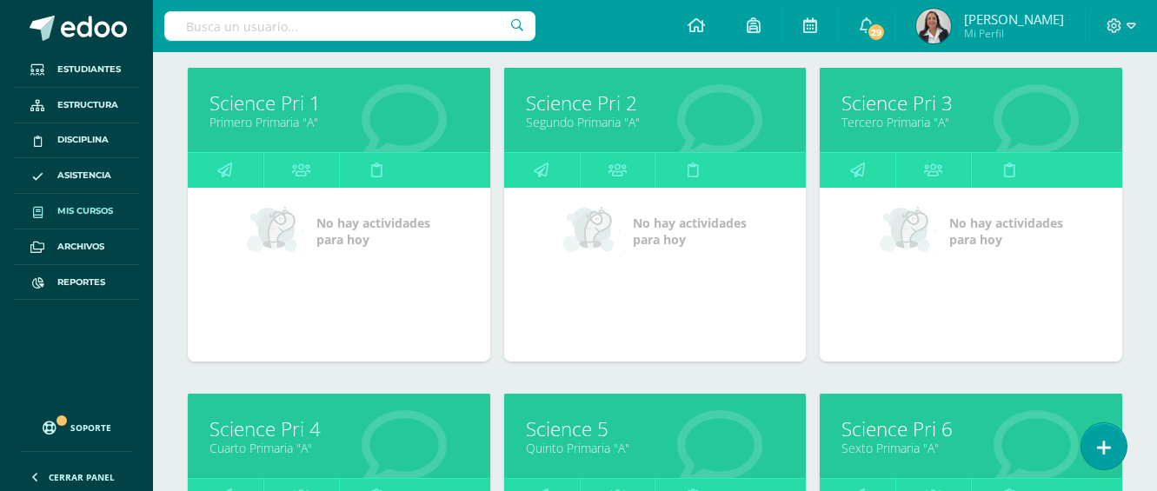
scroll to position [261, 0]
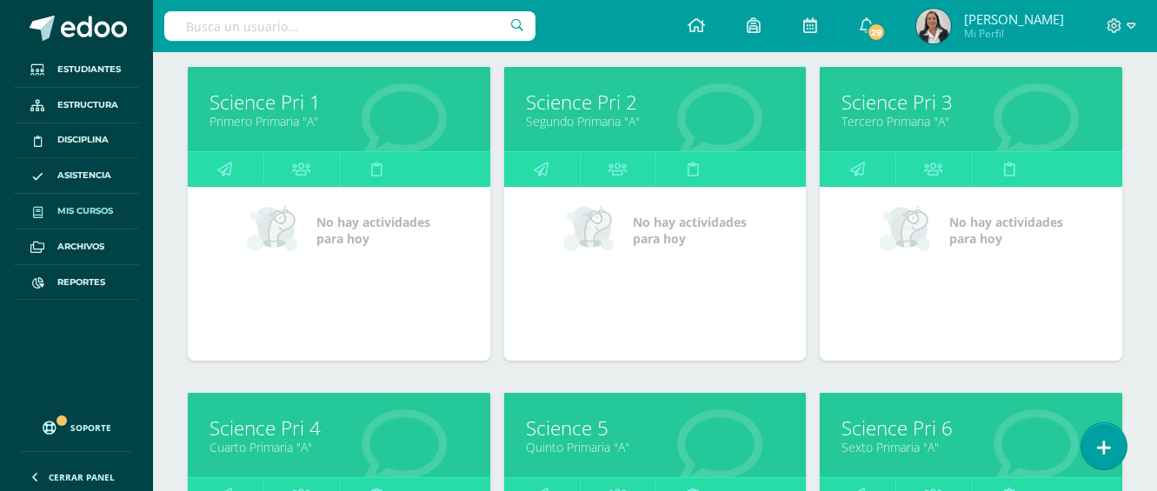
type input "science"
click at [622, 439] on link "Quinto Primaria "A"" at bounding box center [655, 447] width 259 height 17
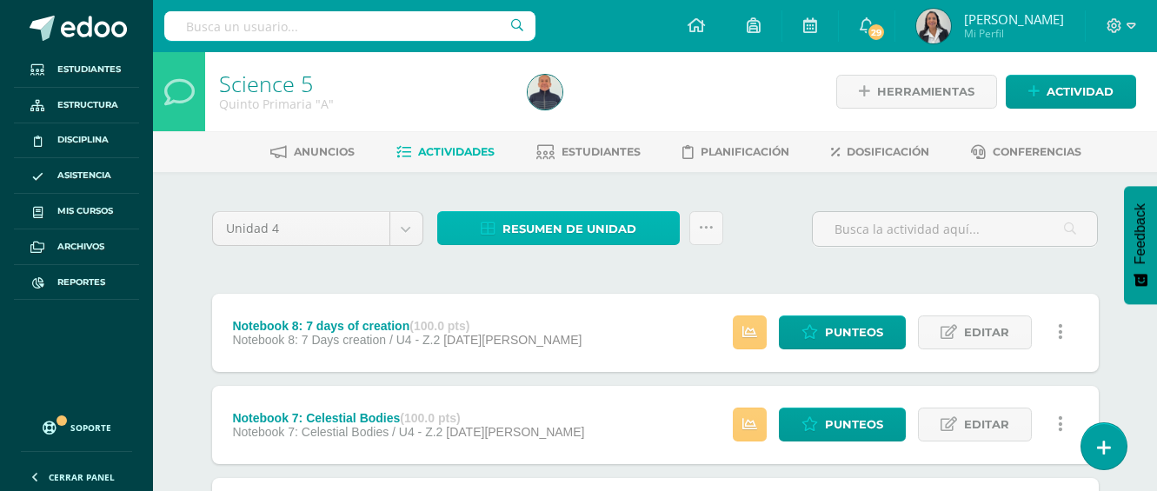
click at [560, 236] on span "Resumen de unidad" at bounding box center [569, 229] width 134 height 32
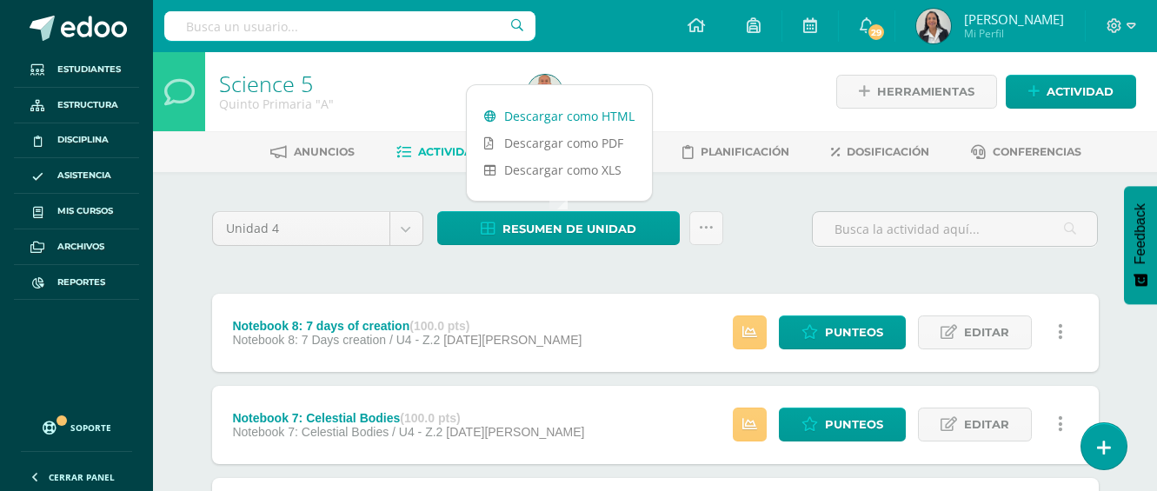
click at [578, 119] on link "Descargar como HTML" at bounding box center [559, 116] width 185 height 27
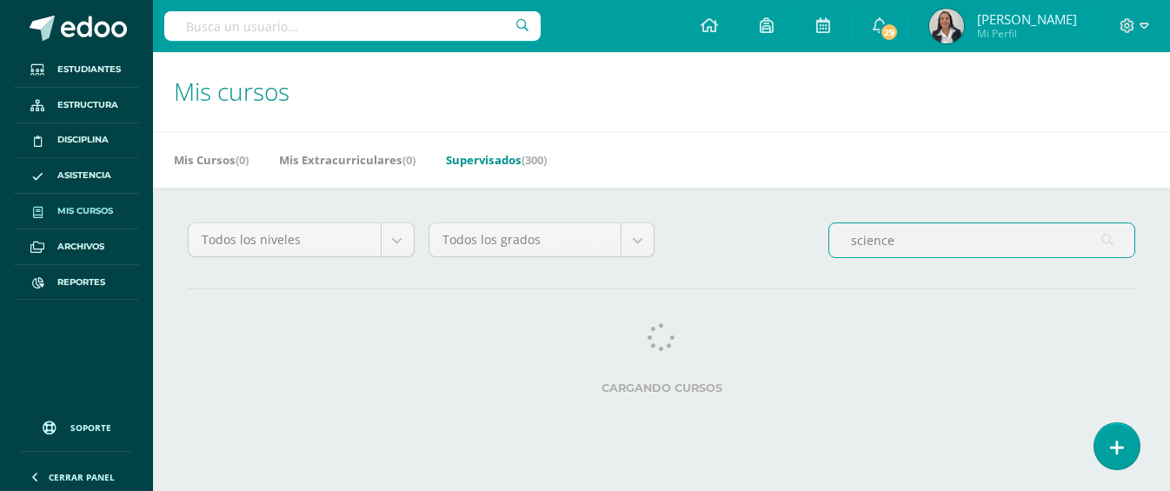
click at [903, 242] on input "science" at bounding box center [981, 240] width 305 height 34
type input "s"
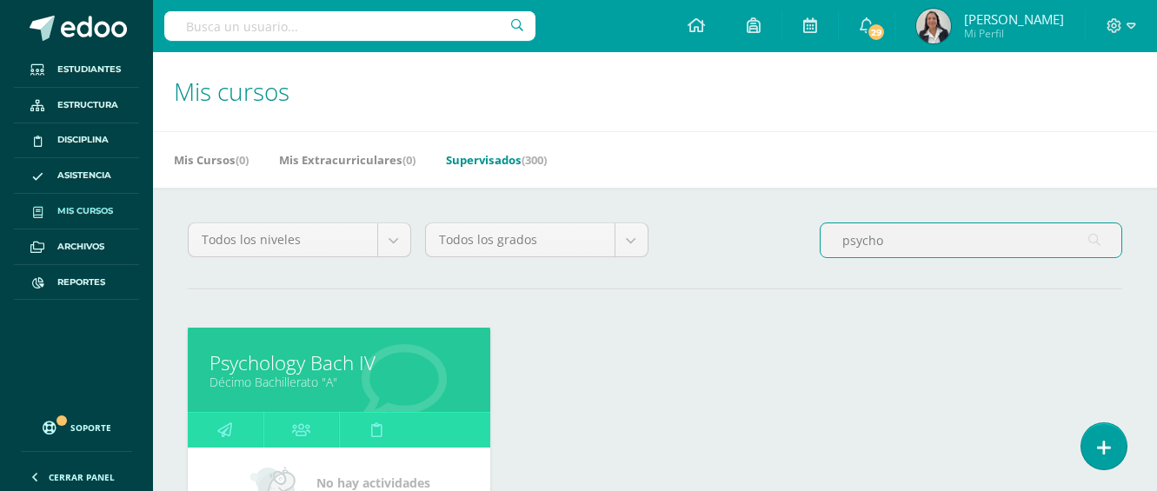
type input "psycho"
click at [285, 372] on link "Psychology Bach IV" at bounding box center [338, 362] width 259 height 27
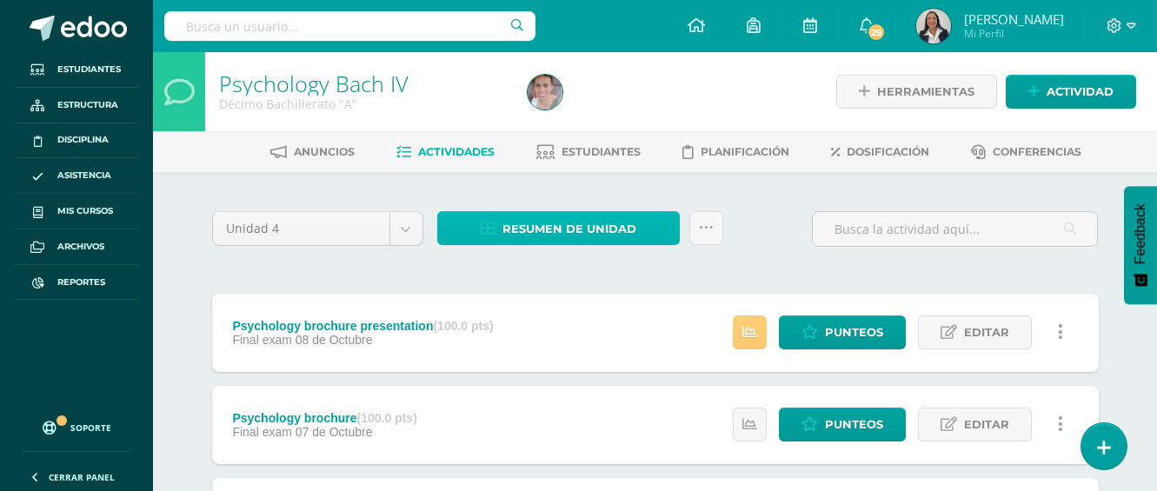
click at [600, 234] on span "Resumen de unidad" at bounding box center [569, 229] width 134 height 32
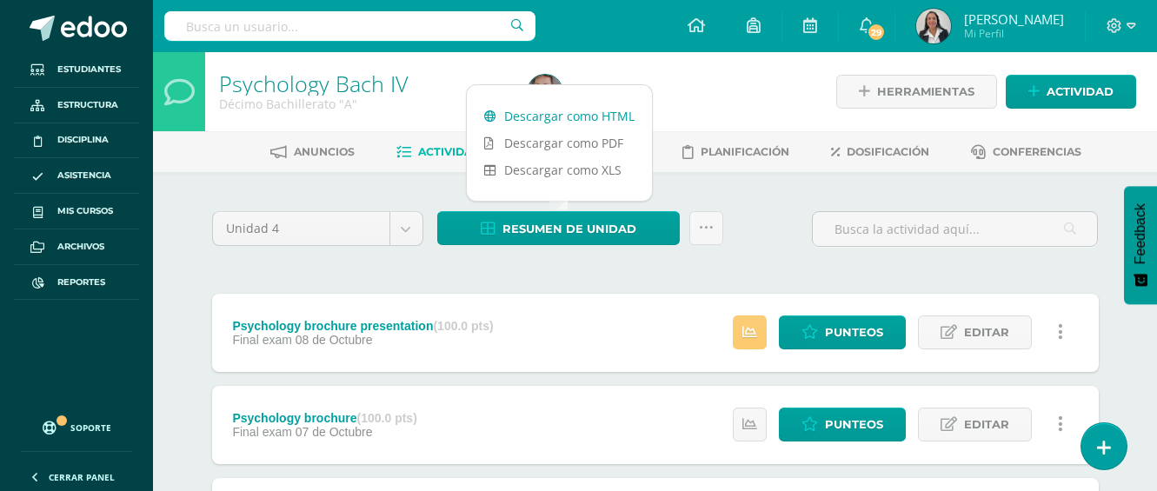
click at [588, 119] on link "Descargar como HTML" at bounding box center [559, 116] width 185 height 27
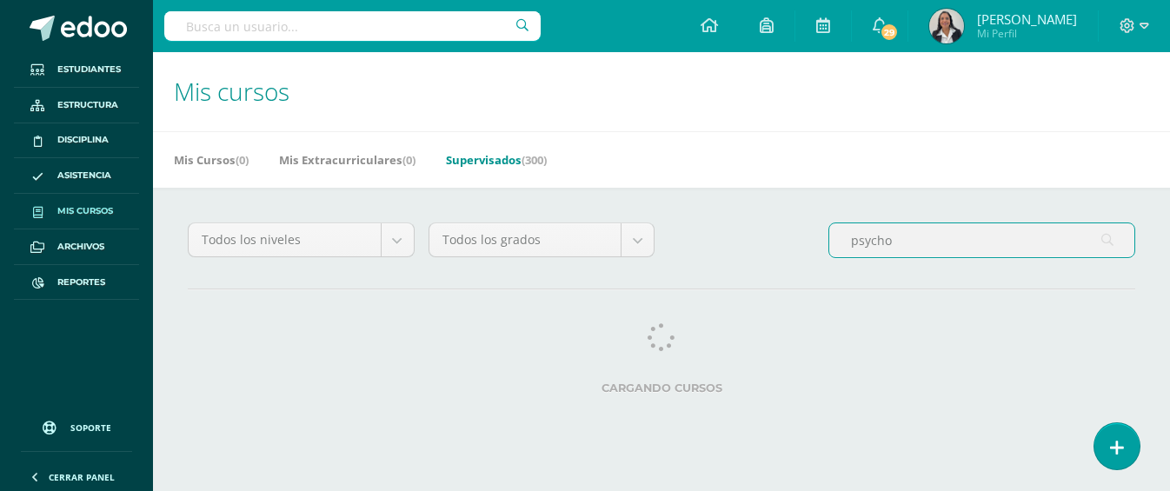
click at [969, 238] on input "psycho" at bounding box center [981, 240] width 305 height 34
type input "p"
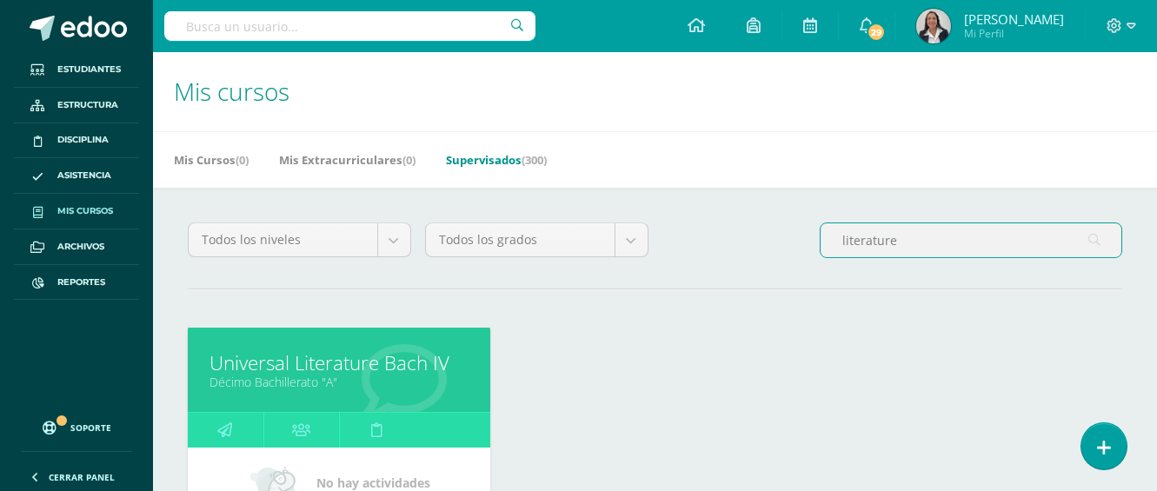
type input "literature"
click at [402, 363] on link "Universal Literature Bach IV" at bounding box center [338, 362] width 259 height 27
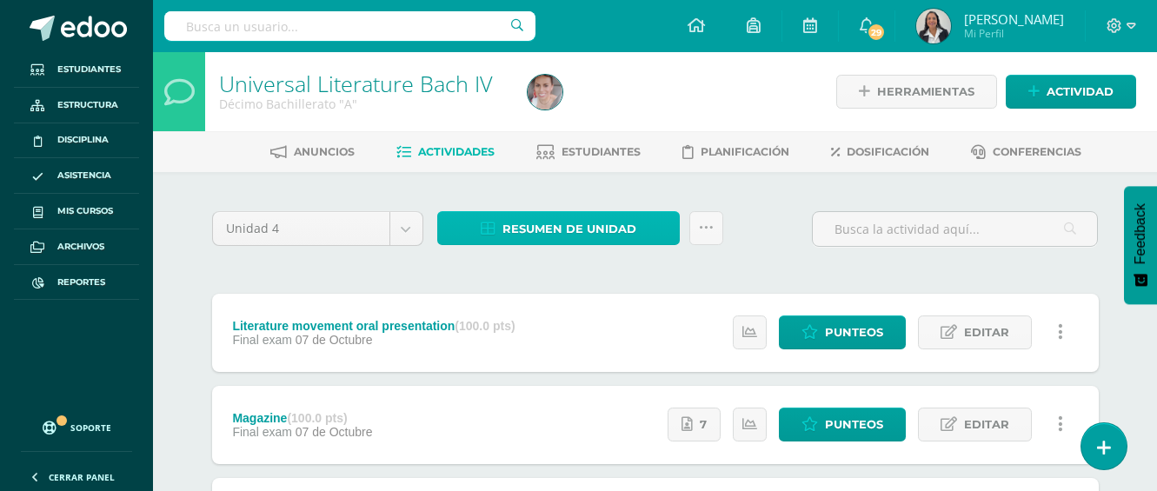
click at [594, 232] on span "Resumen de unidad" at bounding box center [569, 229] width 134 height 32
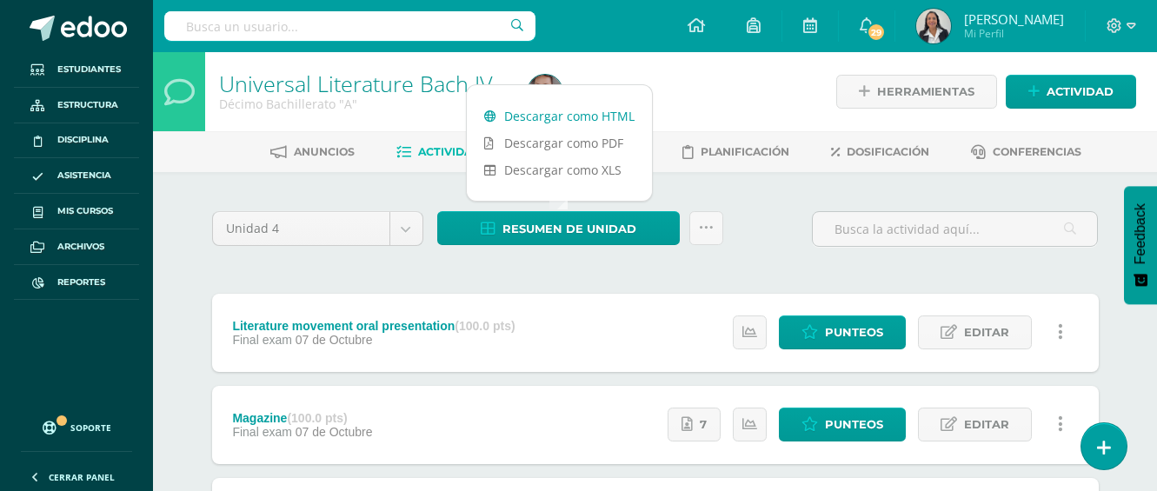
click at [582, 118] on link "Descargar como HTML" at bounding box center [559, 116] width 185 height 27
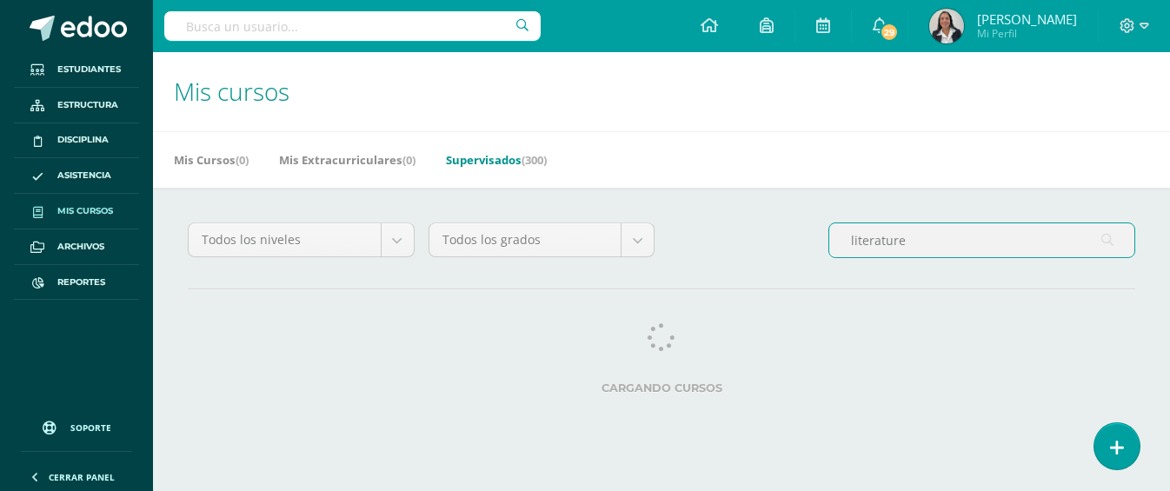
click at [949, 241] on input "literature" at bounding box center [981, 240] width 305 height 34
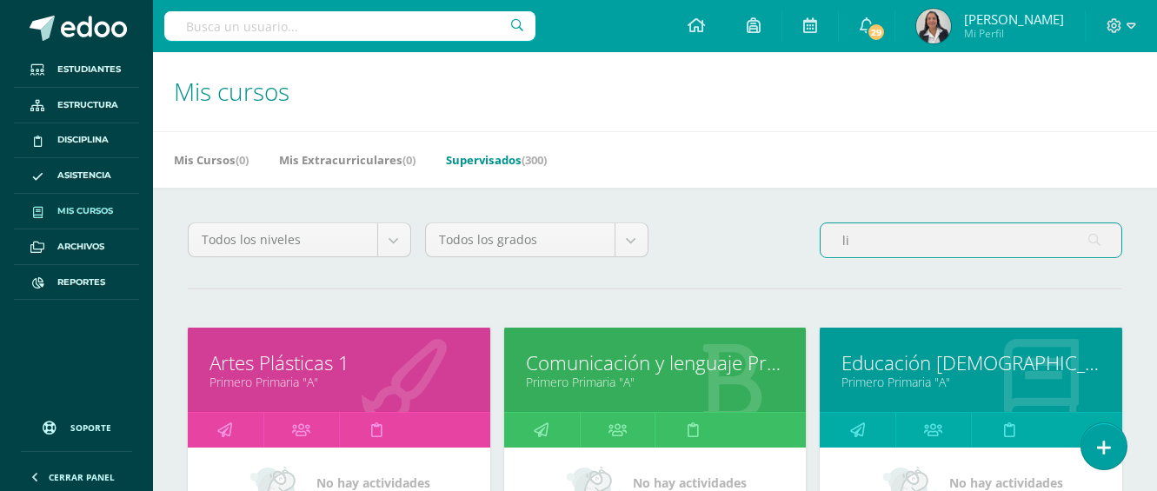
type input "l"
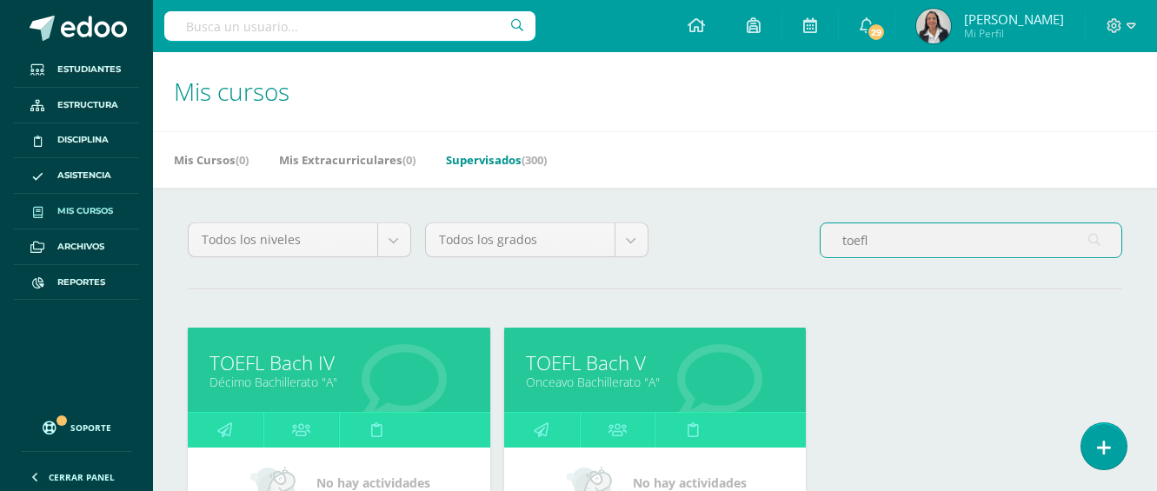
type input "toefl"
click at [419, 376] on link "Décimo Bachillerato "A"" at bounding box center [338, 382] width 259 height 17
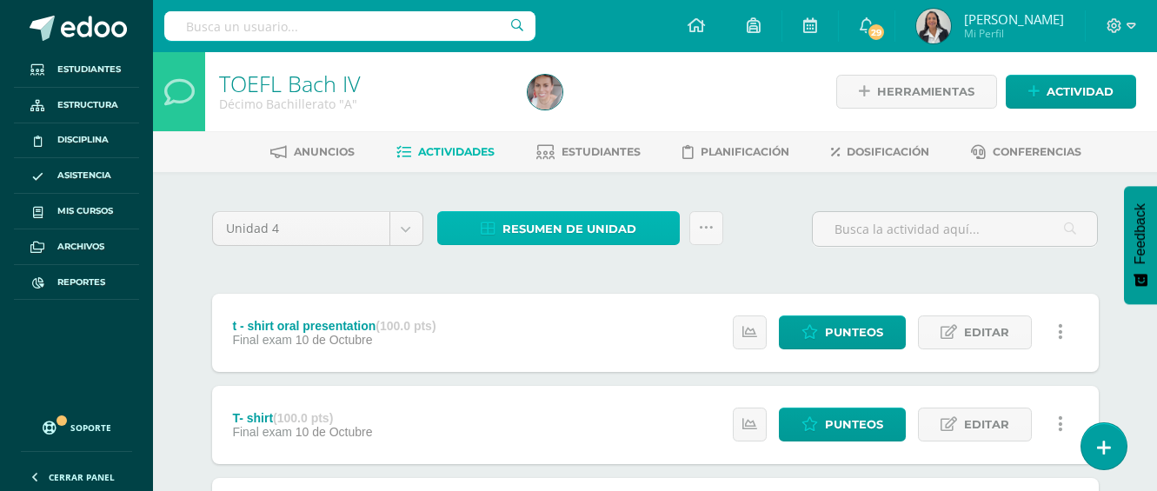
click at [538, 229] on span "Resumen de unidad" at bounding box center [569, 229] width 134 height 32
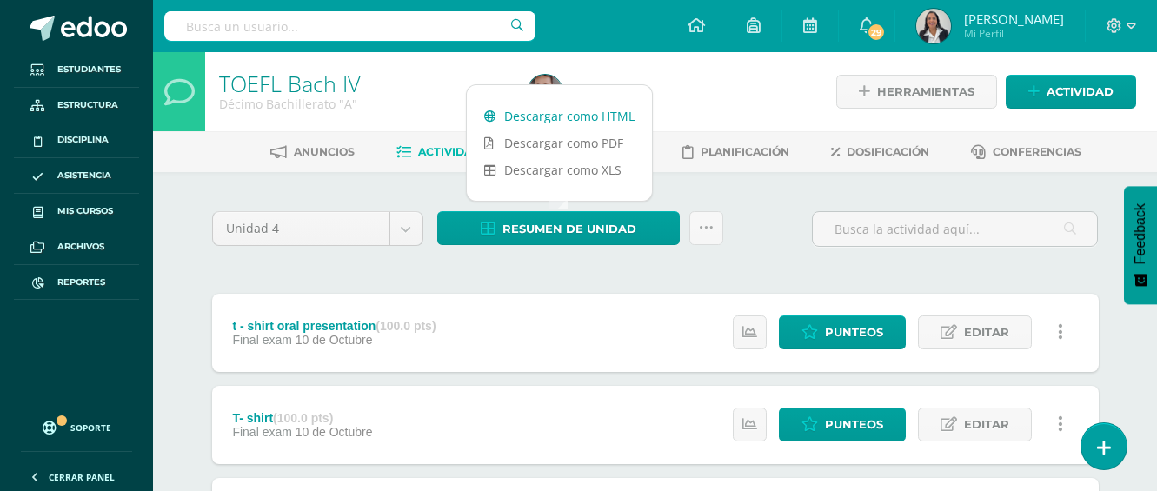
click at [554, 112] on link "Descargar como HTML" at bounding box center [559, 116] width 185 height 27
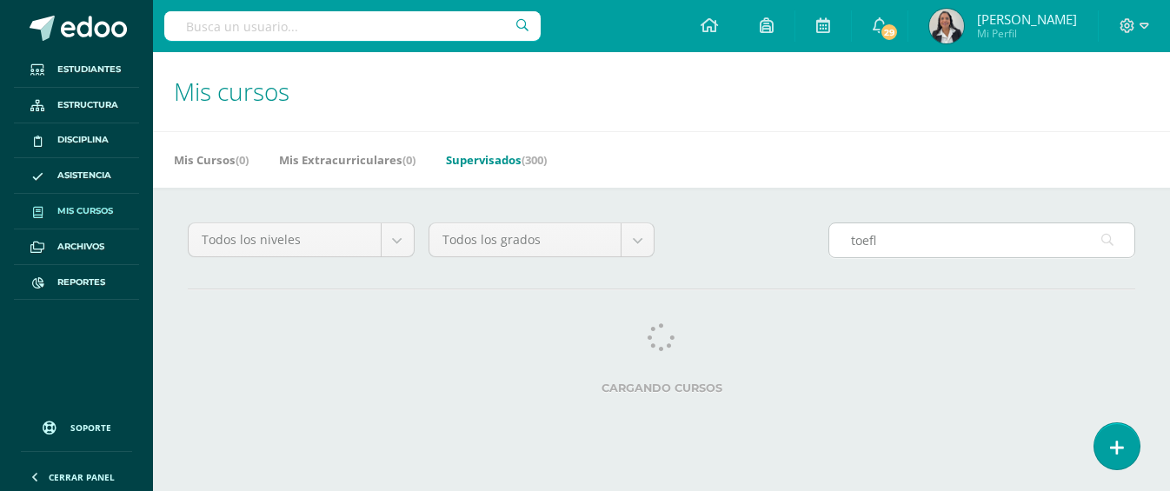
click at [925, 241] on input "toefl" at bounding box center [981, 240] width 305 height 34
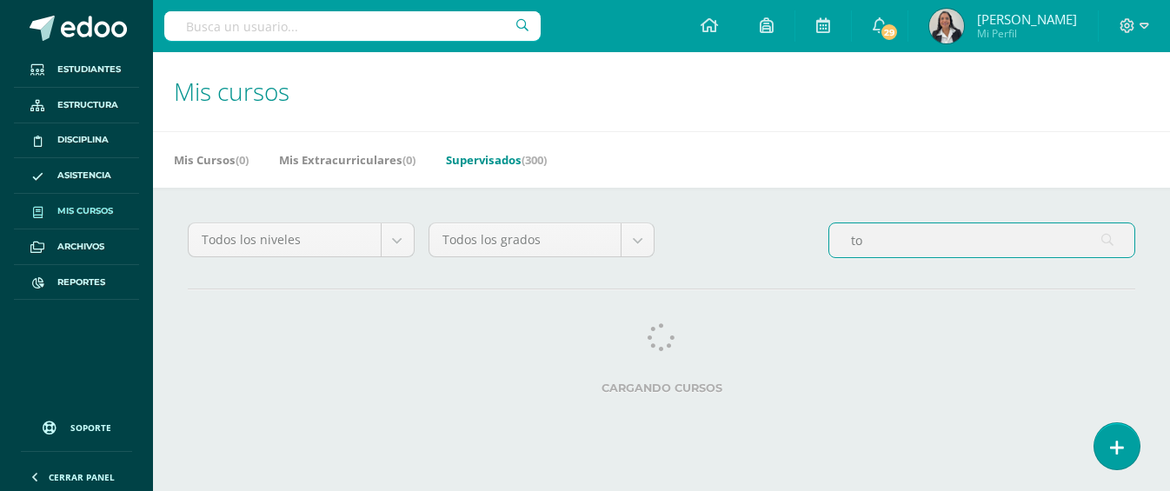
type input "t"
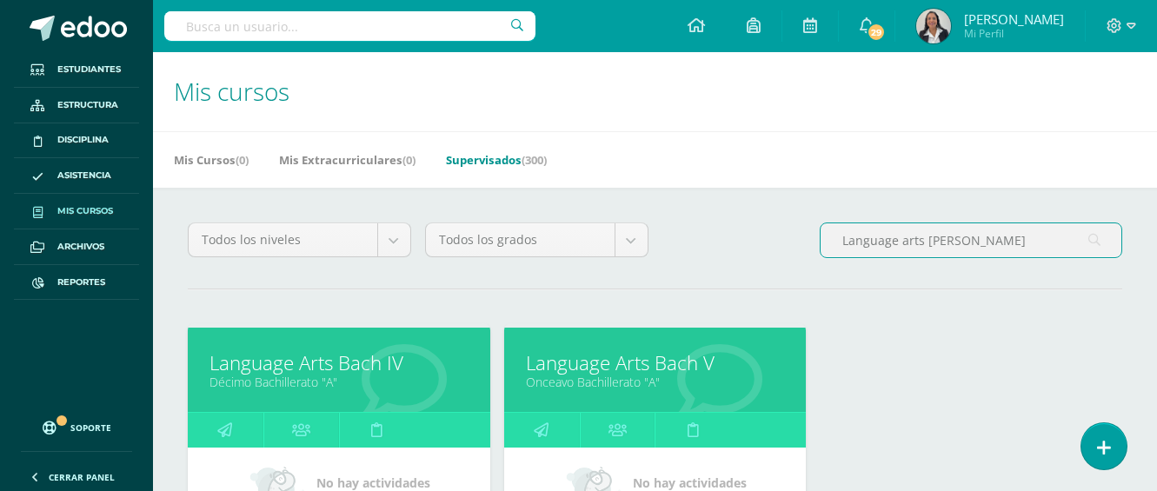
type input "Language arts bach"
click at [672, 370] on link "Language Arts Bach V" at bounding box center [655, 362] width 259 height 27
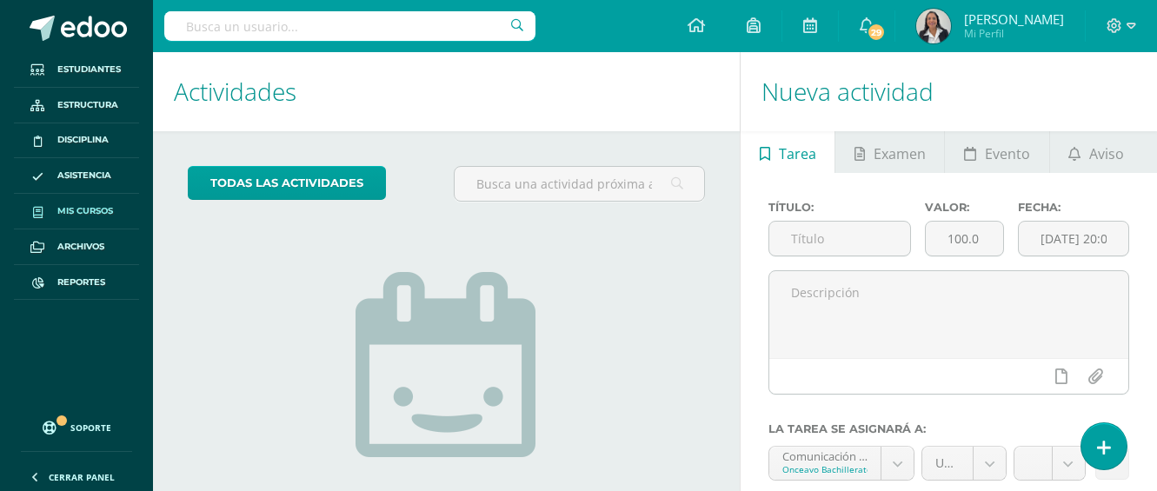
click at [103, 217] on span "Mis cursos" at bounding box center [85, 211] width 56 height 14
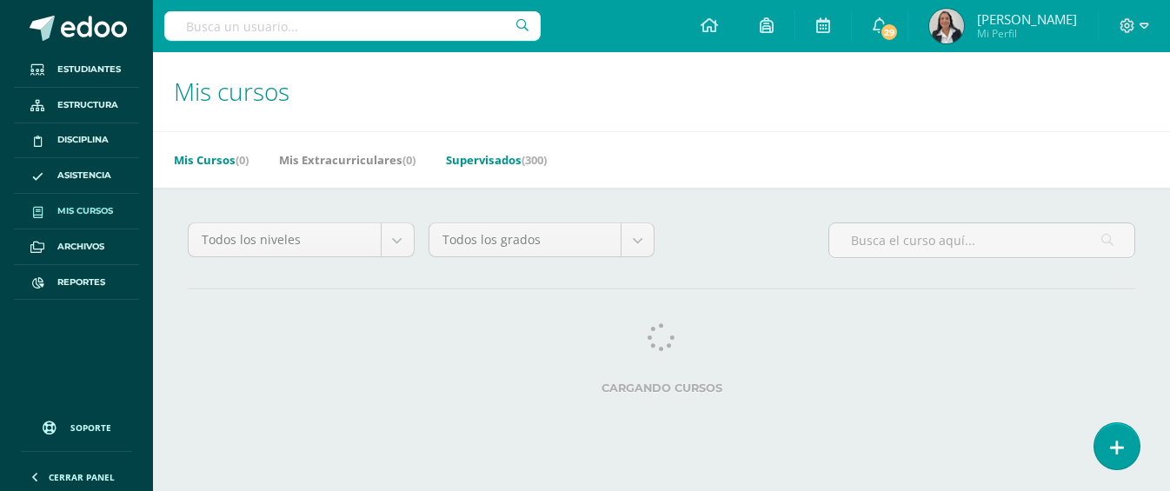
click at [483, 163] on link "Supervisados (300)" at bounding box center [496, 160] width 101 height 28
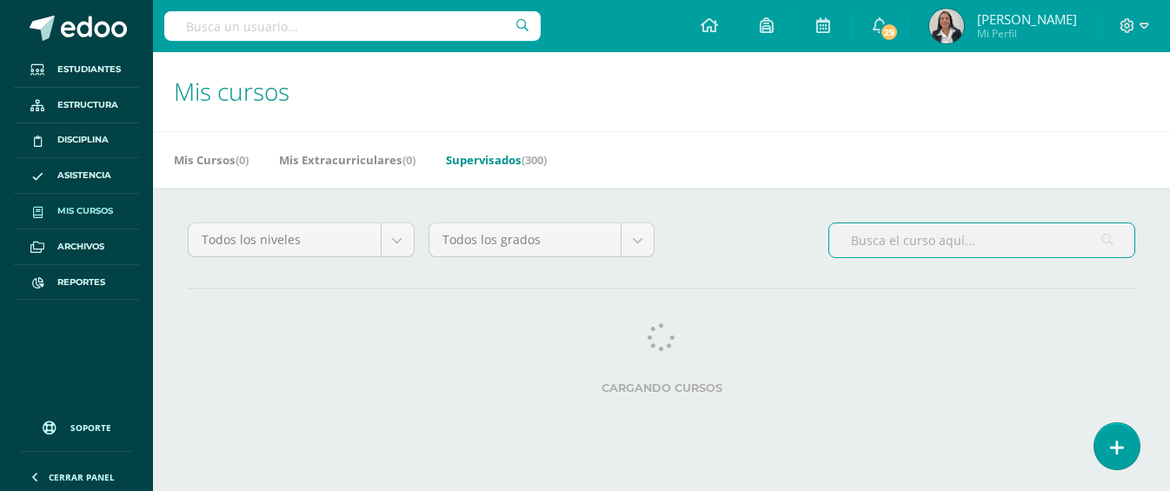
click at [902, 242] on input "text" at bounding box center [981, 240] width 305 height 34
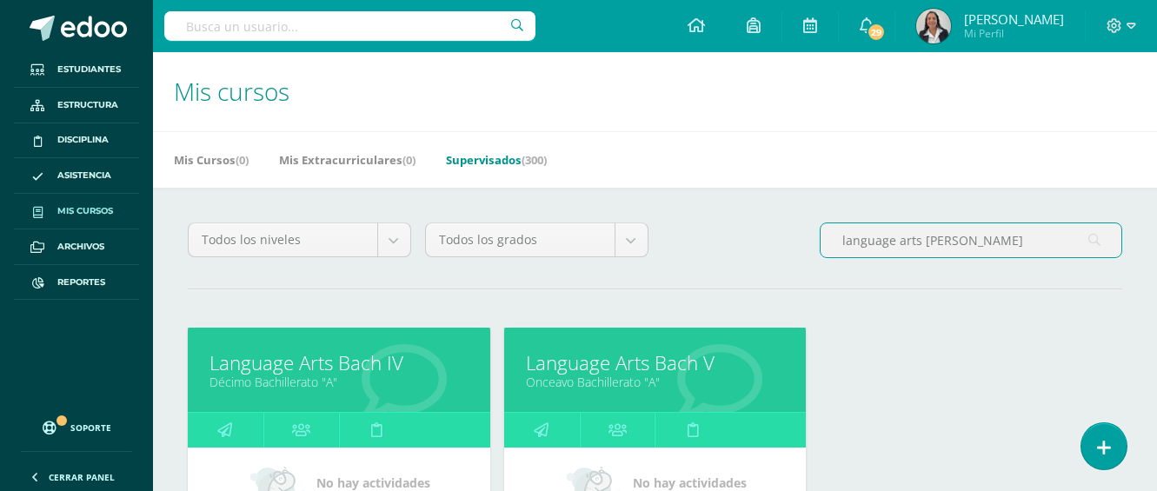
type input "language arts bach"
click at [350, 368] on link "Language Arts Bach IV" at bounding box center [338, 362] width 259 height 27
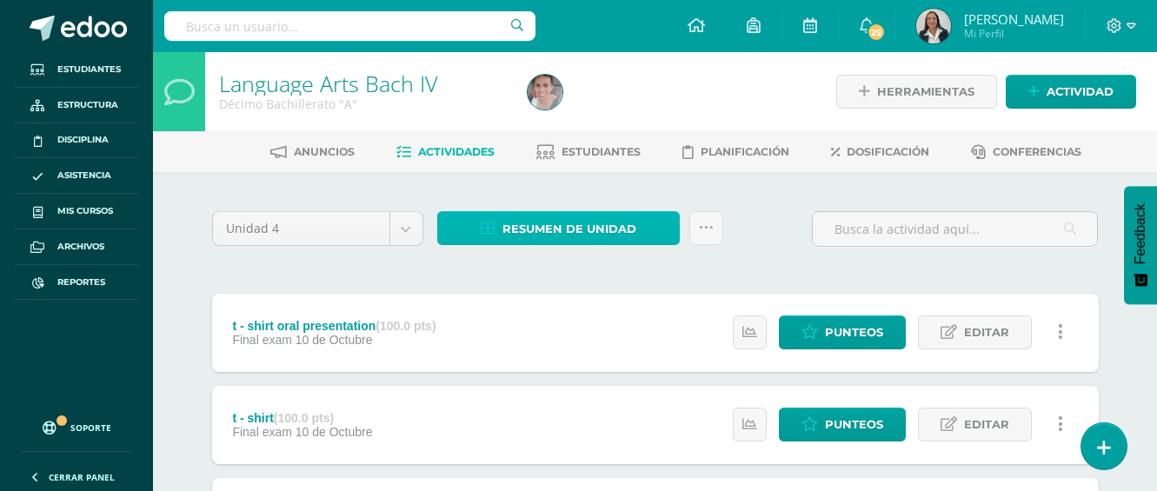
click at [567, 228] on span "Resumen de unidad" at bounding box center [569, 229] width 134 height 32
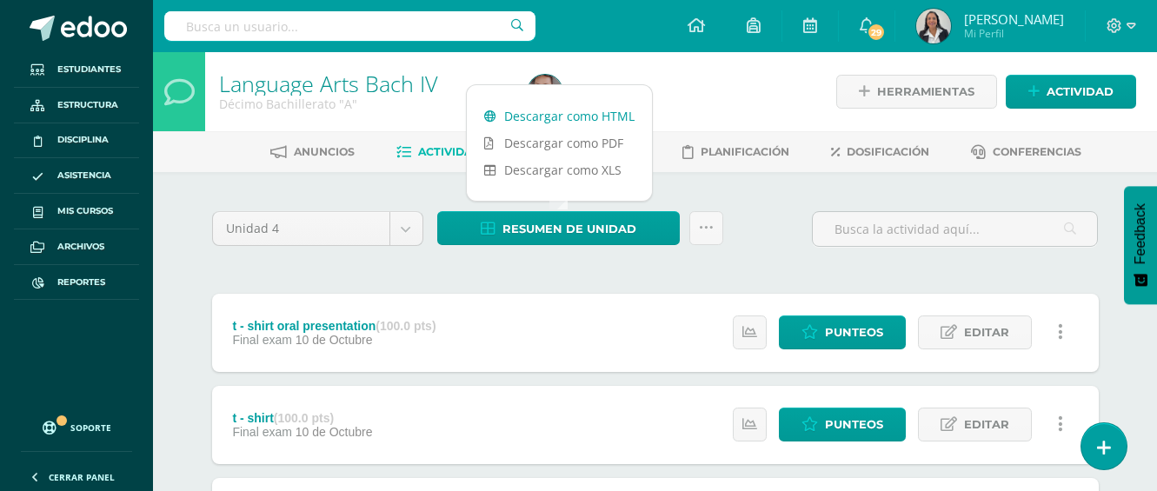
click at [568, 120] on link "Descargar como HTML" at bounding box center [559, 116] width 185 height 27
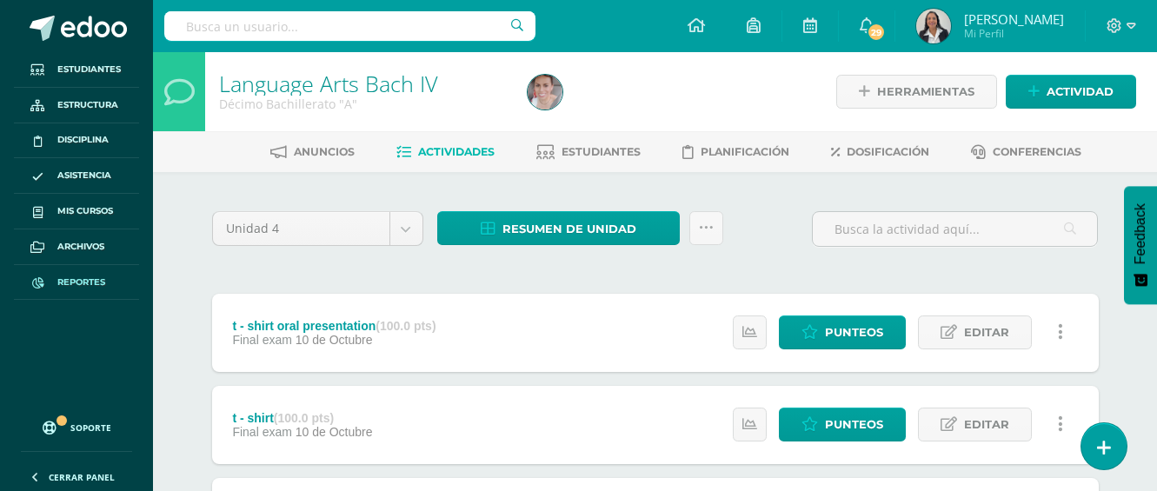
click at [72, 282] on span "Reportes" at bounding box center [81, 283] width 48 height 14
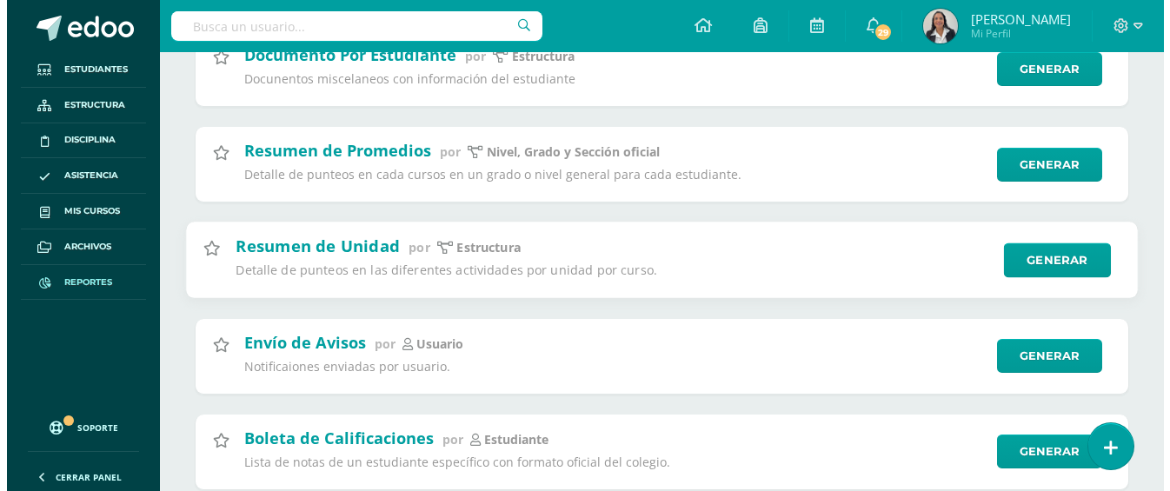
scroll to position [5823, 0]
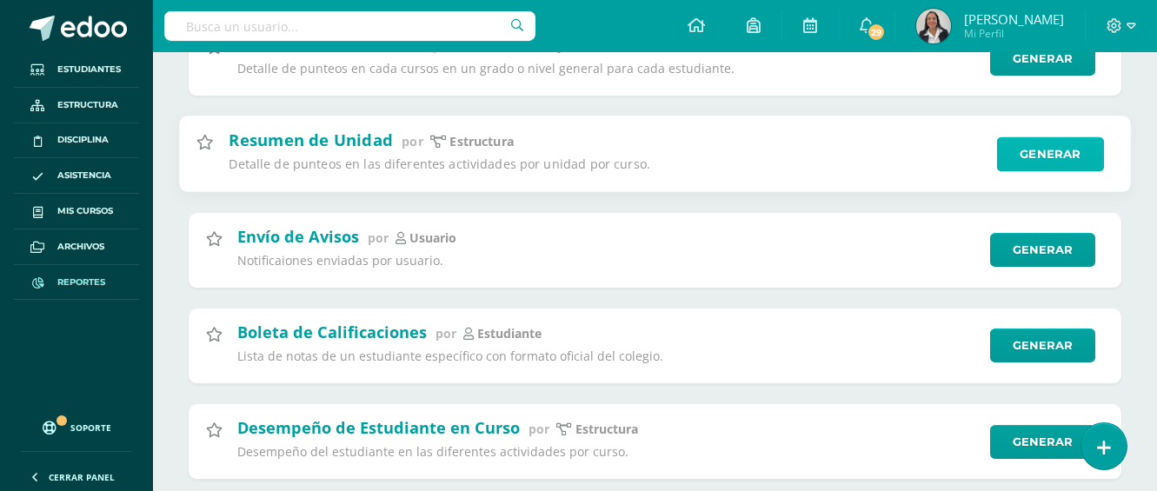
click at [1071, 162] on link "Generar" at bounding box center [1050, 154] width 107 height 35
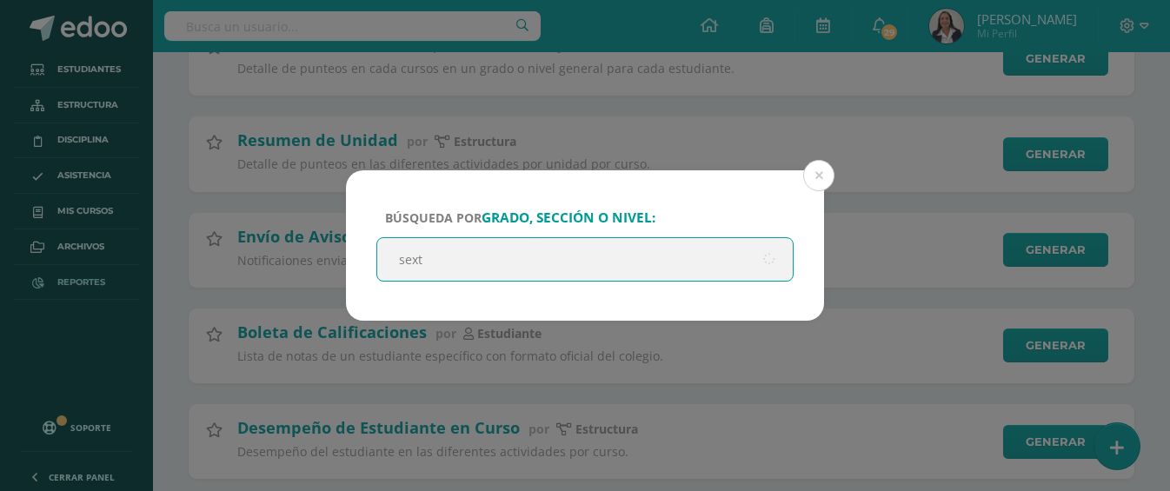
type input "sexto"
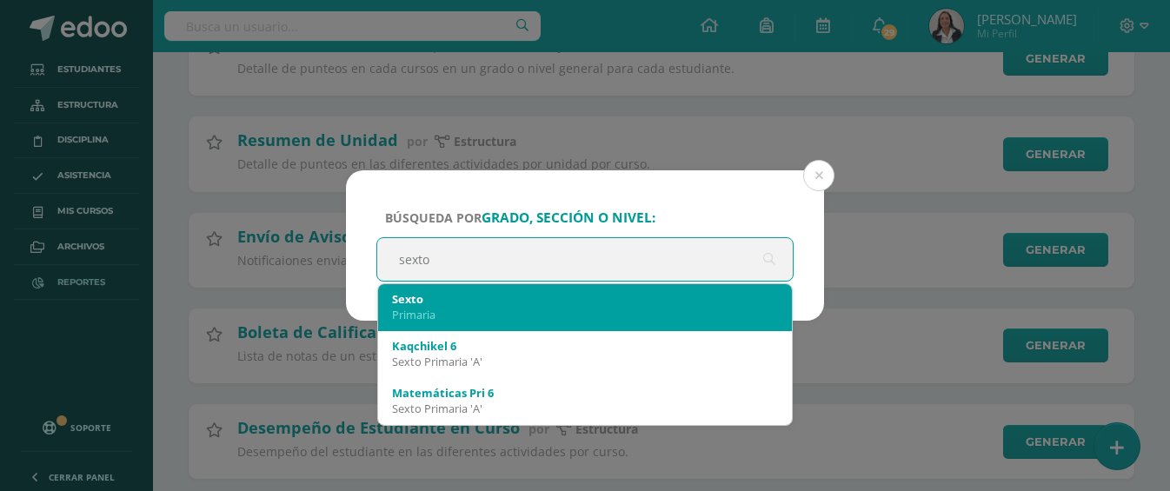
click at [419, 313] on div "Primaria" at bounding box center [585, 315] width 386 height 16
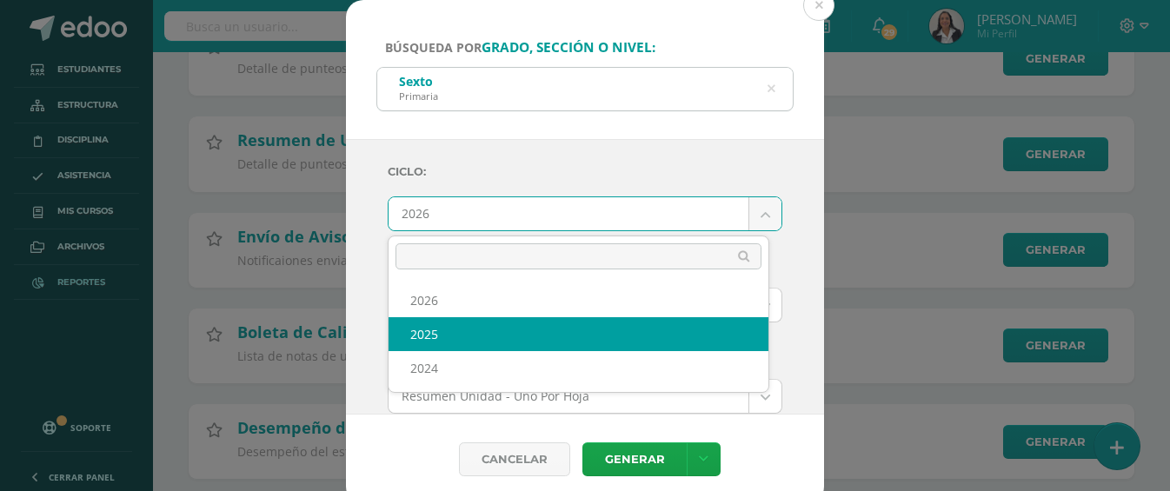
select select "3"
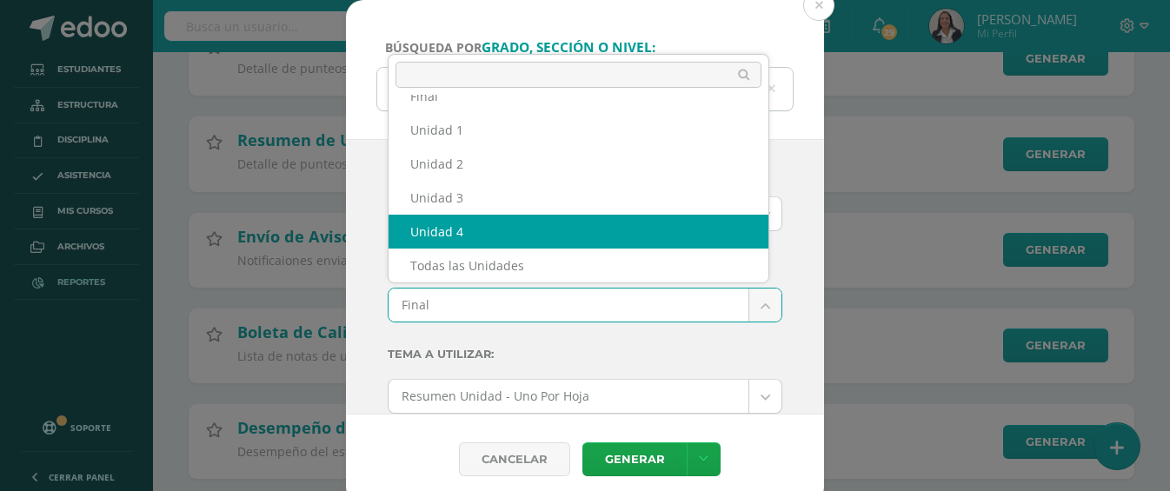
select select "Unidad 4"
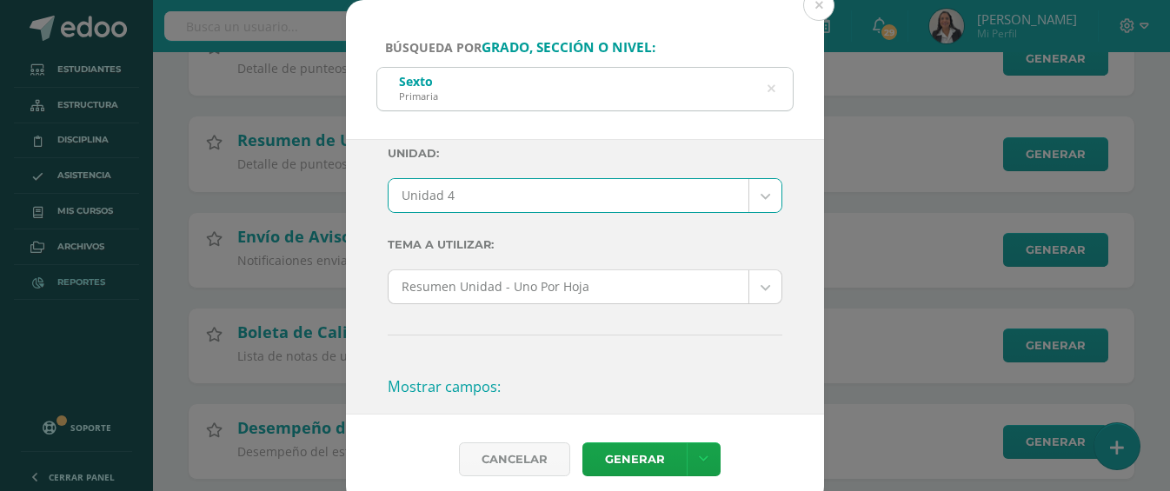
scroll to position [261, 0]
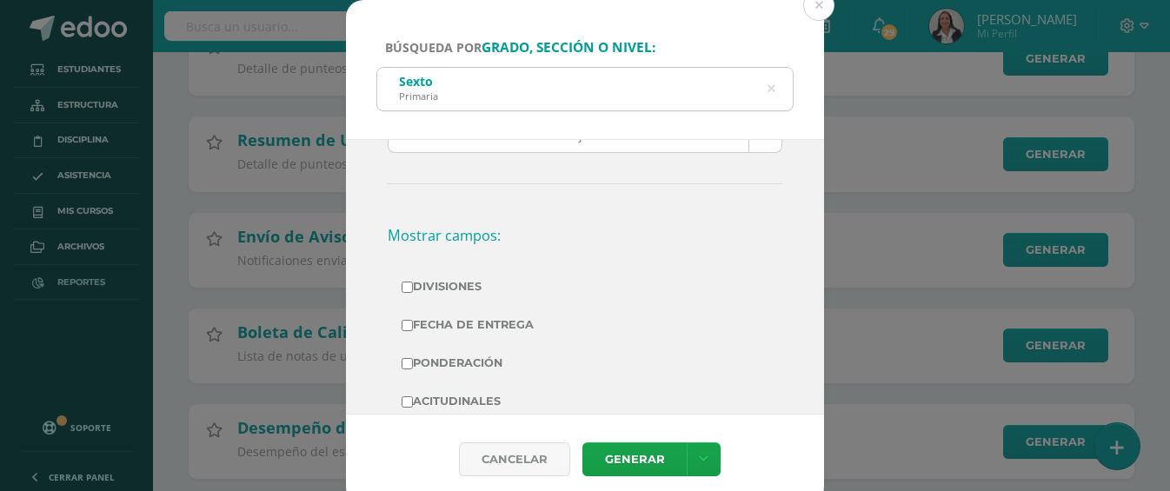
click at [405, 329] on input "Fecha de Entrega" at bounding box center [407, 325] width 11 height 11
checkbox input "true"
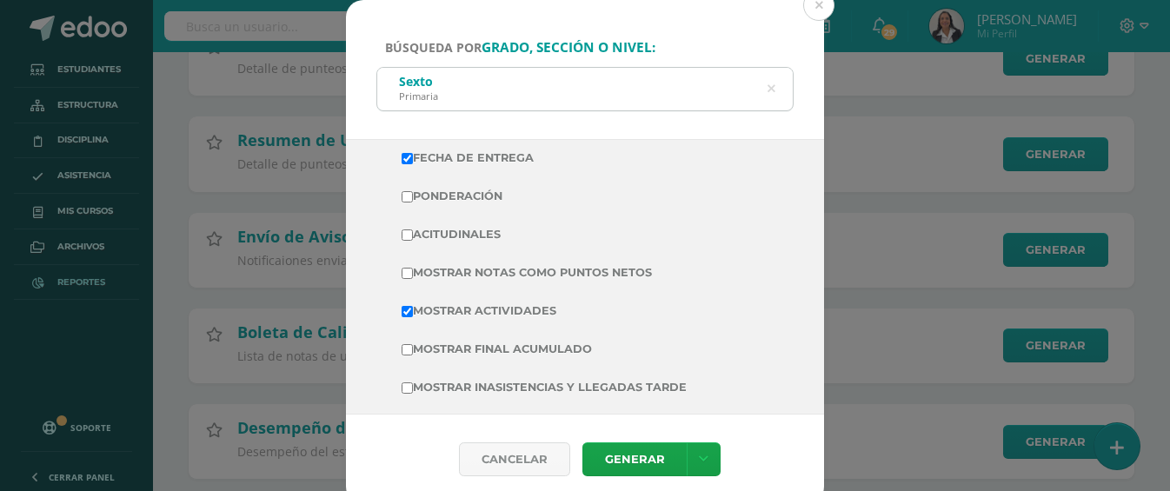
scroll to position [435, 0]
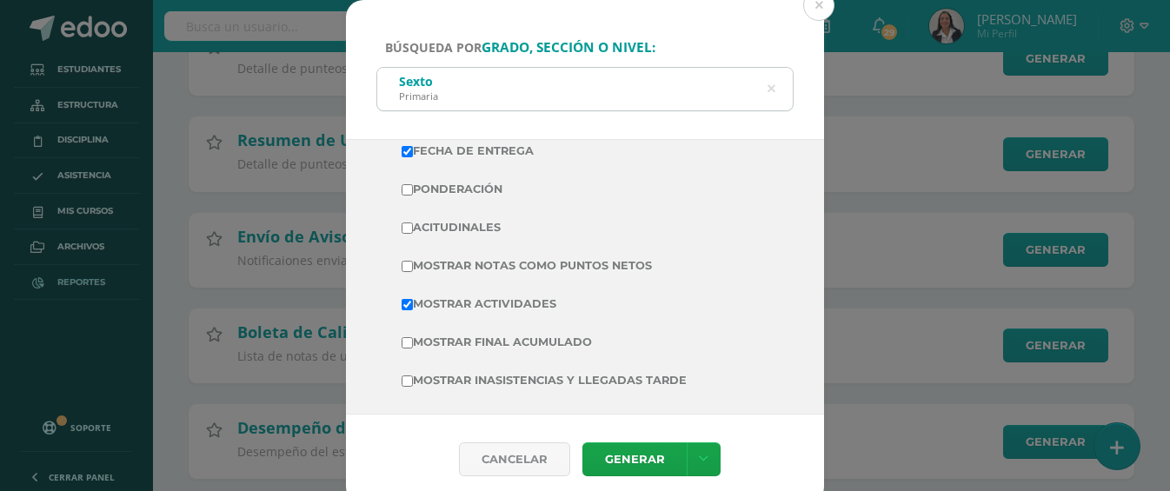
click at [410, 263] on input "Mostrar Notas Como Puntos Netos" at bounding box center [407, 266] width 11 height 11
checkbox input "true"
click at [634, 454] on link "Generar" at bounding box center [634, 459] width 104 height 34
